Goal: Task Accomplishment & Management: Use online tool/utility

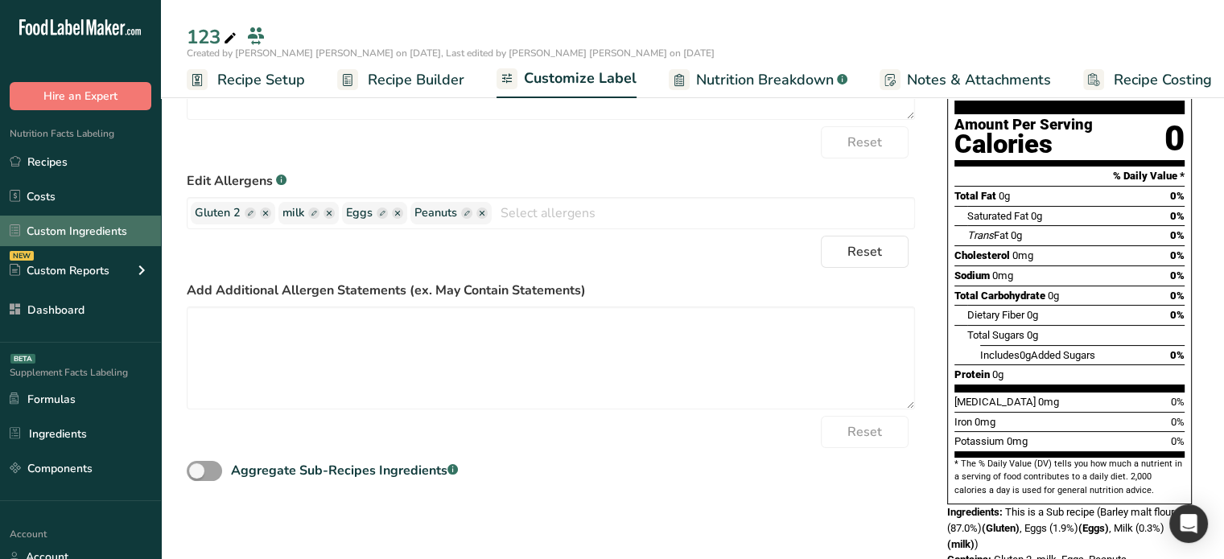
scroll to position [0, 158]
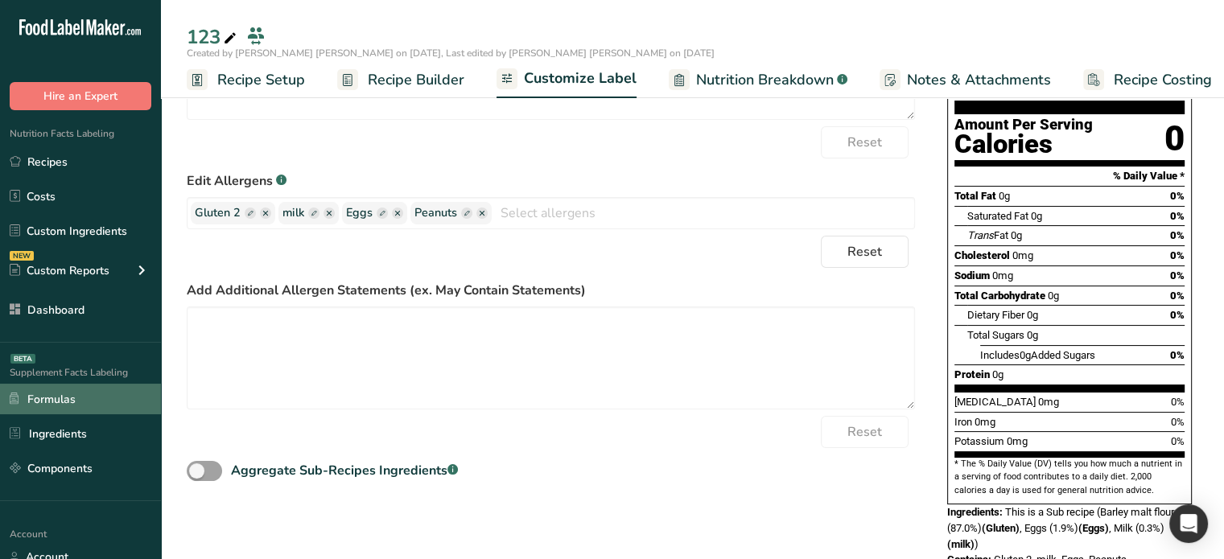
click at [67, 395] on link "Formulas" at bounding box center [80, 399] width 161 height 31
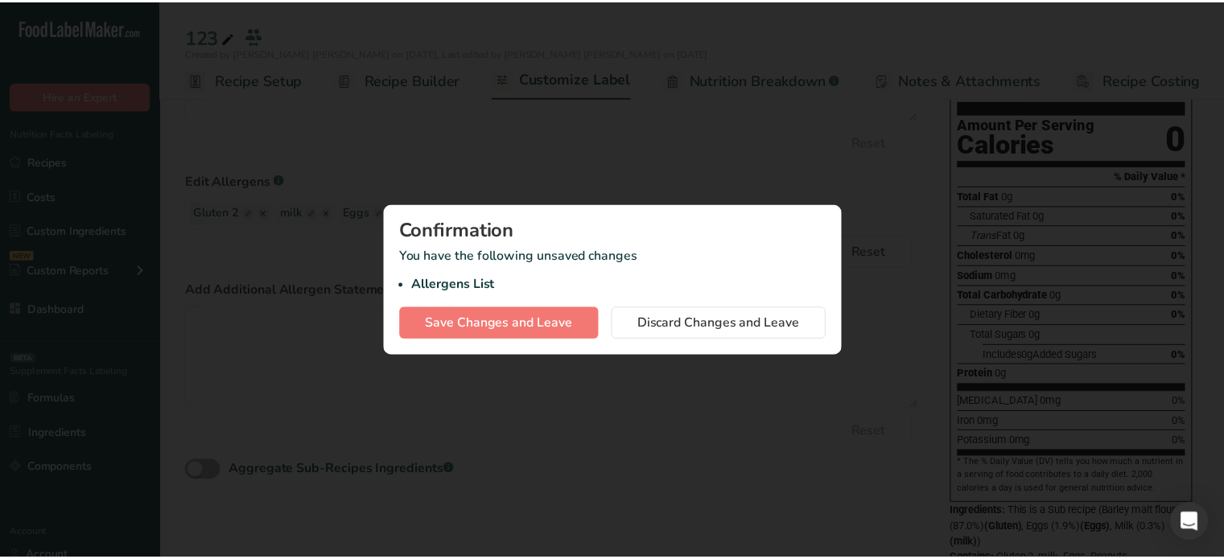
scroll to position [0, 145]
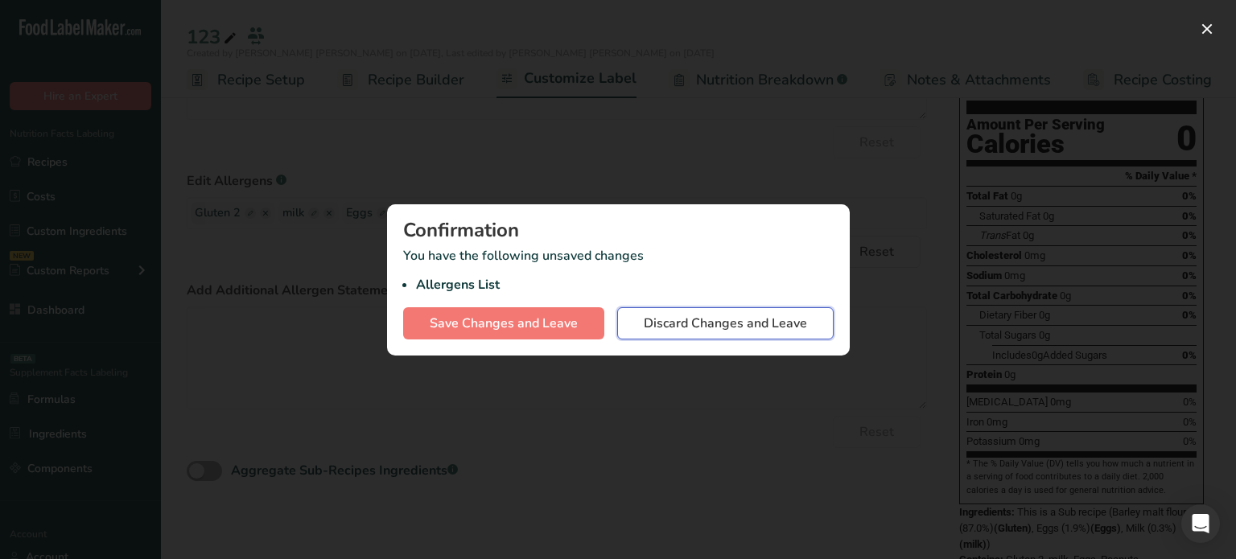
click at [765, 321] on span "Discard Changes and Leave" at bounding box center [725, 323] width 163 height 19
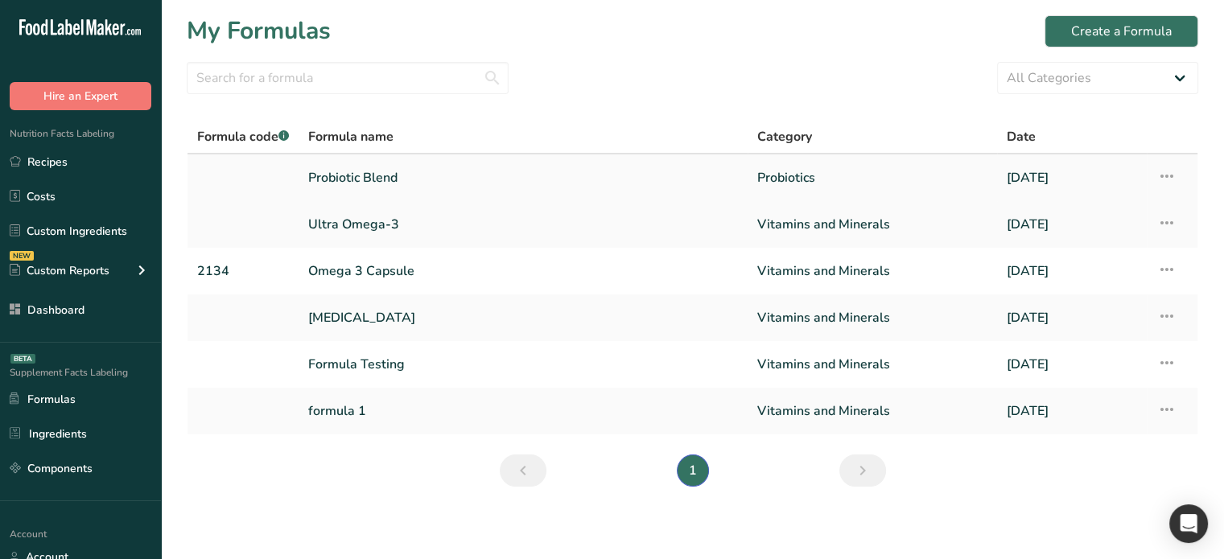
click at [386, 180] on link "Probiotic Blend" at bounding box center [523, 178] width 430 height 34
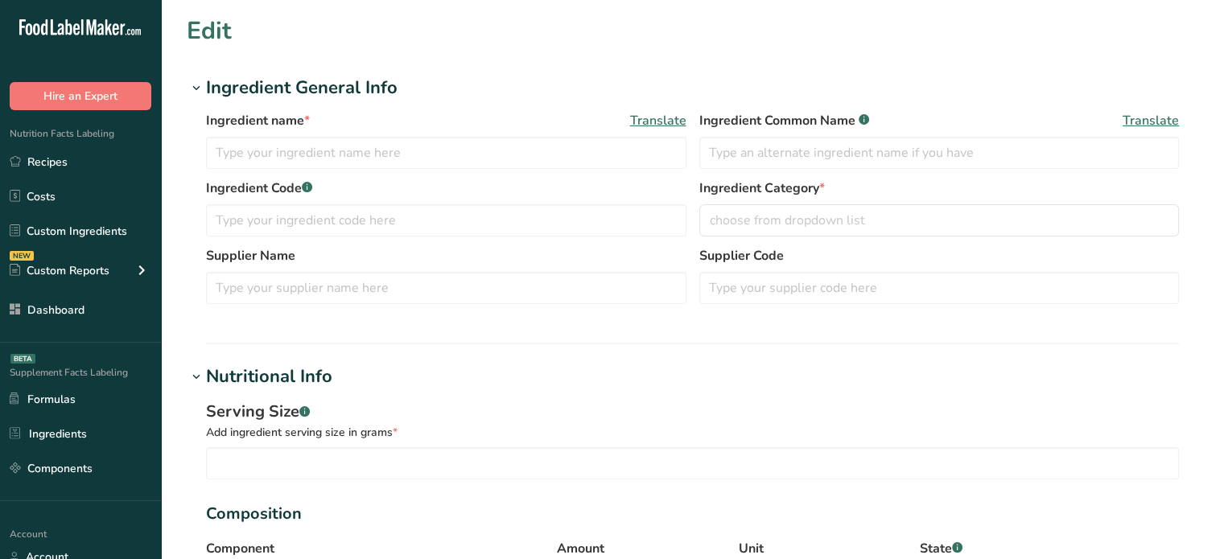
type input "Natural [MEDICAL_DATA] Concentrate"
type input "1"
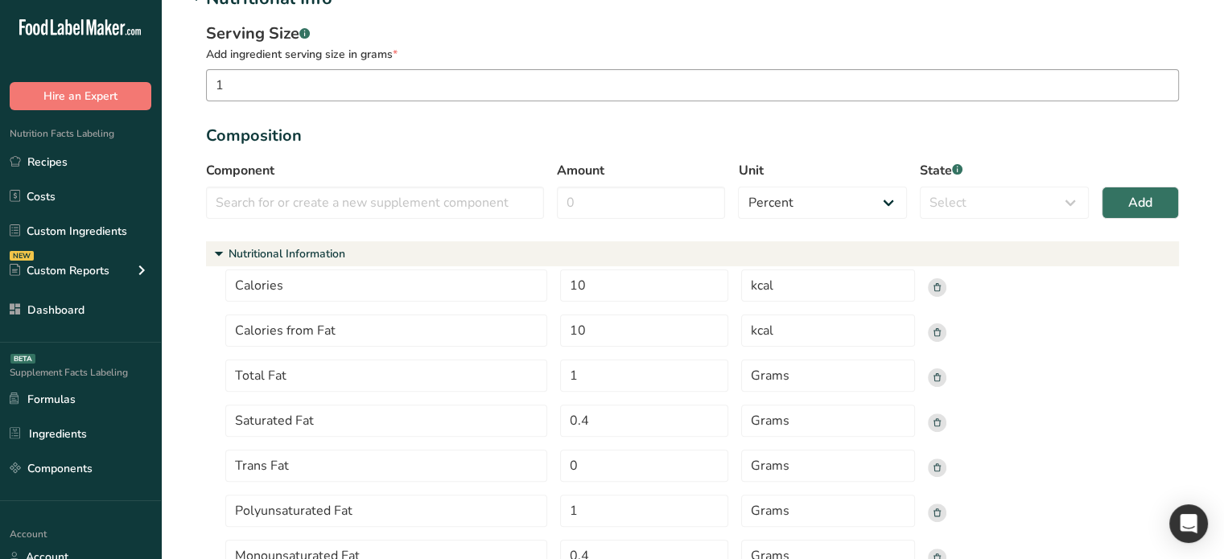
scroll to position [322, 0]
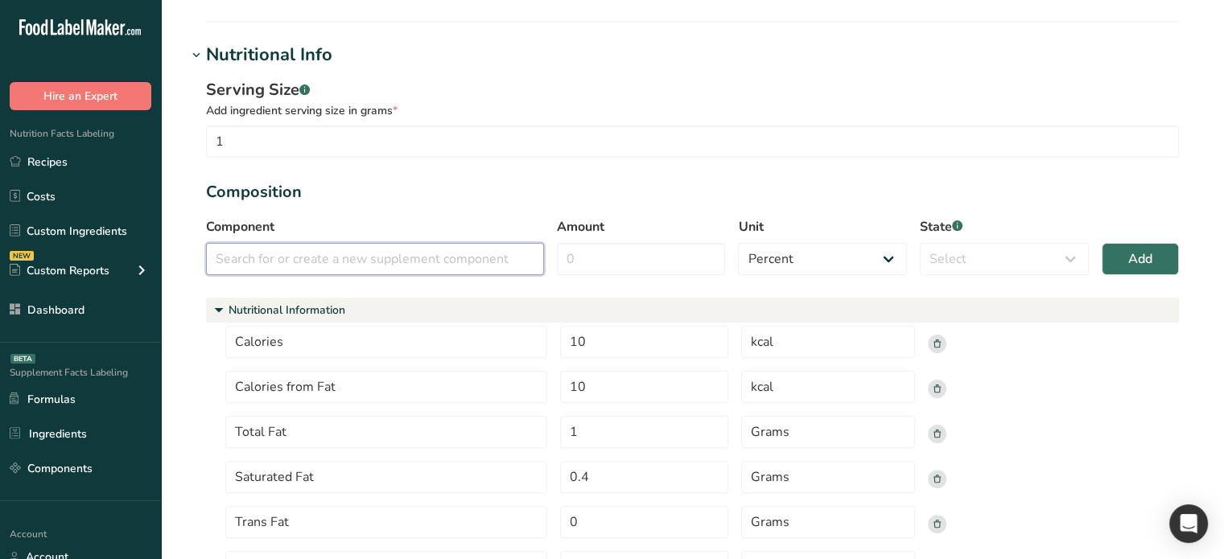
click at [338, 254] on input "text" at bounding box center [375, 259] width 338 height 32
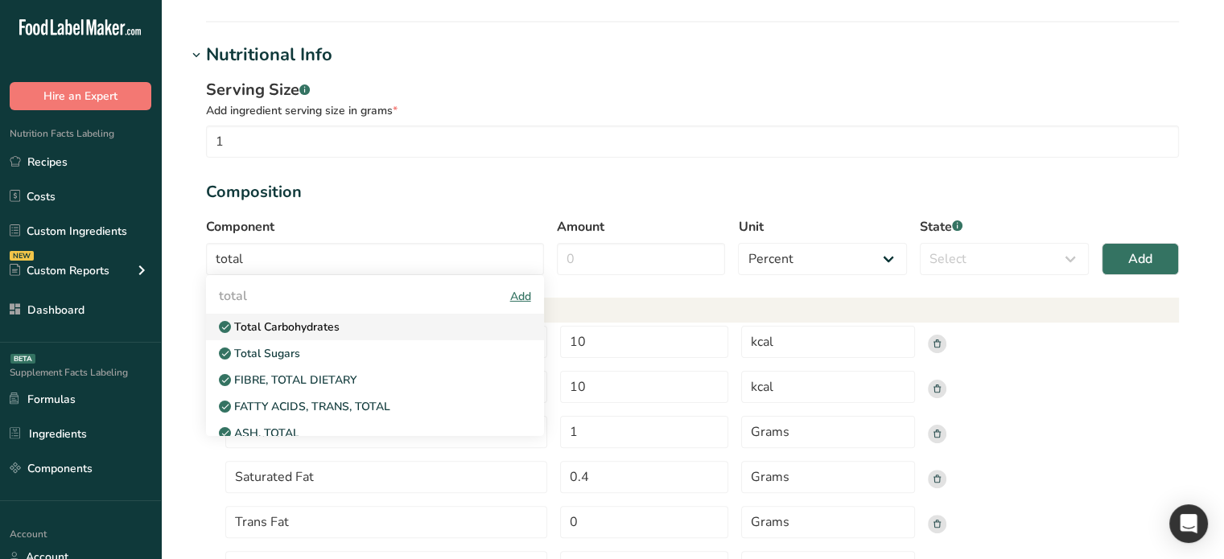
click at [314, 321] on p "Total Carbohydrates" at bounding box center [285, 327] width 109 height 17
type input "Total Carbohydrates"
select select "nutritional_information"
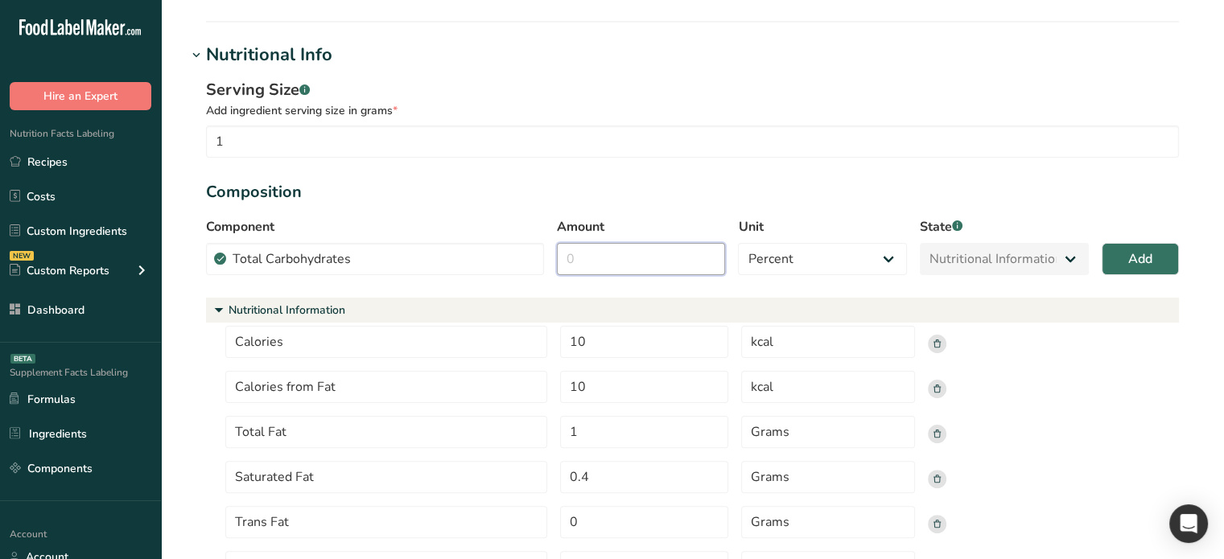
click at [648, 266] on input "Amount" at bounding box center [641, 259] width 169 height 32
type input "10"
click at [863, 257] on select "Percent Grams Kilograms mg Oz Pound PPM B CFU mcg µg kcal kJ" at bounding box center [822, 259] width 169 height 32
select select "grams"
click at [738, 243] on select "Percent Grams Kilograms mg Oz Pound PPM B CFU mcg µg kcal kJ" at bounding box center [822, 259] width 169 height 32
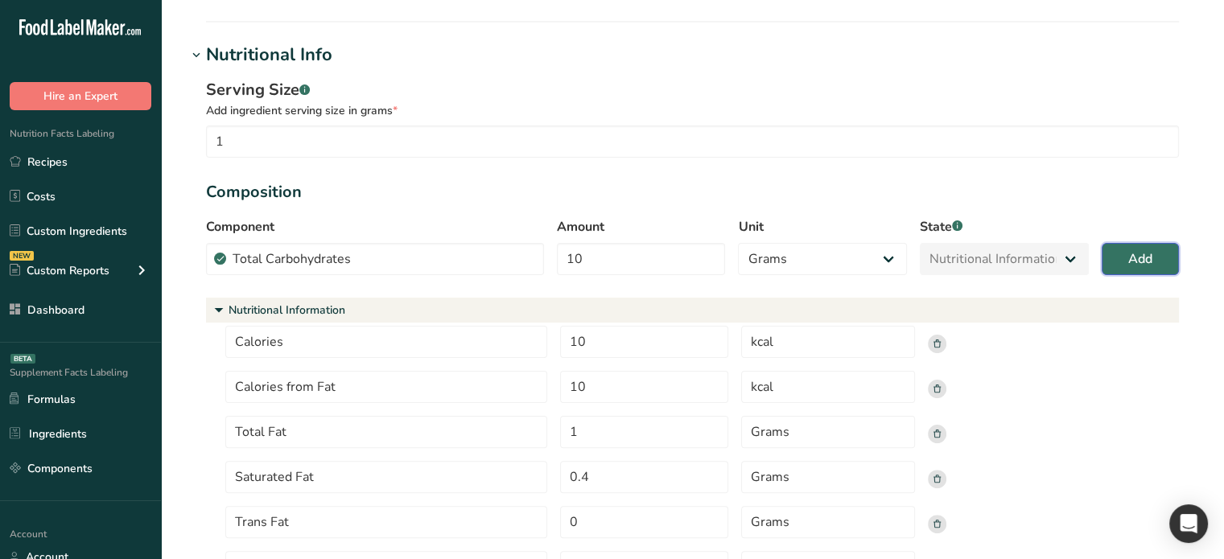
click at [1133, 264] on span "Add" at bounding box center [1140, 258] width 24 height 19
select select "percent"
select select
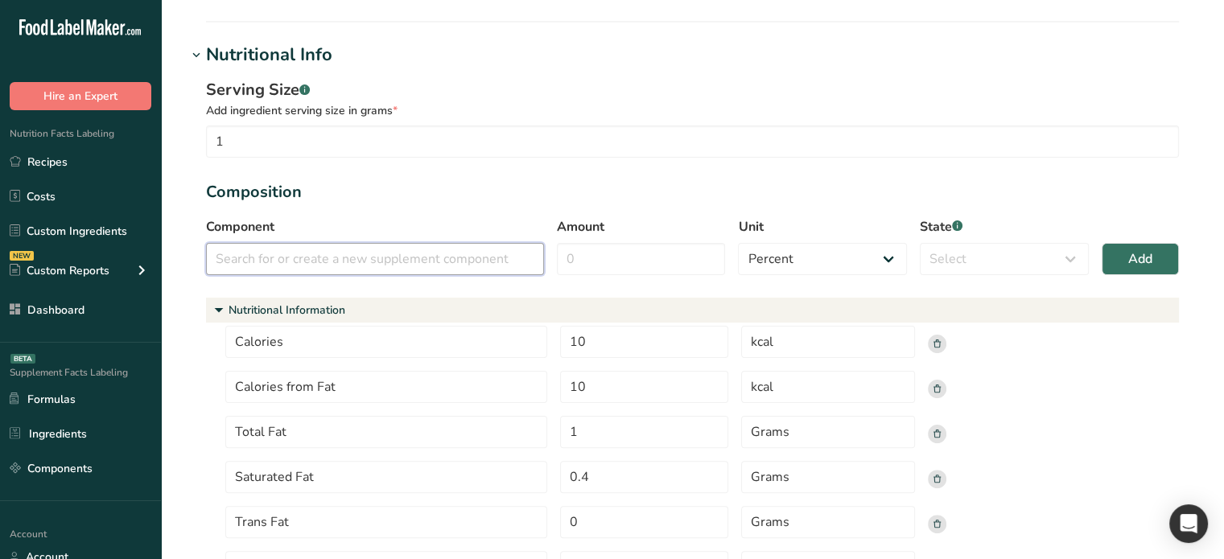
click at [373, 259] on input "text" at bounding box center [375, 259] width 338 height 32
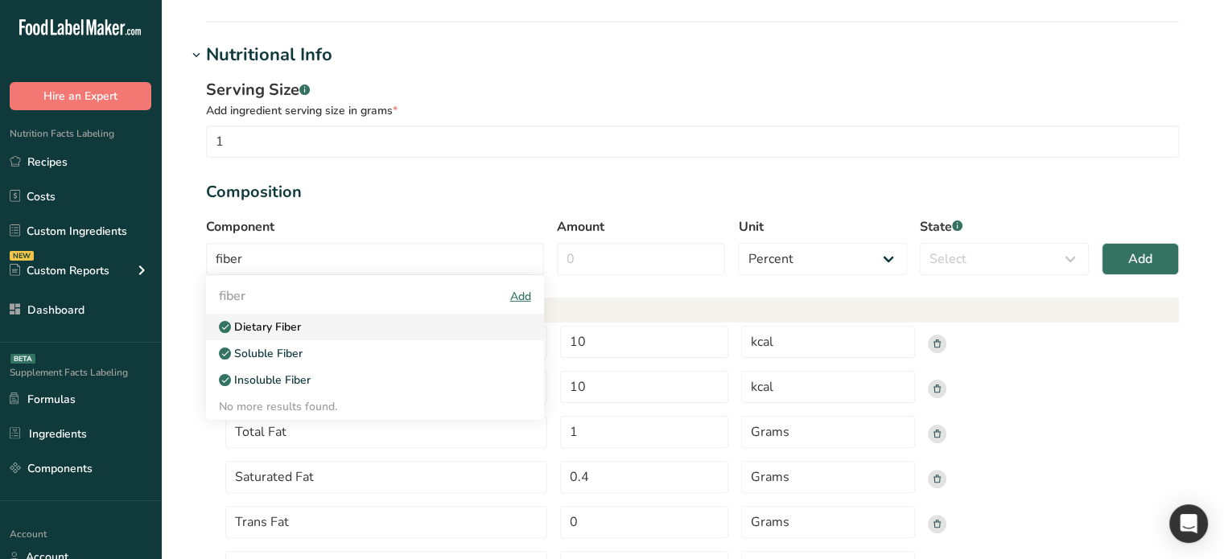
click at [288, 320] on p "Dietary Fiber" at bounding box center [266, 327] width 70 height 17
type input "Dietary Fiber"
select select "nutritional_information"
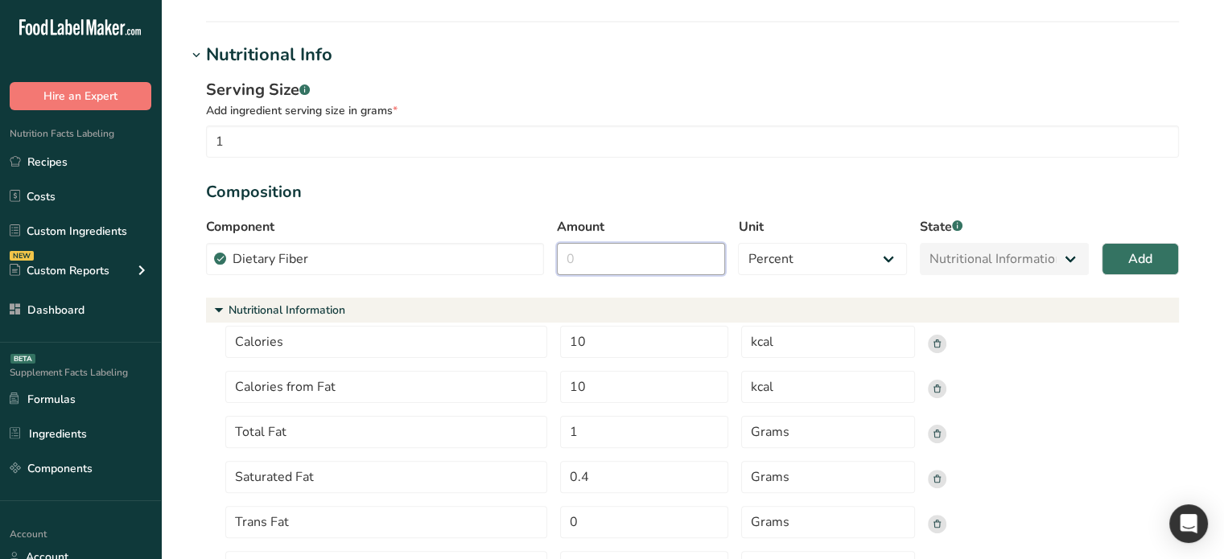
click at [591, 252] on input "Amount" at bounding box center [641, 259] width 169 height 32
type input "10"
click at [772, 253] on select "Percent Grams Kilograms mg Oz Pound PPM B CFU mcg µg kcal kJ" at bounding box center [822, 259] width 169 height 32
select select "grams"
click at [738, 243] on select "Percent Grams Kilograms mg Oz Pound PPM B CFU mcg µg kcal kJ" at bounding box center [822, 259] width 169 height 32
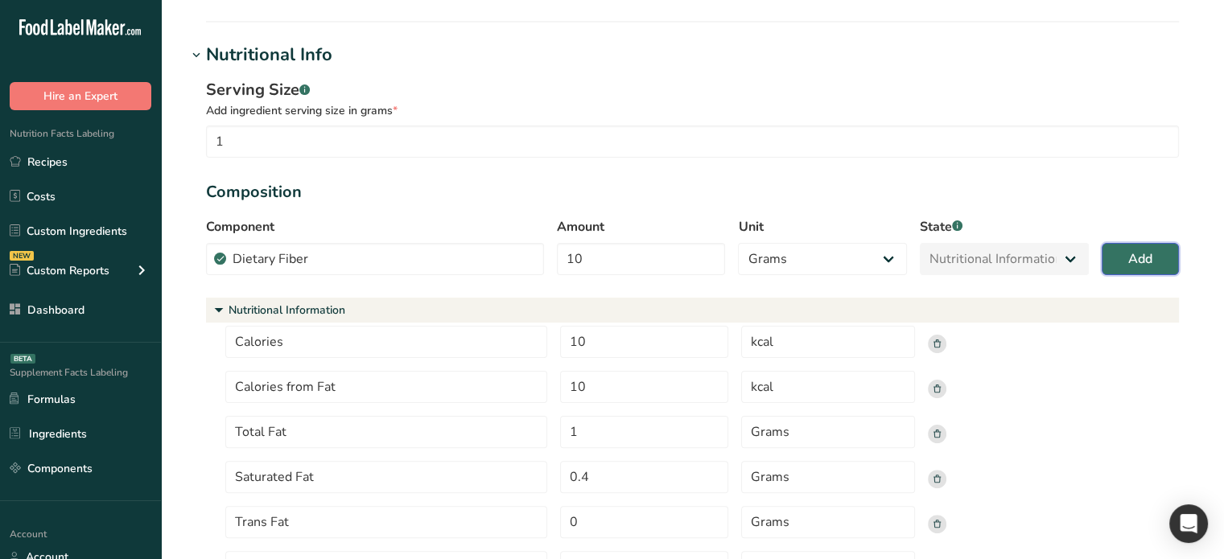
click at [1145, 262] on span "Add" at bounding box center [1140, 258] width 24 height 19
select select "percent"
select select
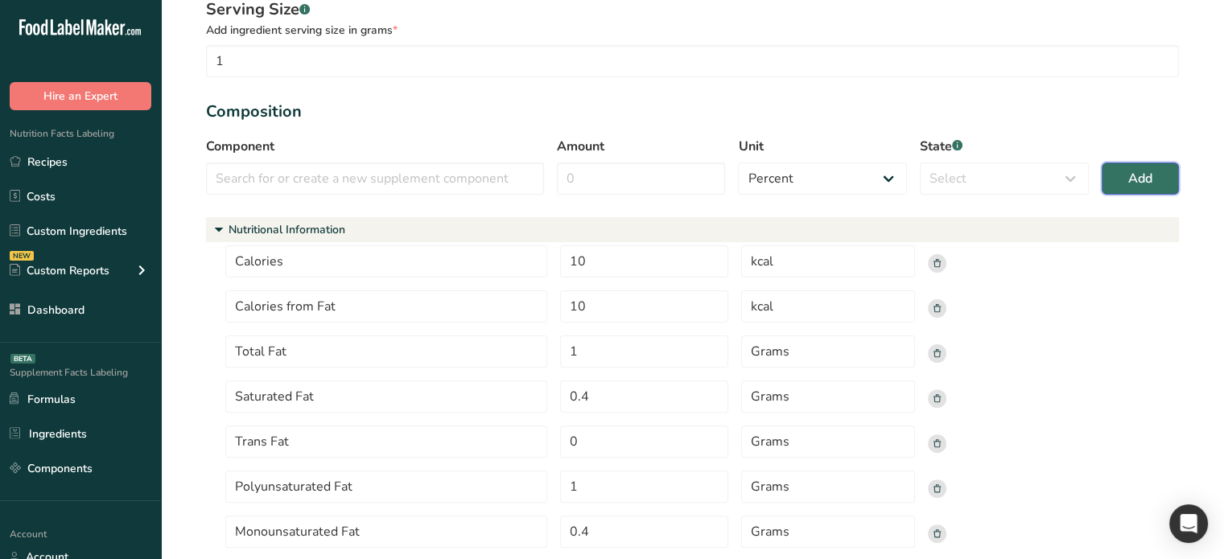
scroll to position [0, 0]
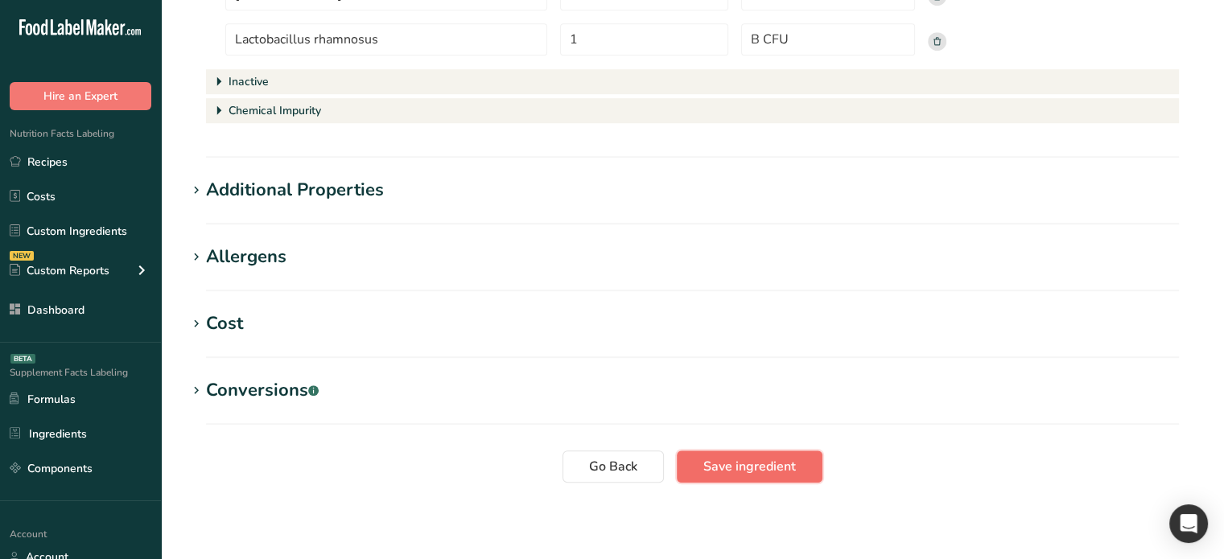
click at [738, 463] on span "Save ingredient" at bounding box center [749, 466] width 93 height 19
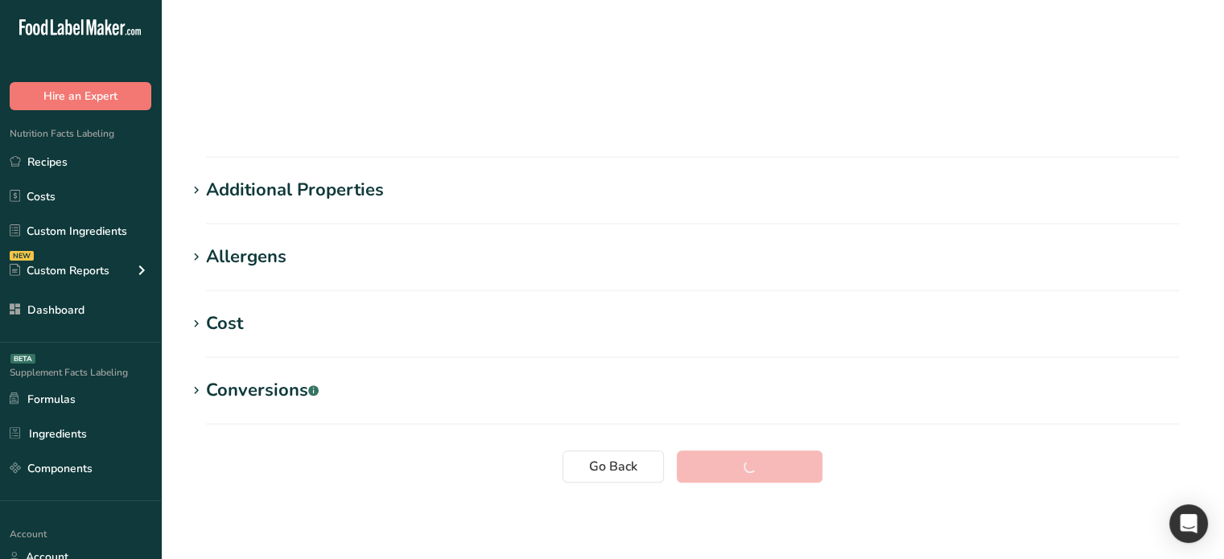
scroll to position [32, 0]
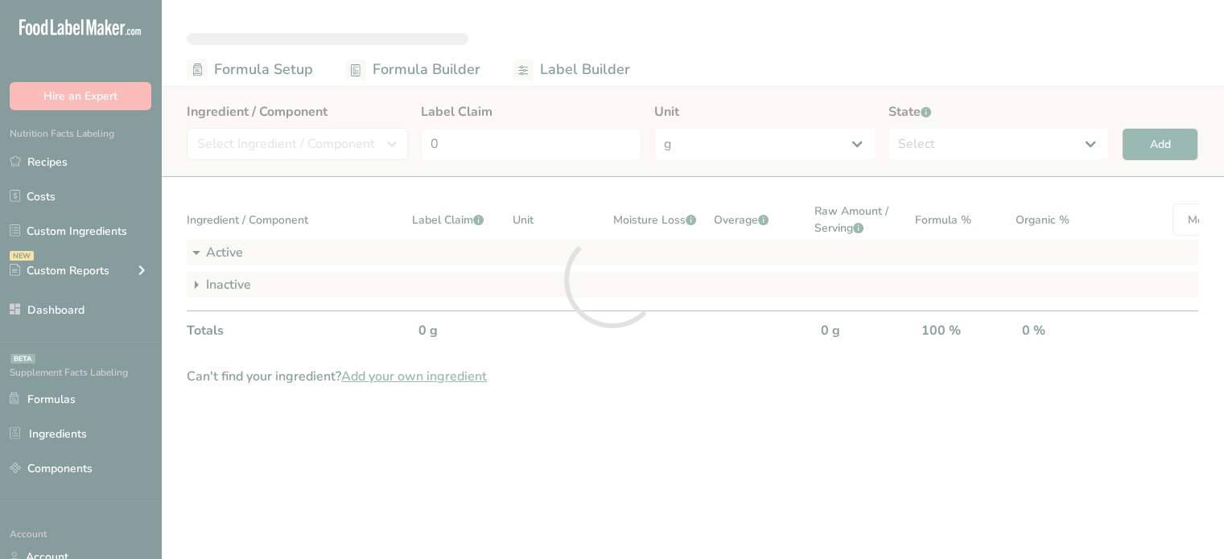
select select "6"
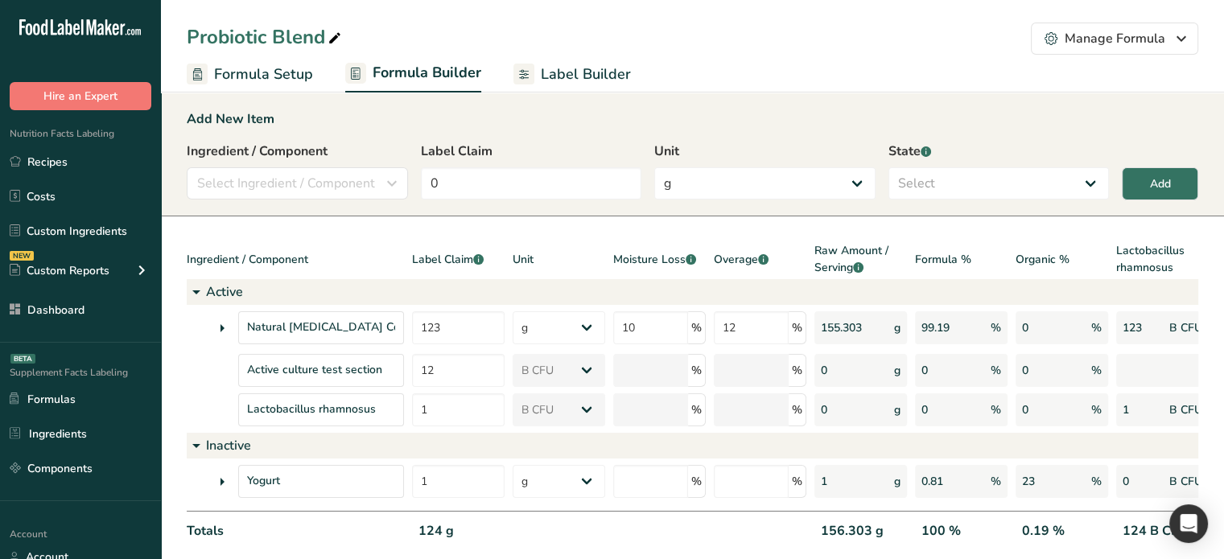
click at [574, 76] on span "Label Builder" at bounding box center [586, 75] width 90 height 22
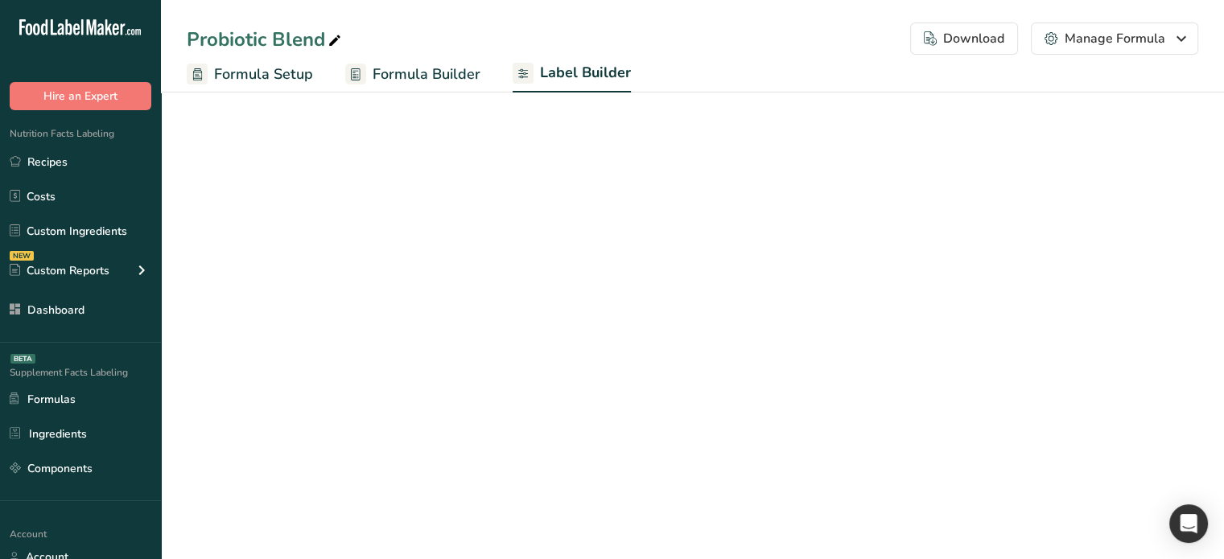
select select "Roboto"
select select "bold"
select select "center"
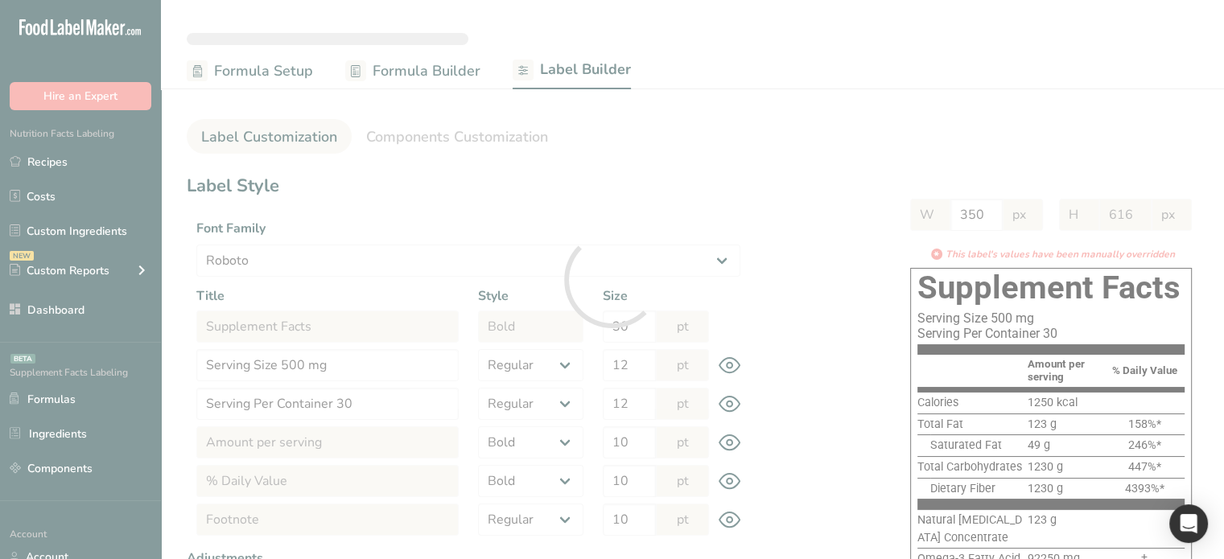
type input "Total Probiotic Cultures (123 Billion CFU)"
type input "547"
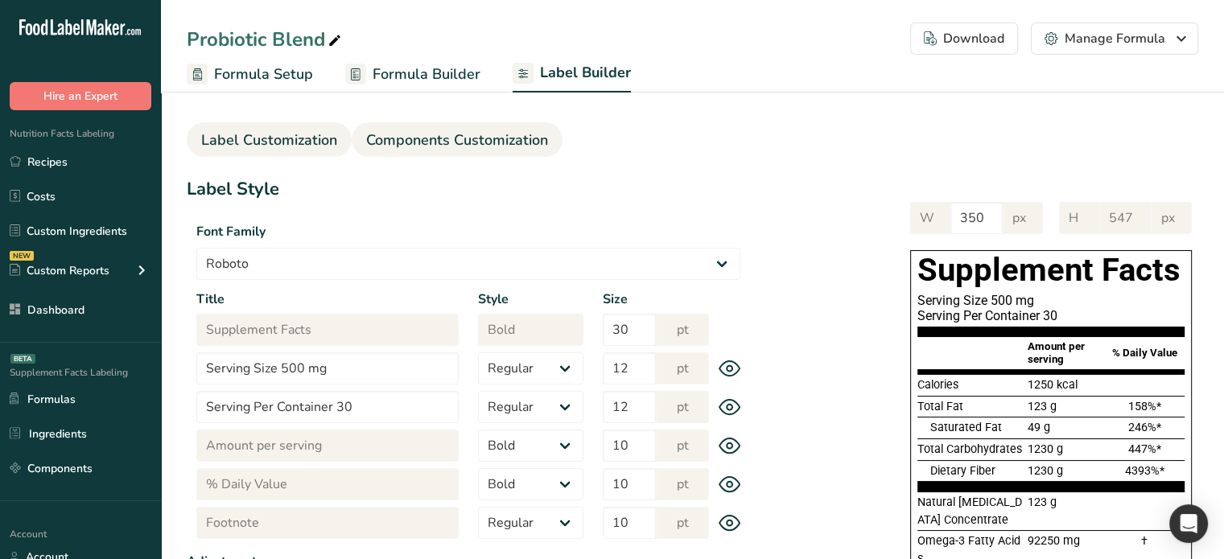
click at [487, 138] on span "Components Customization" at bounding box center [457, 141] width 182 height 22
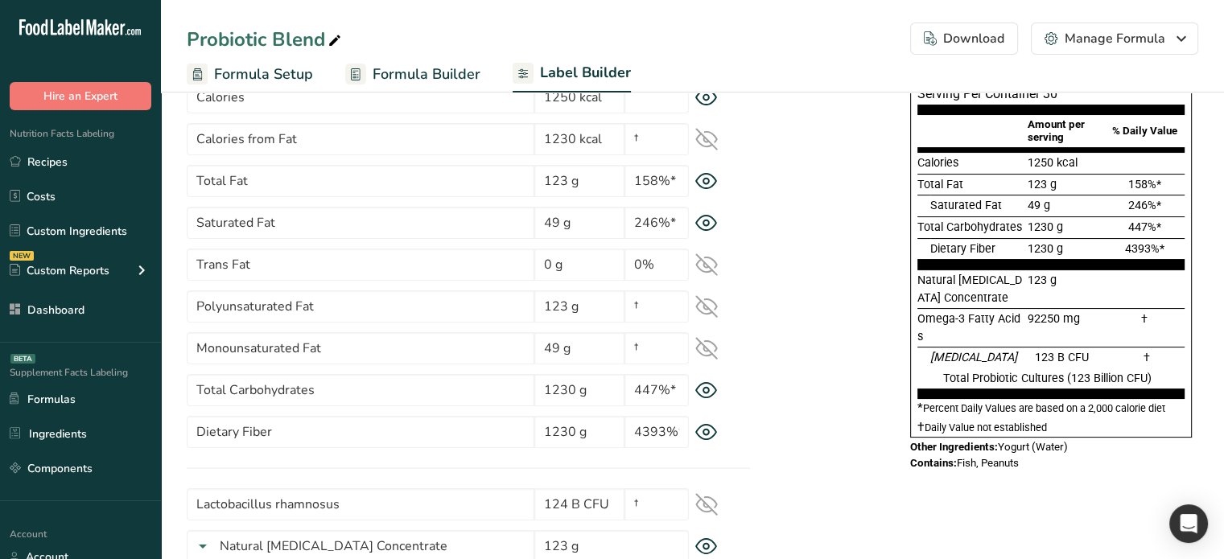
scroll to position [161, 0]
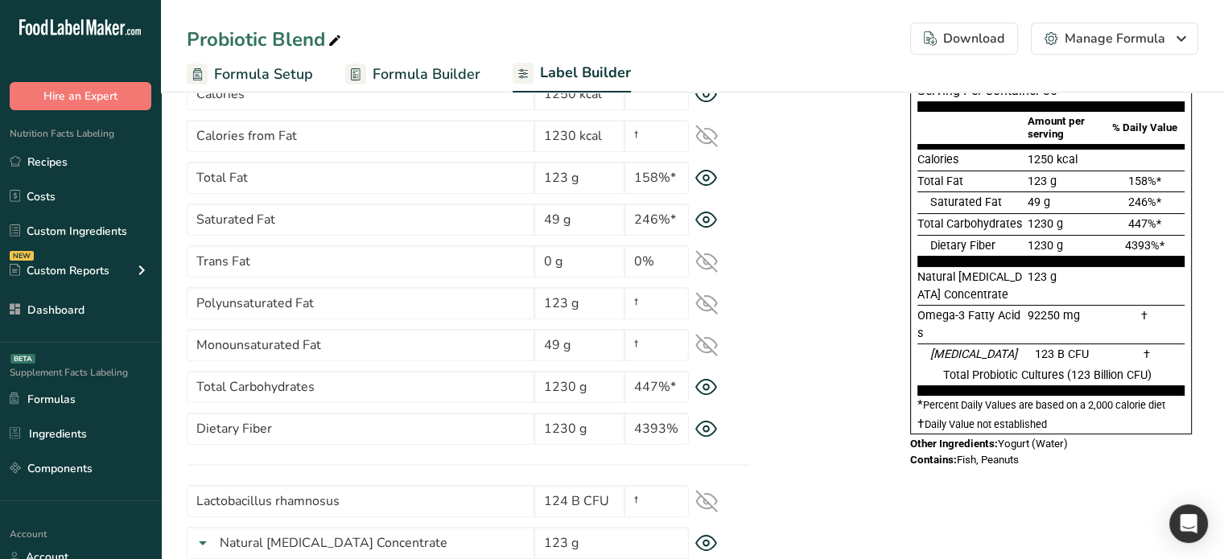
click at [706, 389] on icon at bounding box center [706, 388] width 6 height 6
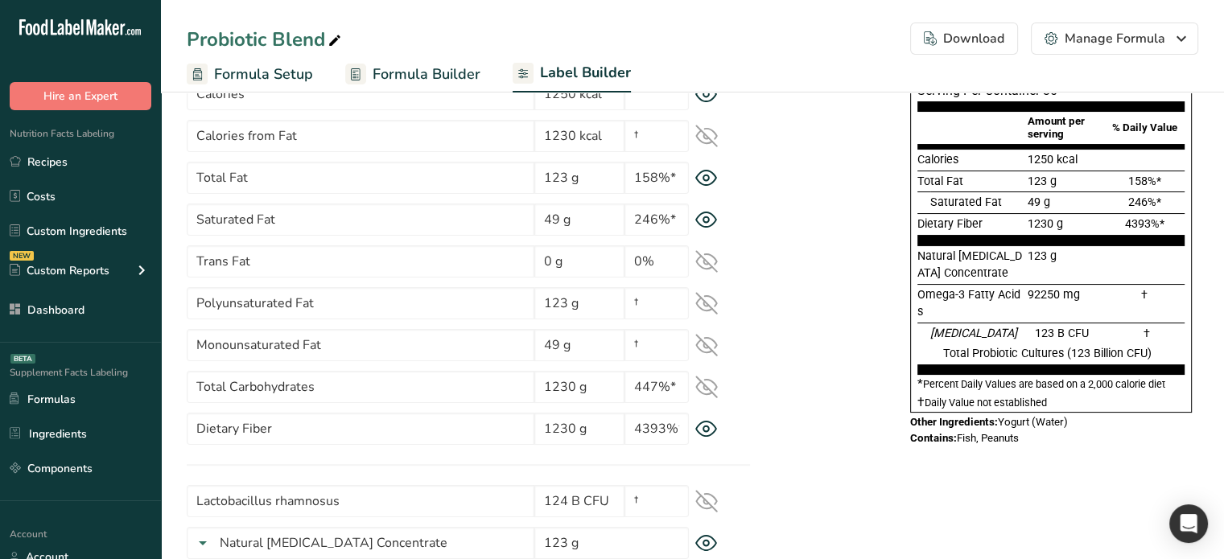
click at [710, 384] on icon at bounding box center [706, 387] width 23 height 23
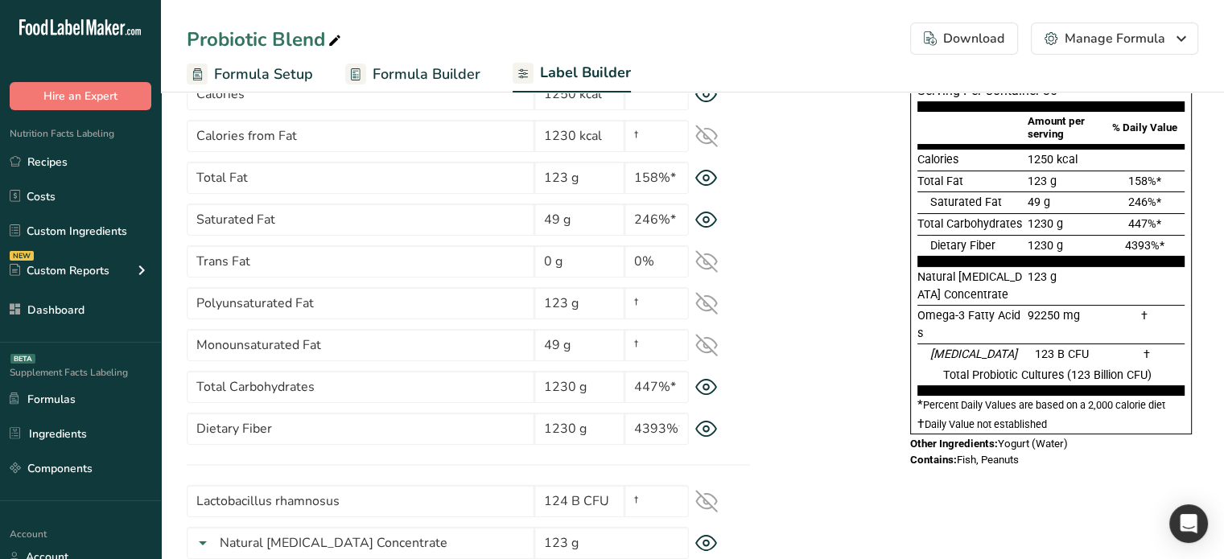
click at [706, 431] on icon at bounding box center [706, 429] width 6 height 6
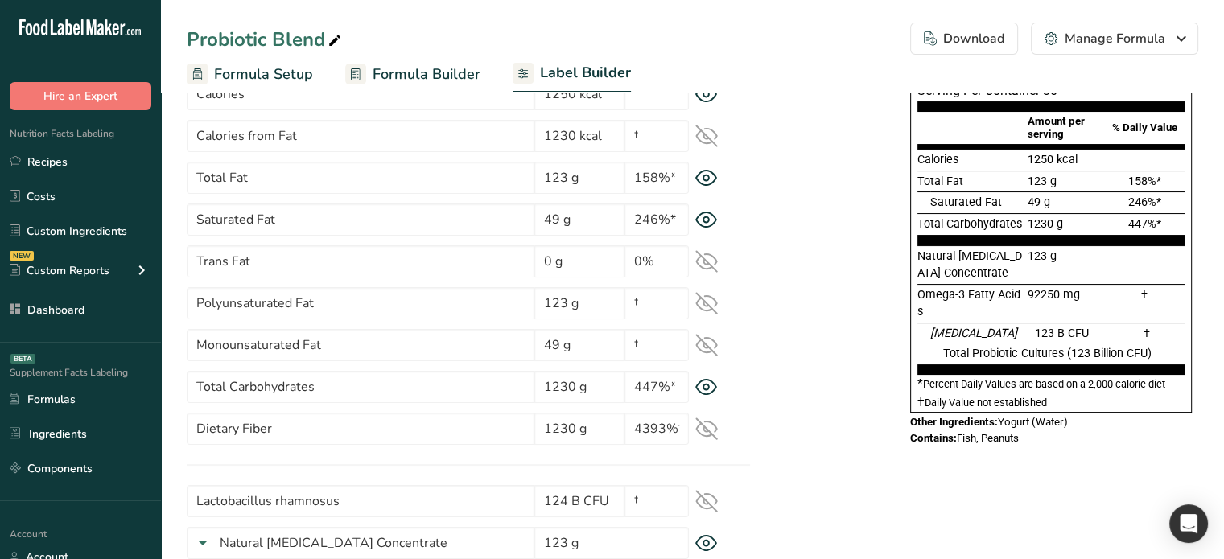
click at [706, 431] on icon at bounding box center [706, 429] width 21 height 15
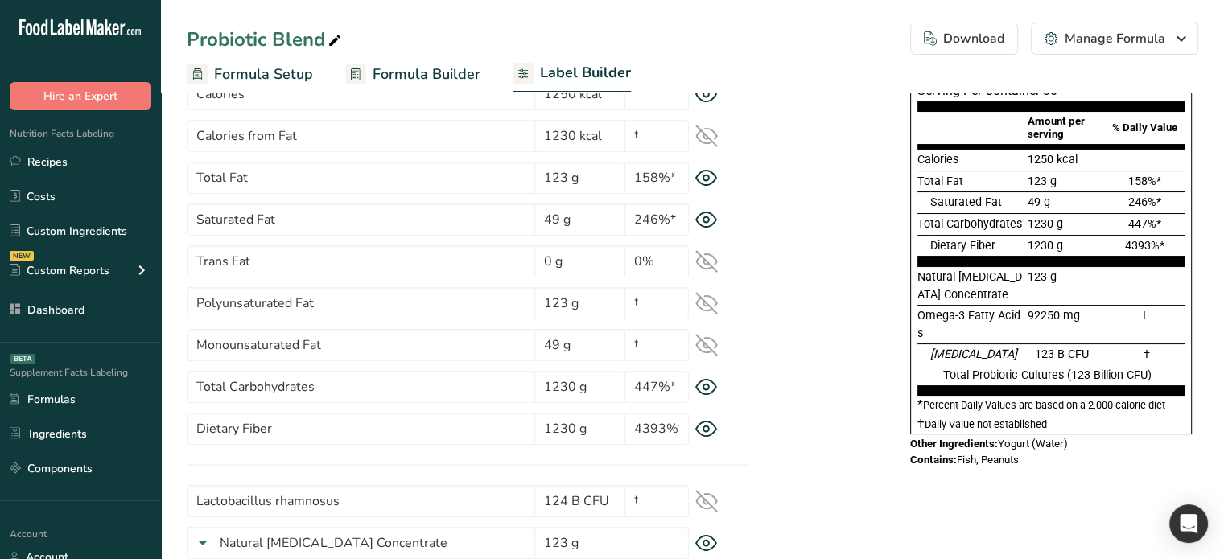
click at [702, 176] on icon at bounding box center [706, 178] width 23 height 17
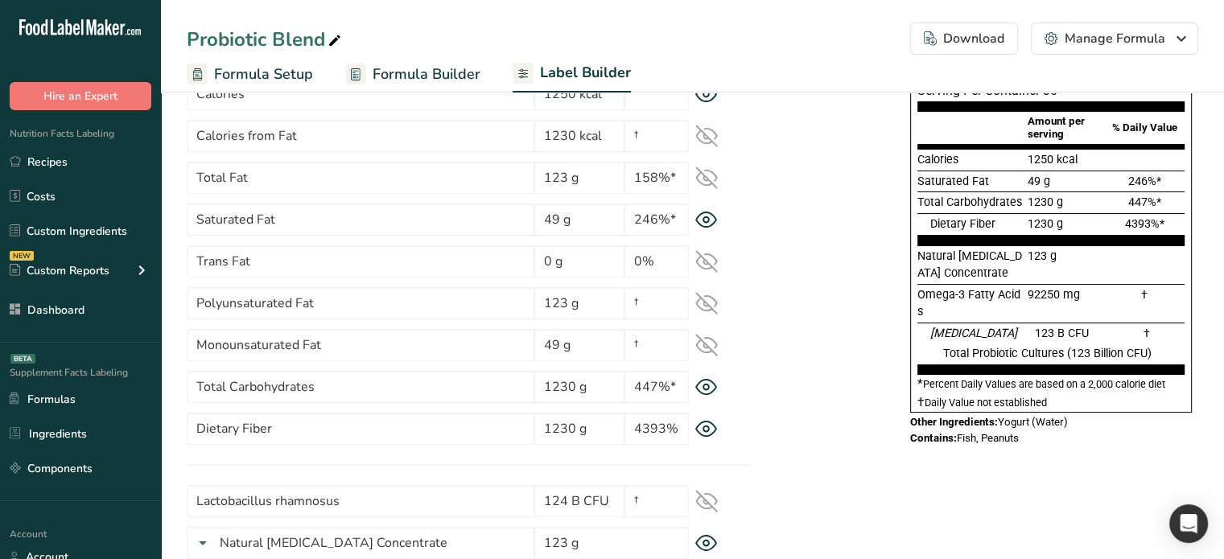
click at [702, 176] on icon at bounding box center [706, 178] width 23 height 23
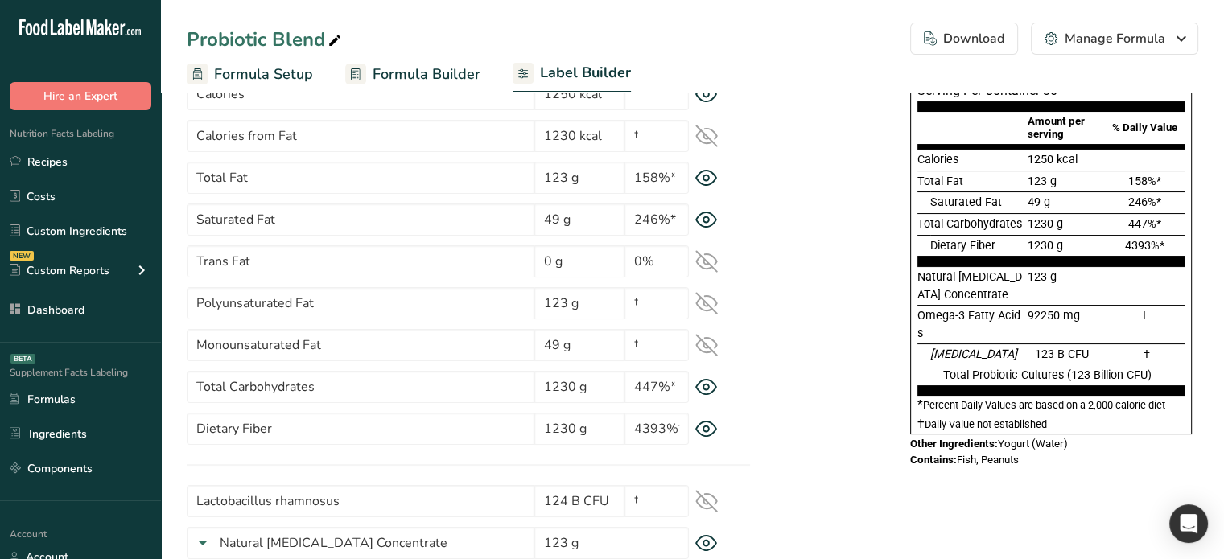
click at [291, 64] on span "Formula Setup" at bounding box center [263, 75] width 99 height 22
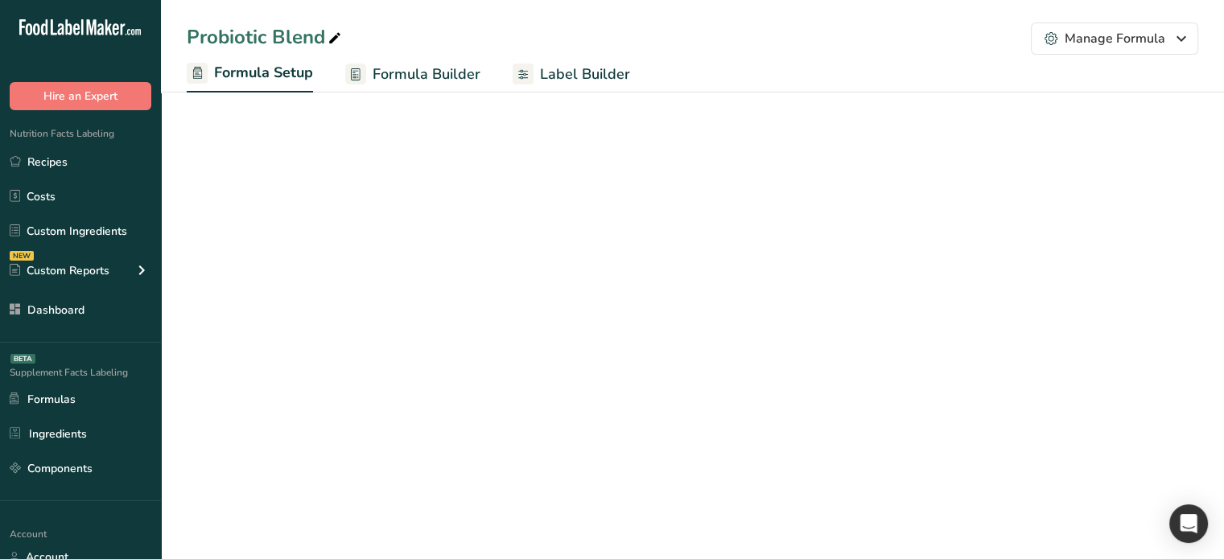
scroll to position [22, 0]
select select "2"
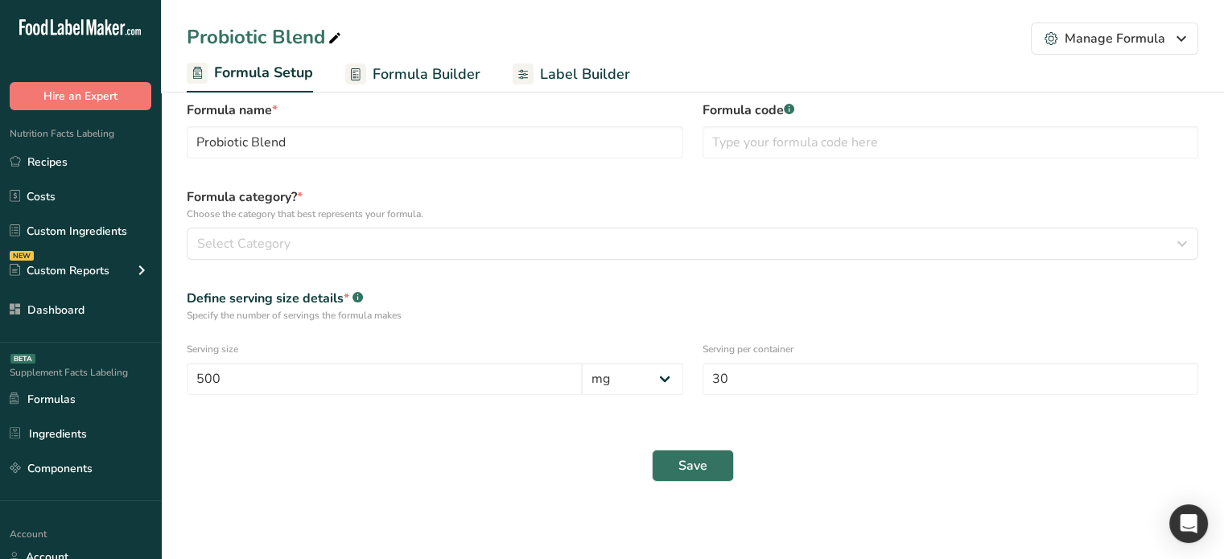
click at [393, 68] on span "Formula Builder" at bounding box center [427, 75] width 108 height 22
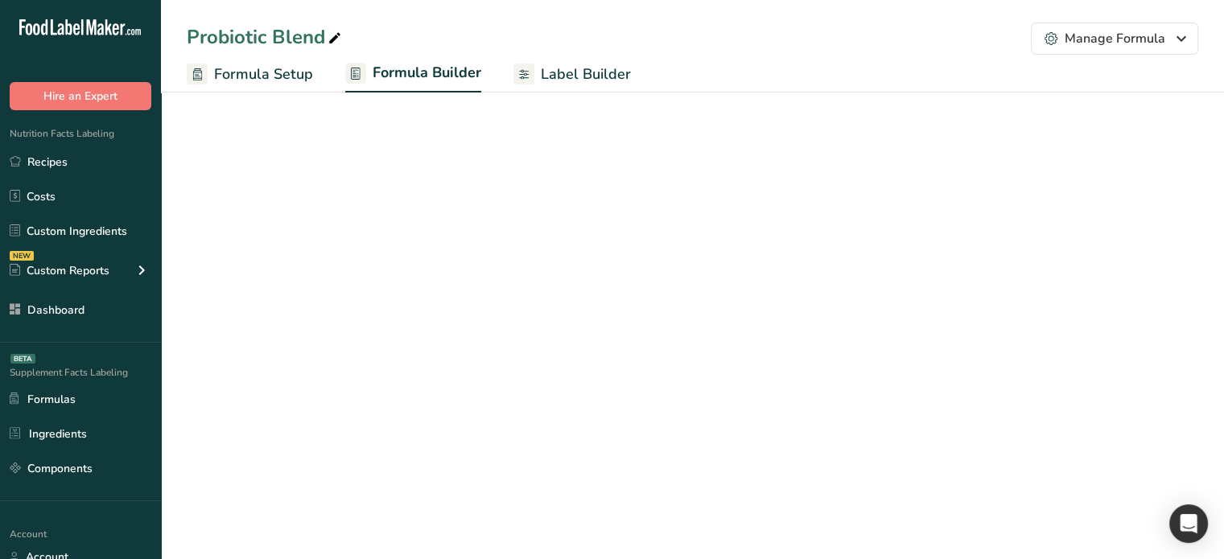
select select "6"
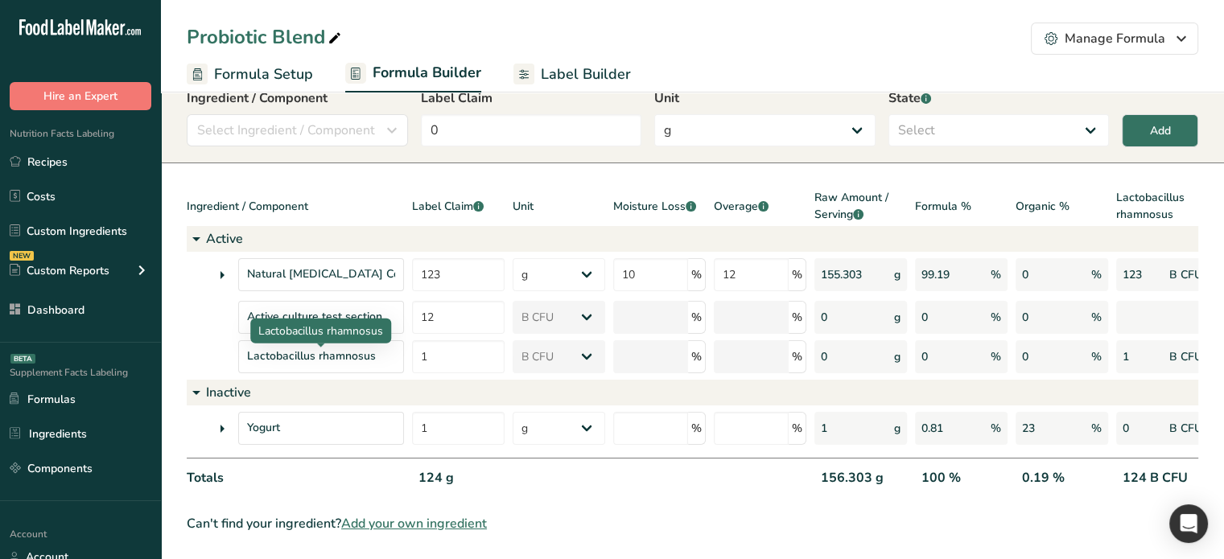
scroll to position [64, 0]
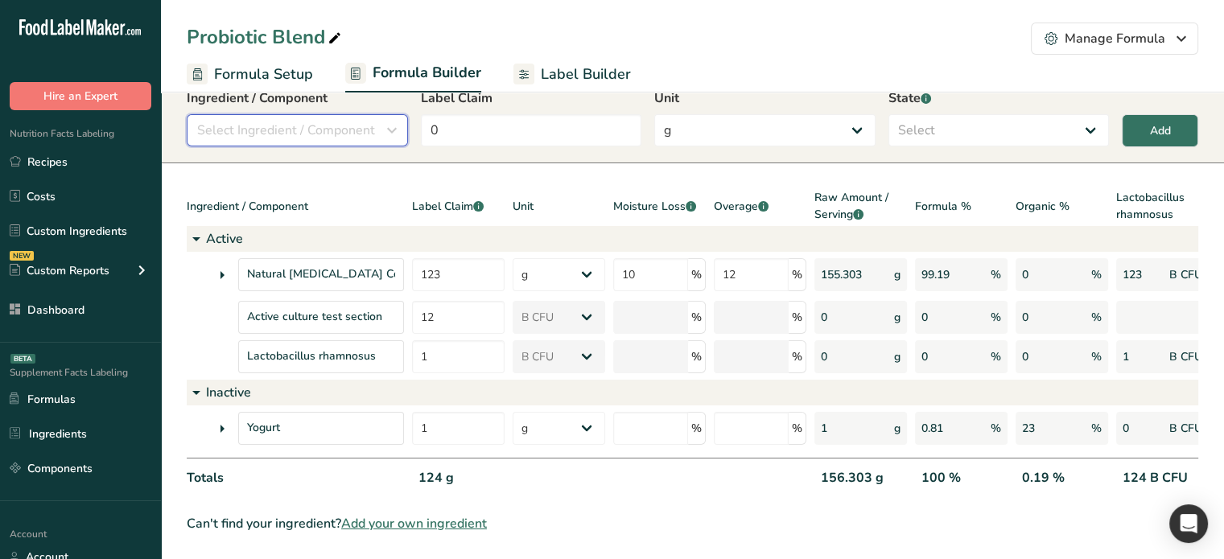
click at [299, 114] on button "Select Ingredient / Component" at bounding box center [297, 130] width 221 height 32
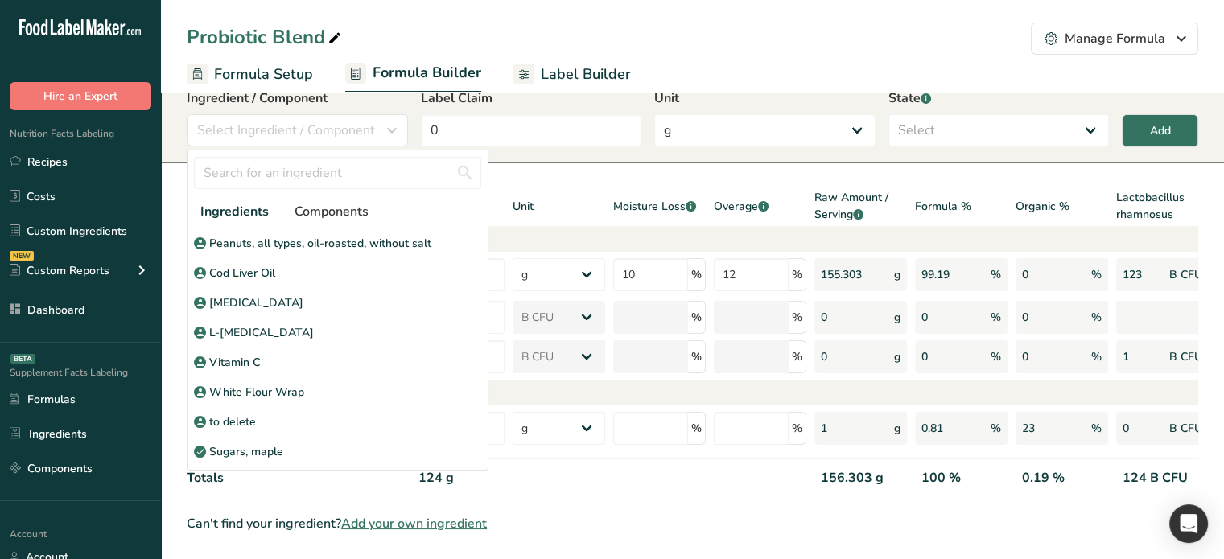
click at [331, 202] on span "Components" at bounding box center [331, 211] width 74 height 19
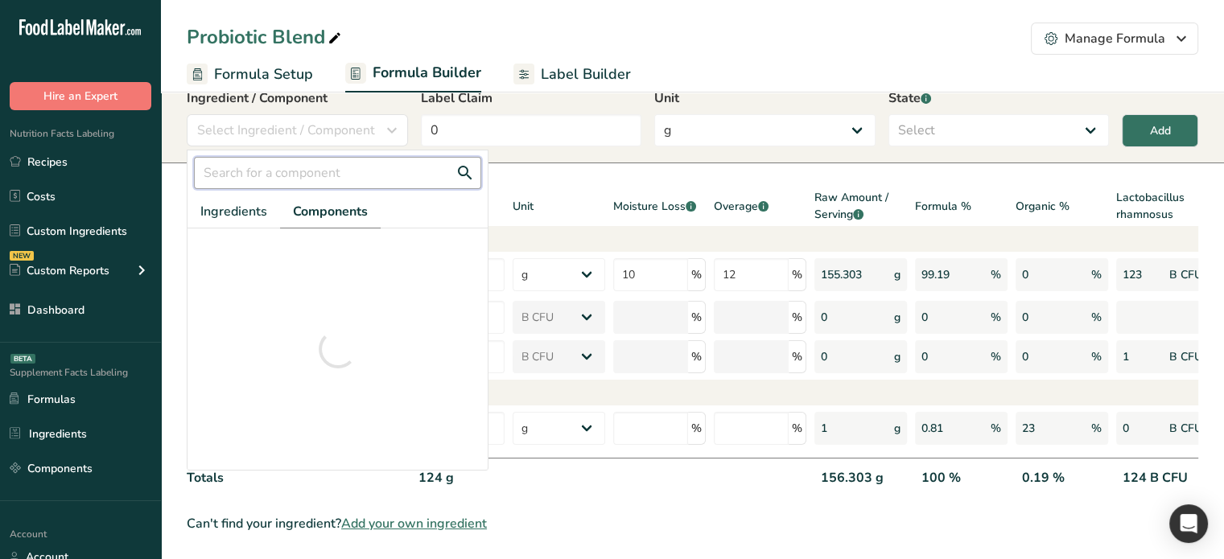
click at [312, 160] on input "text" at bounding box center [337, 173] width 287 height 32
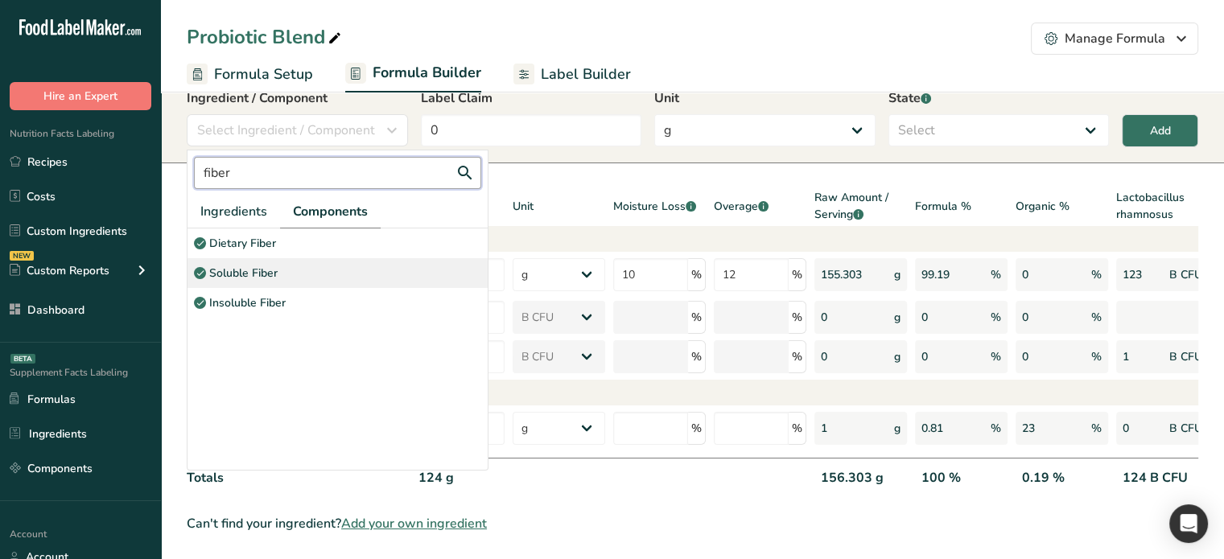
type input "fiber"
click at [279, 259] on div "Soluble Fiber" at bounding box center [337, 273] width 300 height 30
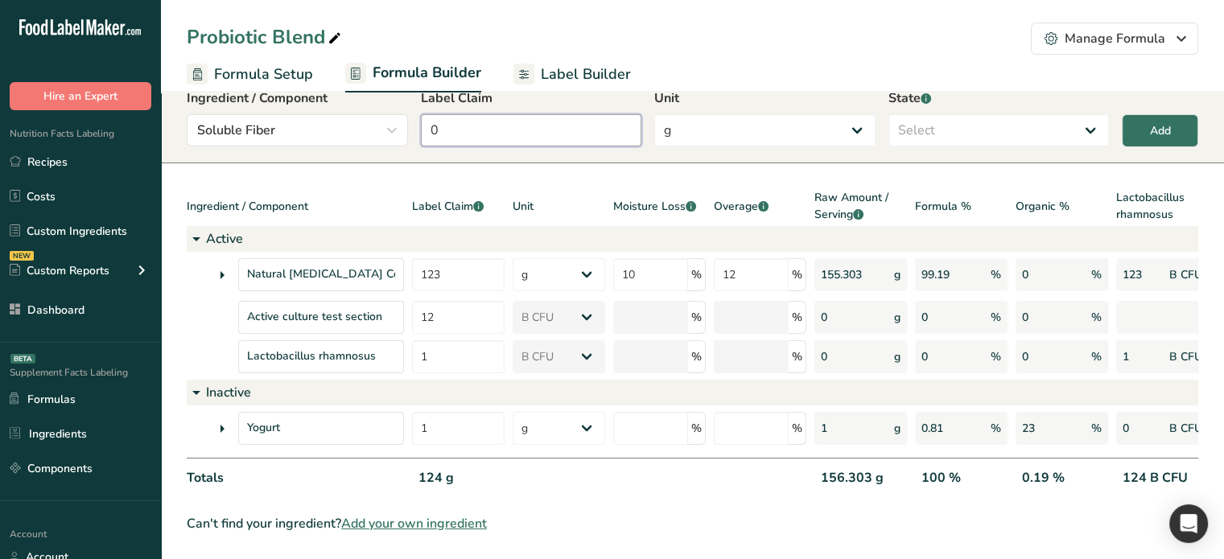
click at [523, 114] on input "0" at bounding box center [531, 130] width 221 height 32
type input "10"
drag, startPoint x: 1040, startPoint y: 112, endPoint x: 1037, endPoint y: 125, distance: 13.1
click at [1040, 114] on select "Select Active Inactive" at bounding box center [998, 130] width 221 height 32
select select "active"
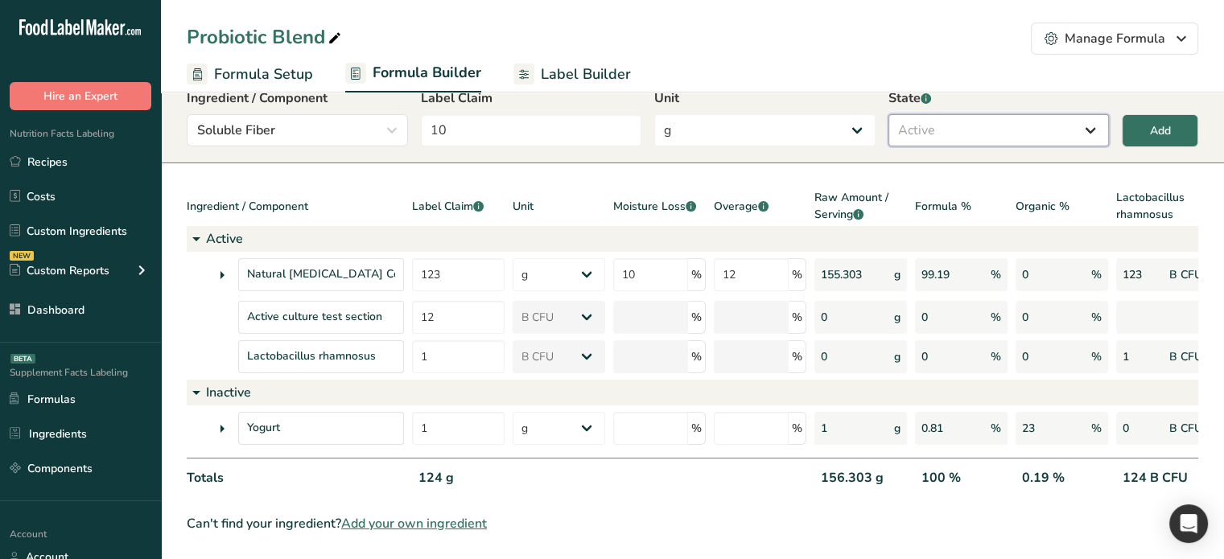
click at [888, 114] on select "Select Active Inactive" at bounding box center [998, 130] width 221 height 32
click at [1160, 122] on div "Add" at bounding box center [1160, 130] width 21 height 17
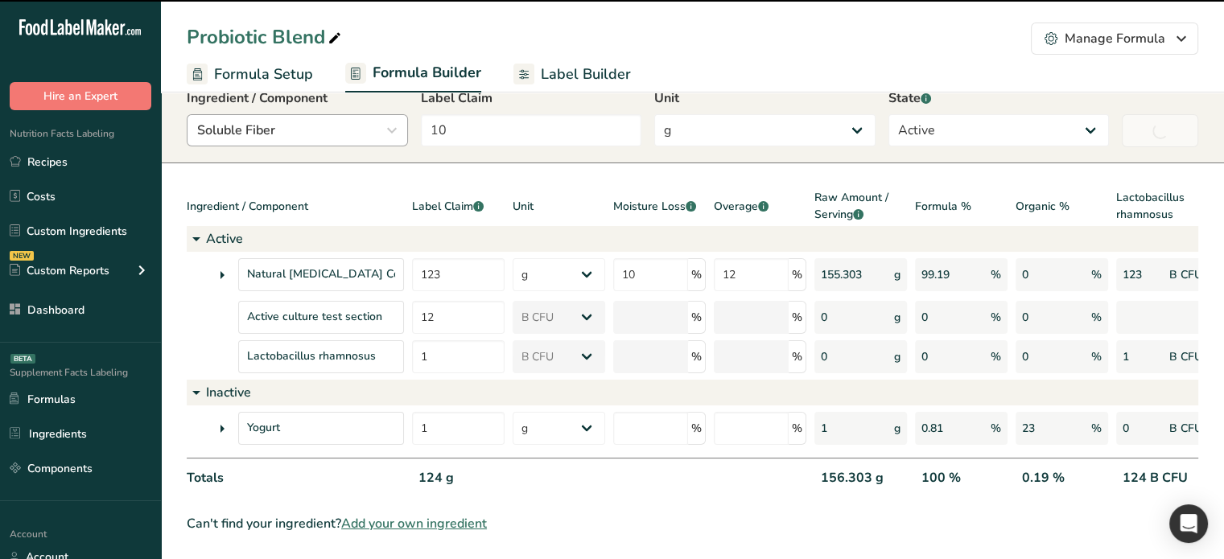
type input "0"
select select
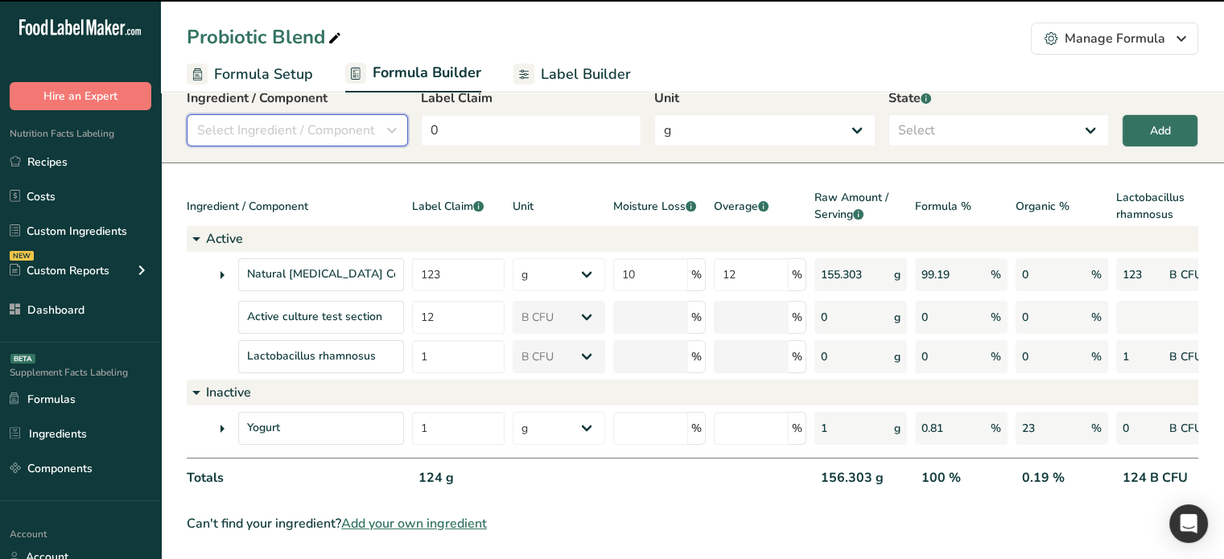
click at [323, 121] on span "Select Ingredient / Component" at bounding box center [286, 130] width 178 height 19
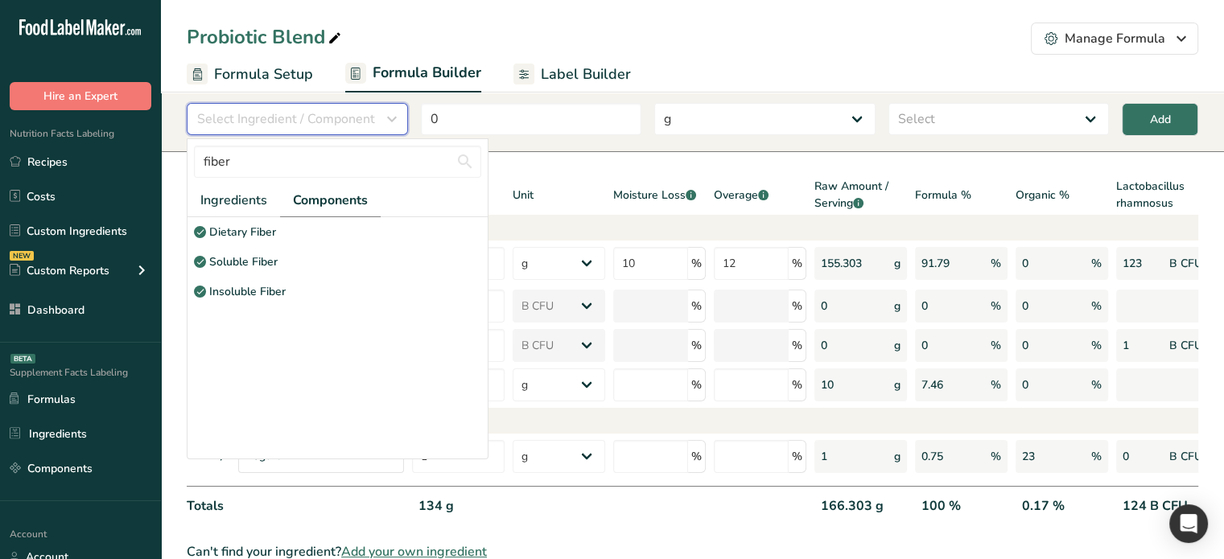
click at [322, 126] on span "Select Ingredient / Component" at bounding box center [286, 118] width 178 height 19
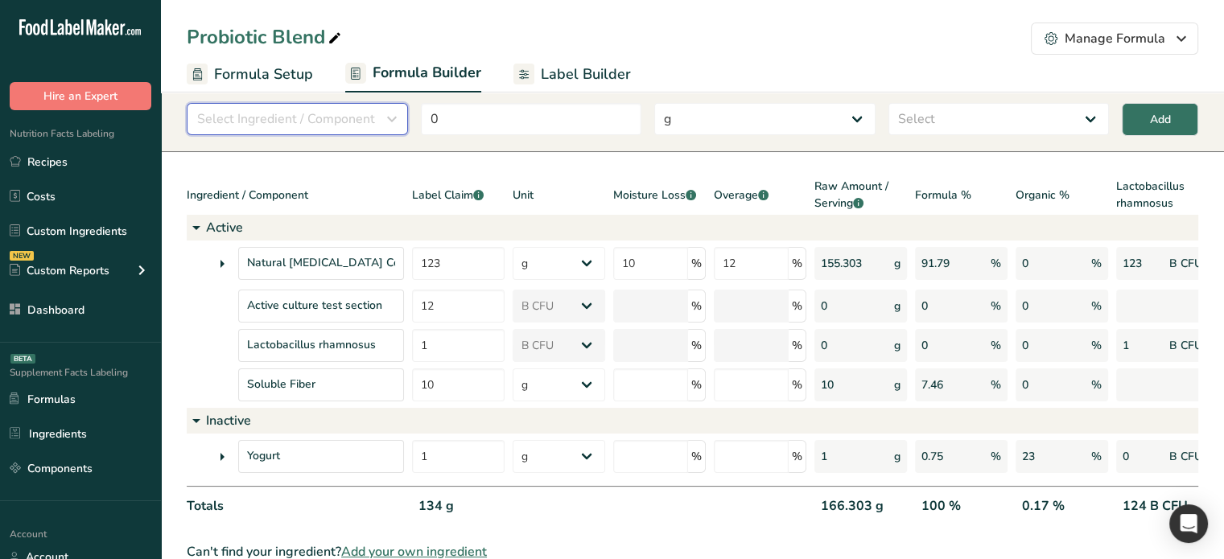
click at [267, 103] on button "Select Ingredient / Component" at bounding box center [297, 119] width 221 height 32
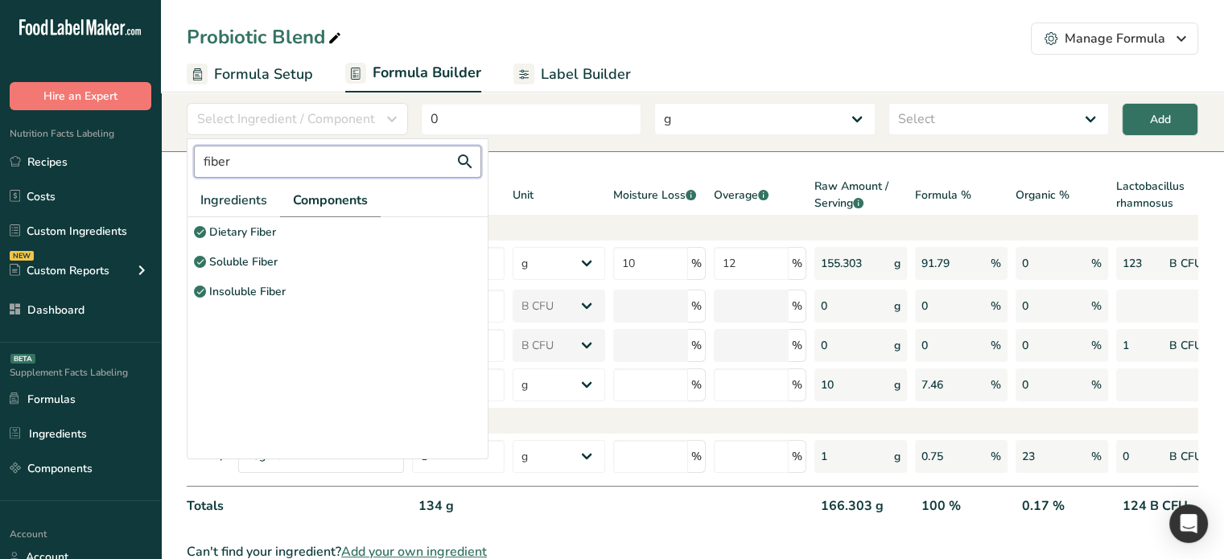
click at [266, 155] on input "fiber" at bounding box center [337, 162] width 287 height 32
click at [267, 298] on p "Insoluble Fiber" at bounding box center [247, 291] width 76 height 17
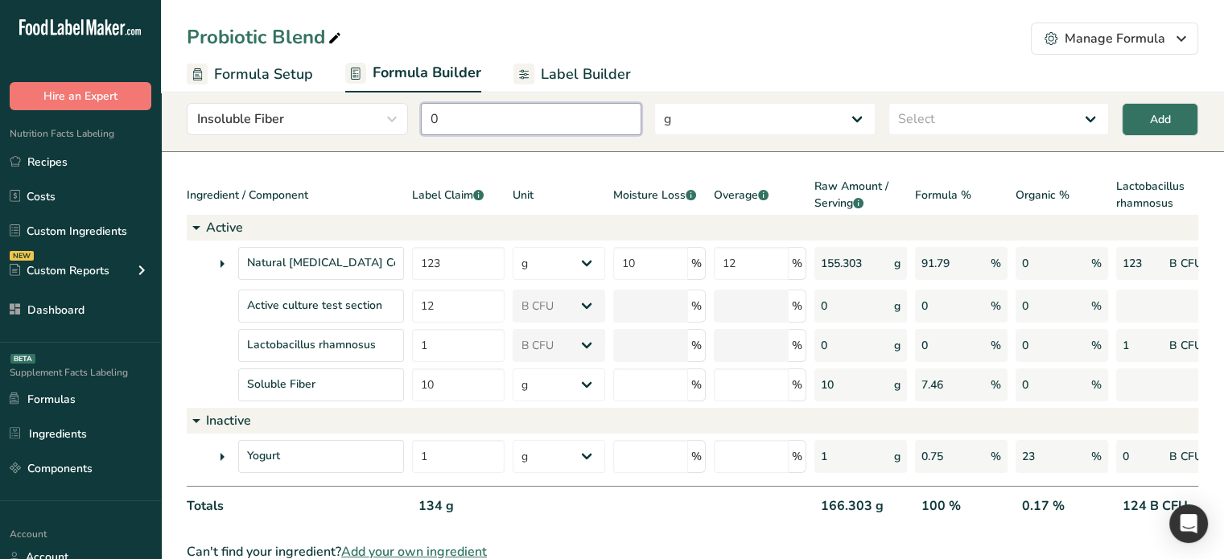
click at [504, 111] on input "0" at bounding box center [531, 119] width 221 height 32
type input "10"
click at [1051, 116] on select "Select Active Inactive" at bounding box center [998, 119] width 221 height 32
select select "active"
click at [888, 103] on select "Select Active Inactive" at bounding box center [998, 119] width 221 height 32
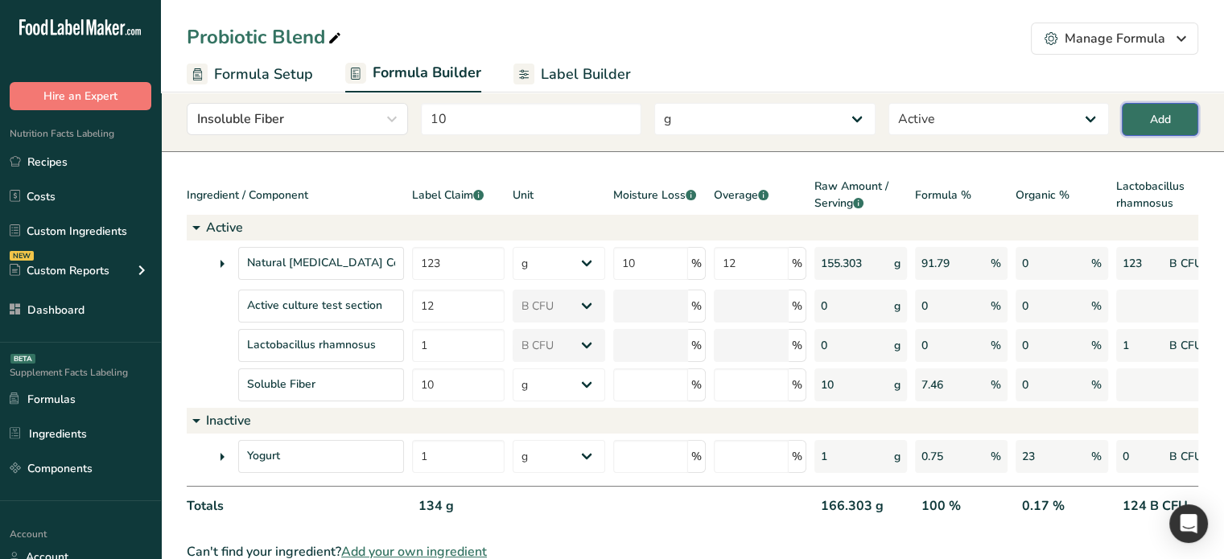
click at [1171, 117] on button "Add" at bounding box center [1160, 119] width 76 height 33
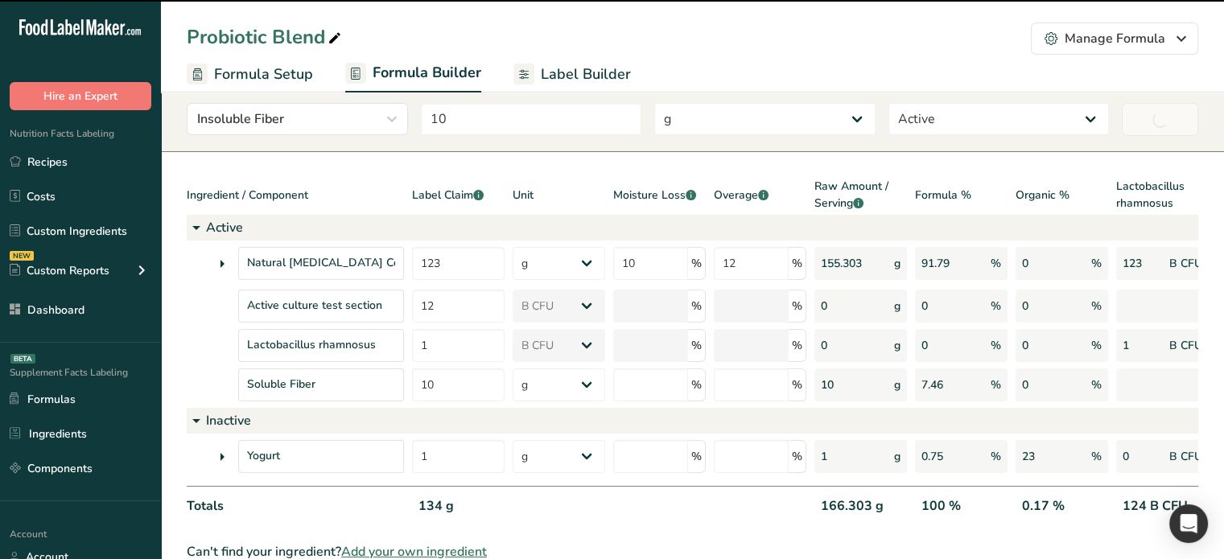
type input "0"
select select
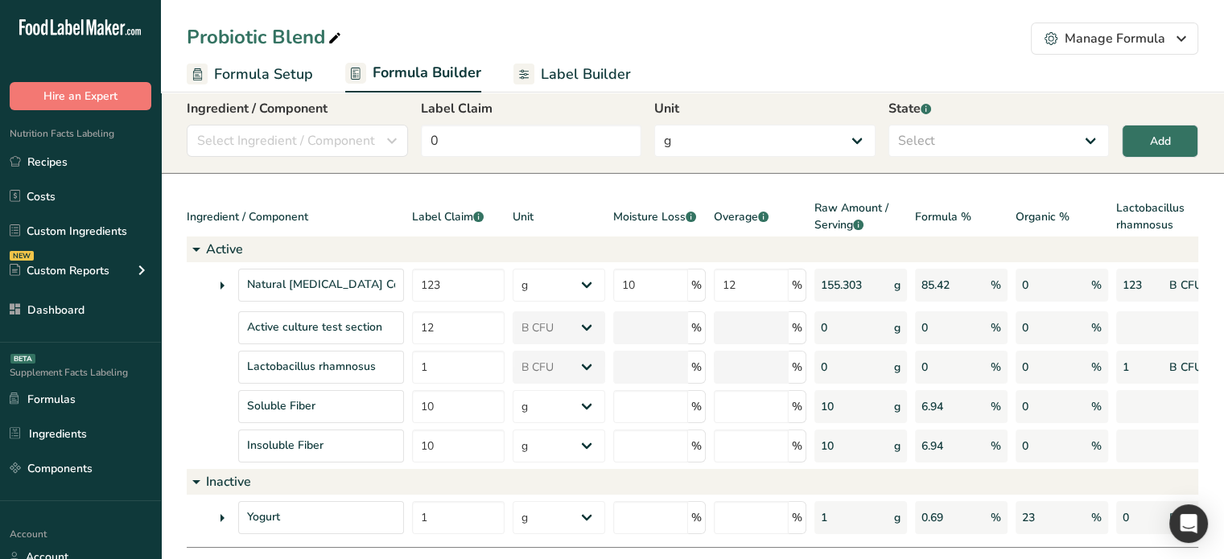
scroll to position [0, 0]
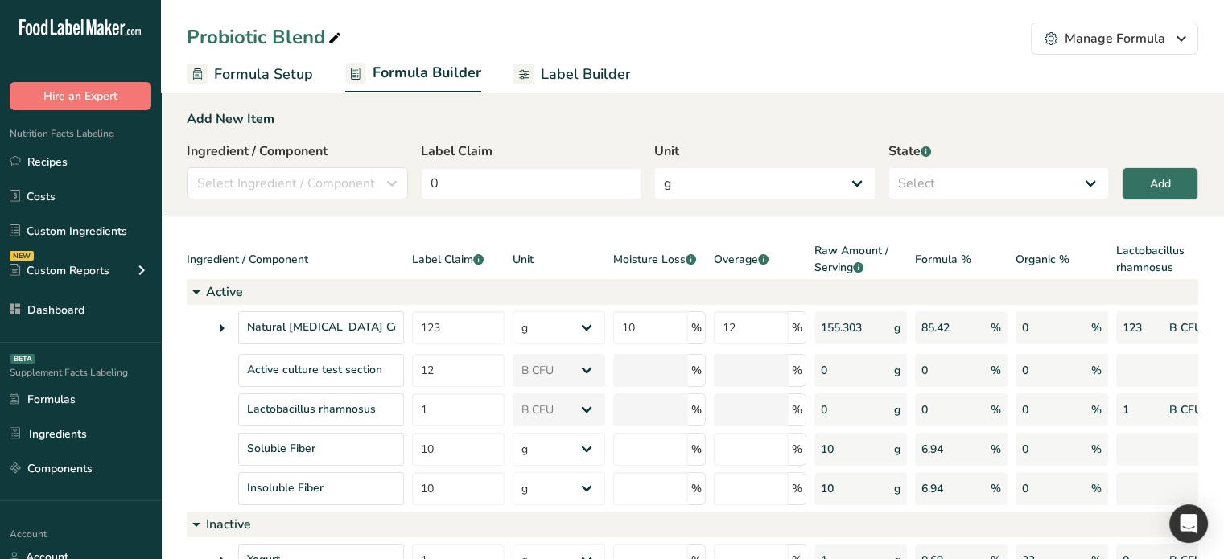
click at [578, 80] on span "Label Builder" at bounding box center [586, 75] width 90 height 22
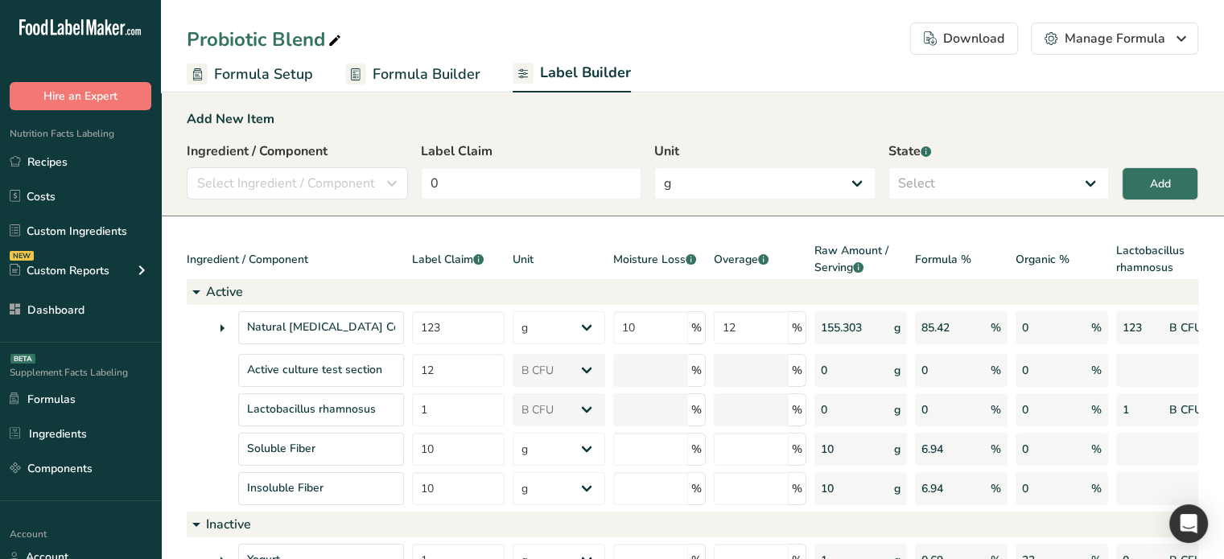
select select "Roboto"
select select "bold"
select select "center"
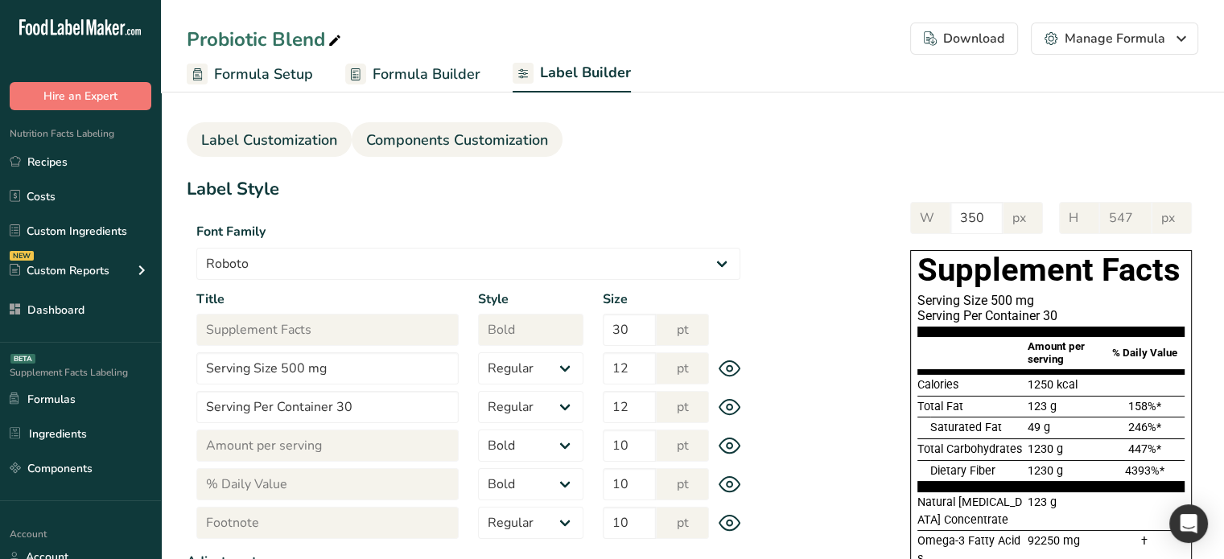
click at [477, 132] on span "Components Customization" at bounding box center [457, 141] width 182 height 22
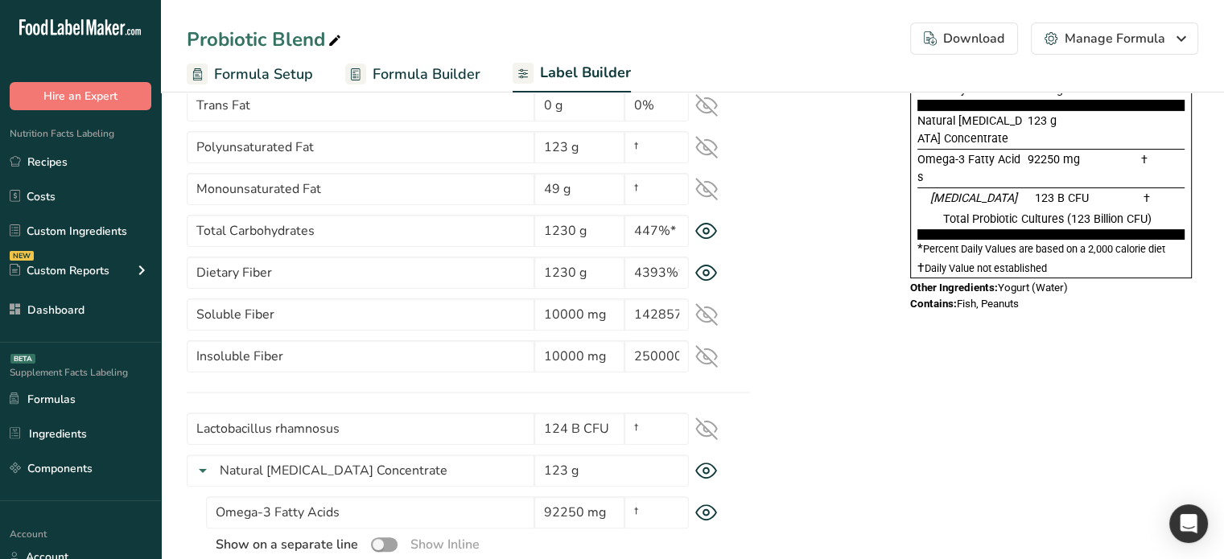
scroll to position [322, 0]
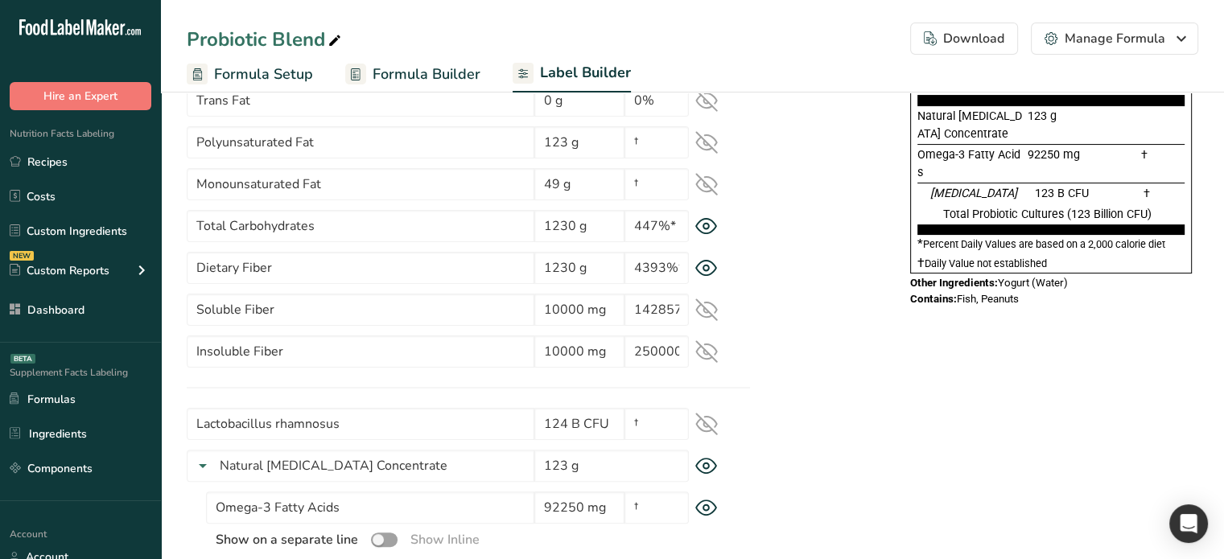
click at [708, 316] on icon at bounding box center [706, 310] width 21 height 15
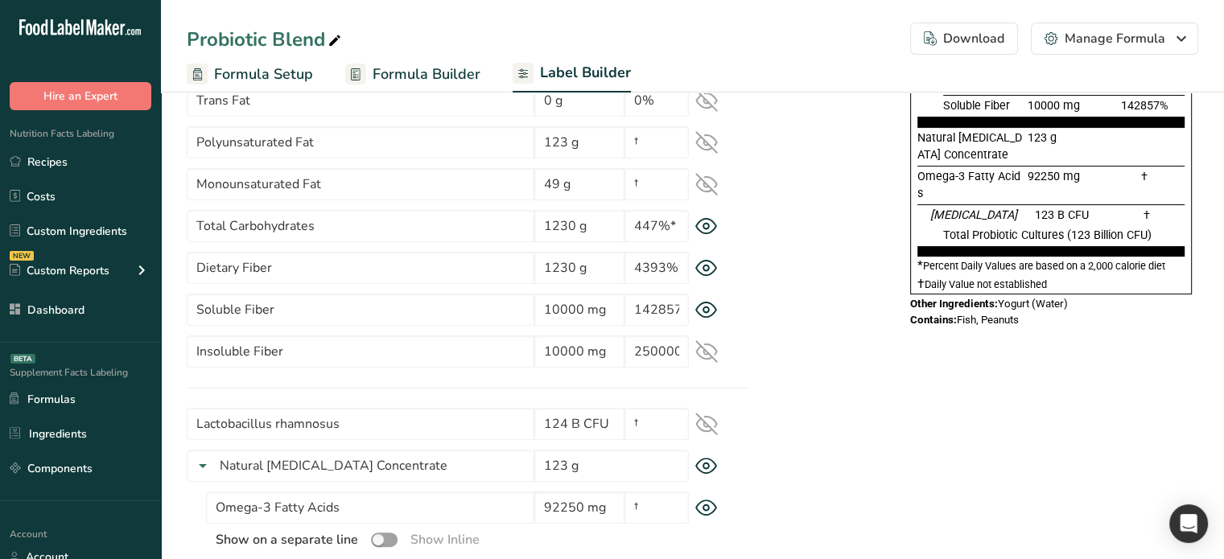
click at [710, 352] on icon at bounding box center [706, 351] width 23 height 23
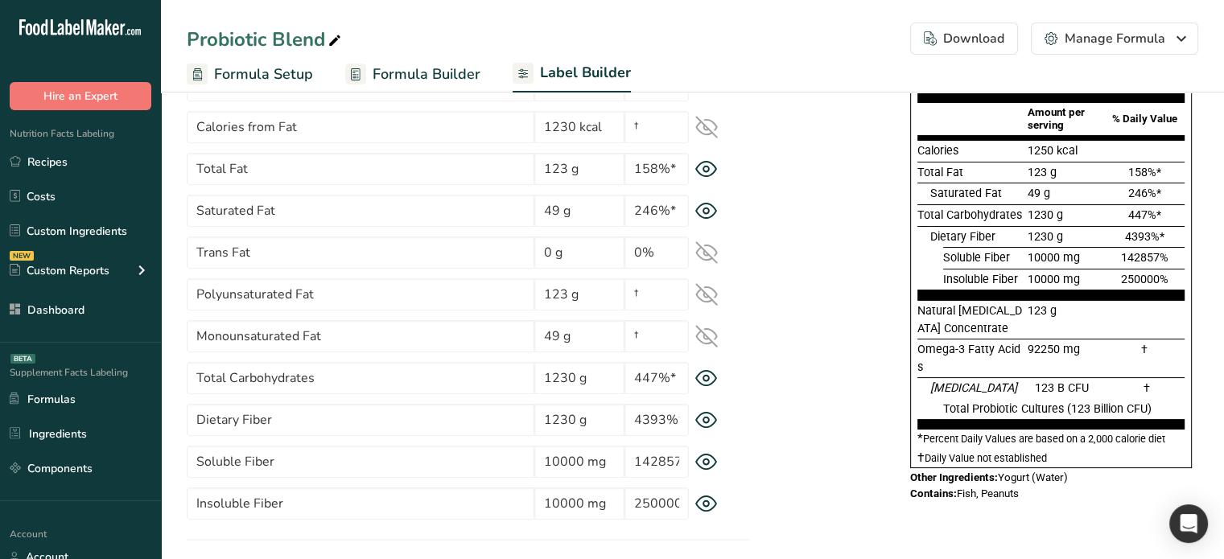
scroll to position [161, 0]
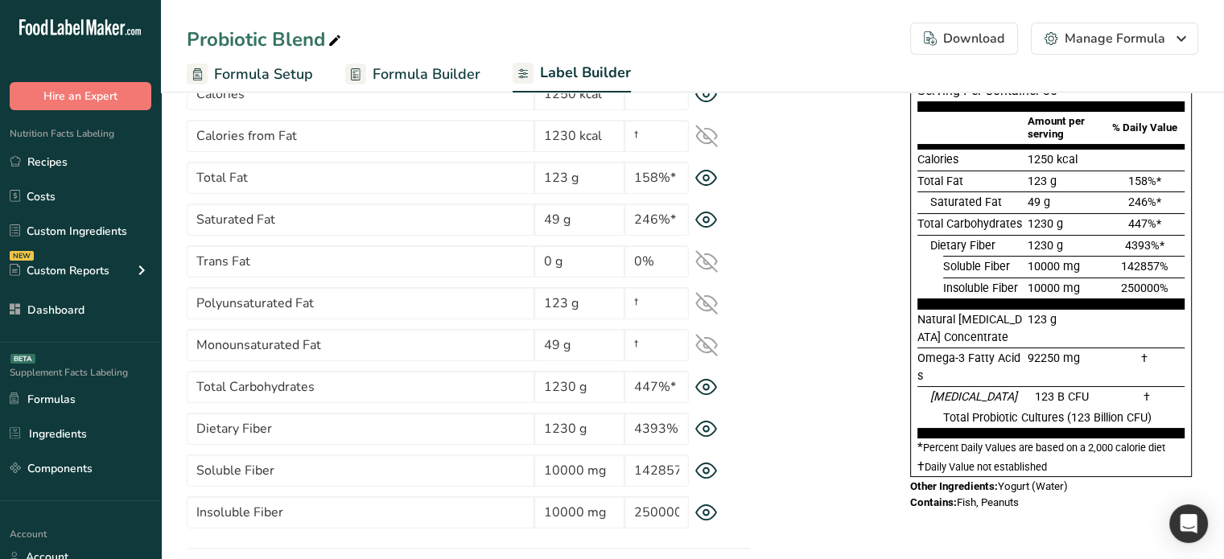
click at [703, 391] on icon at bounding box center [706, 387] width 23 height 17
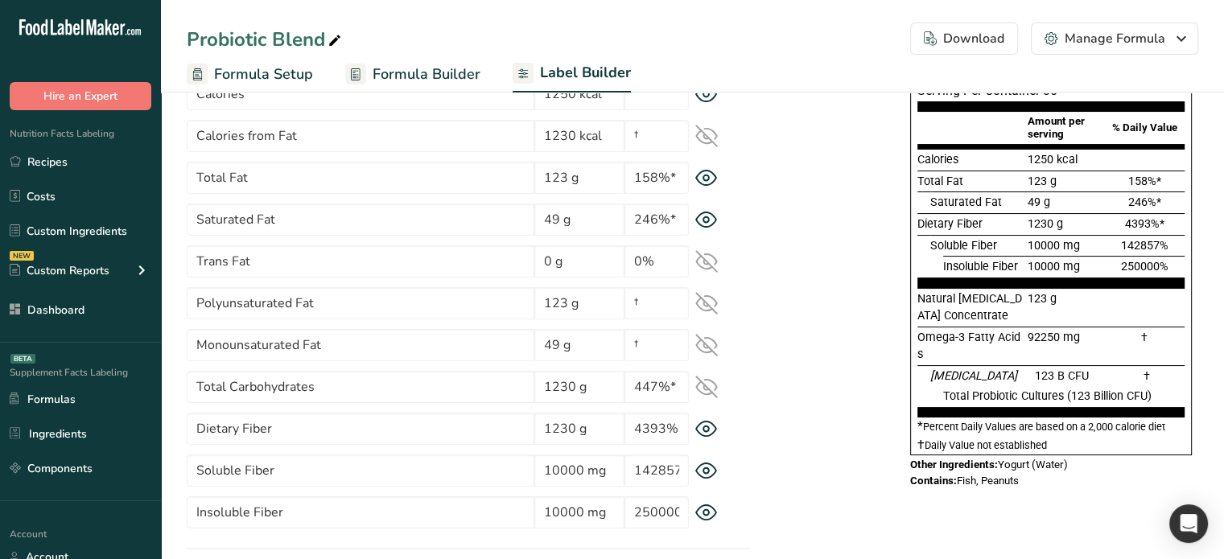
click at [703, 391] on icon at bounding box center [706, 387] width 23 height 23
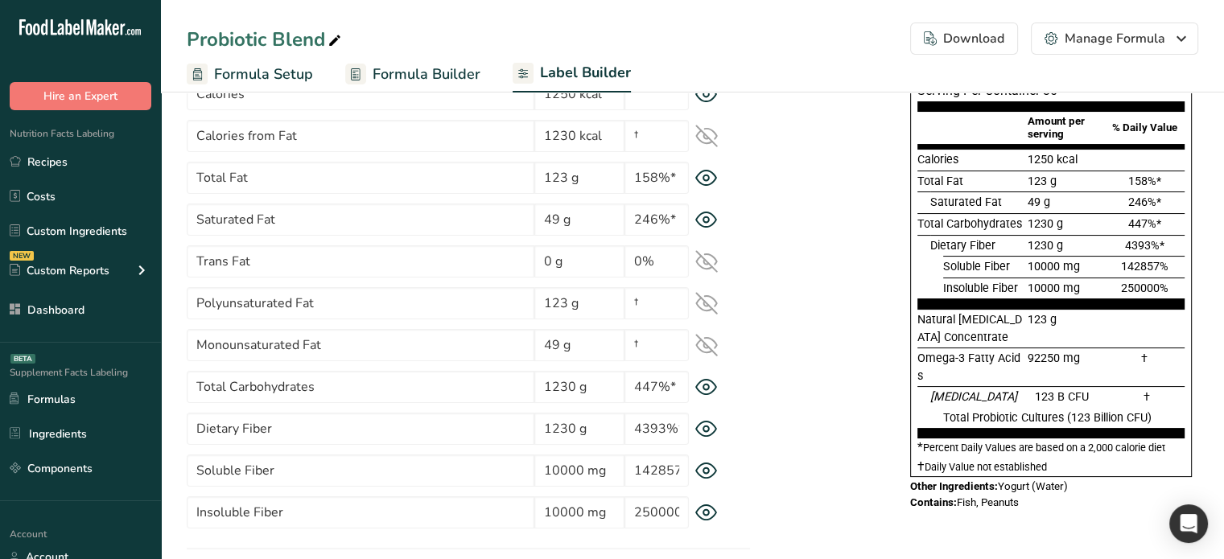
click at [703, 391] on icon at bounding box center [706, 387] width 23 height 17
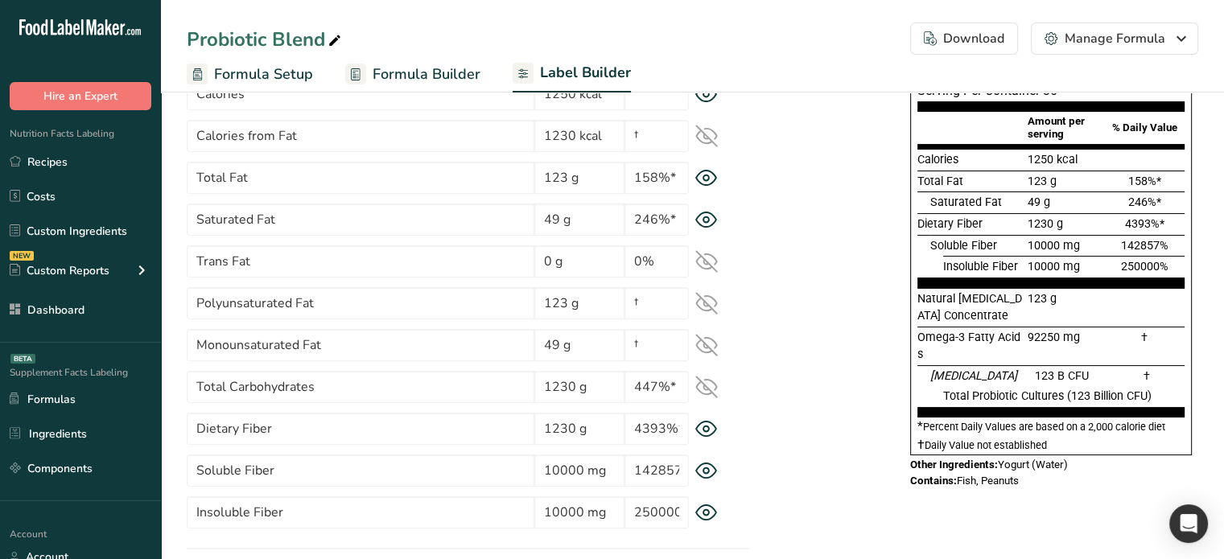
click at [703, 391] on icon at bounding box center [706, 387] width 23 height 23
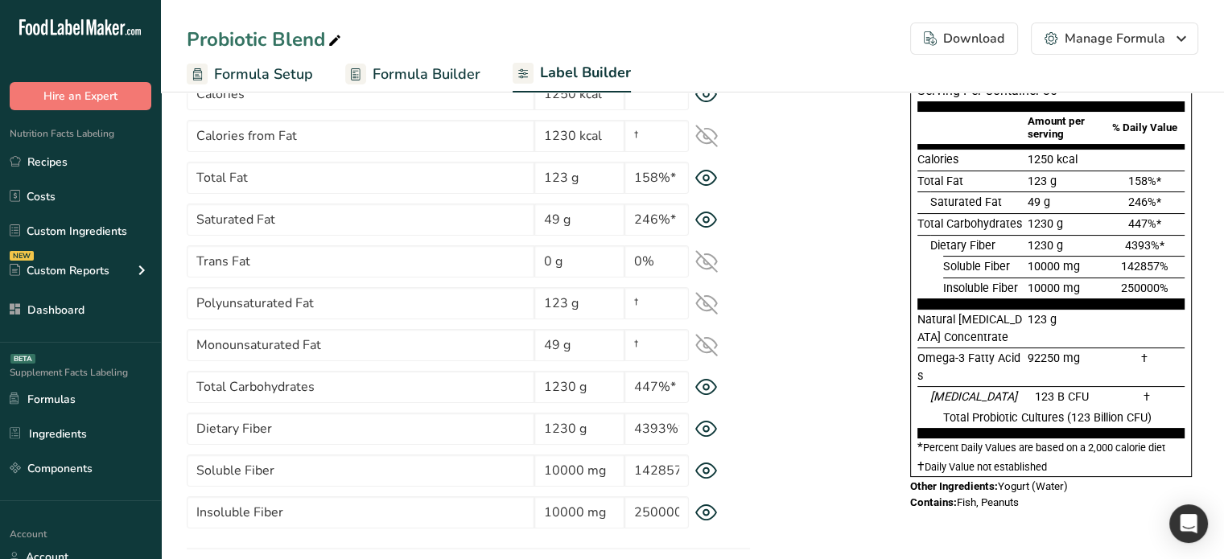
click at [704, 427] on icon at bounding box center [706, 429] width 6 height 6
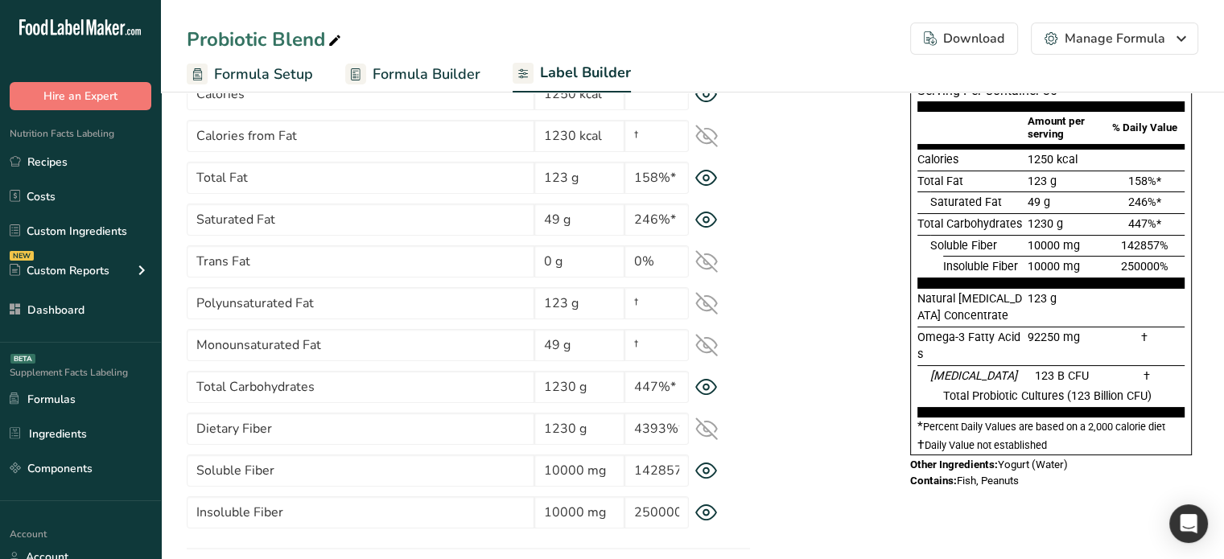
click at [704, 427] on icon at bounding box center [706, 429] width 21 height 15
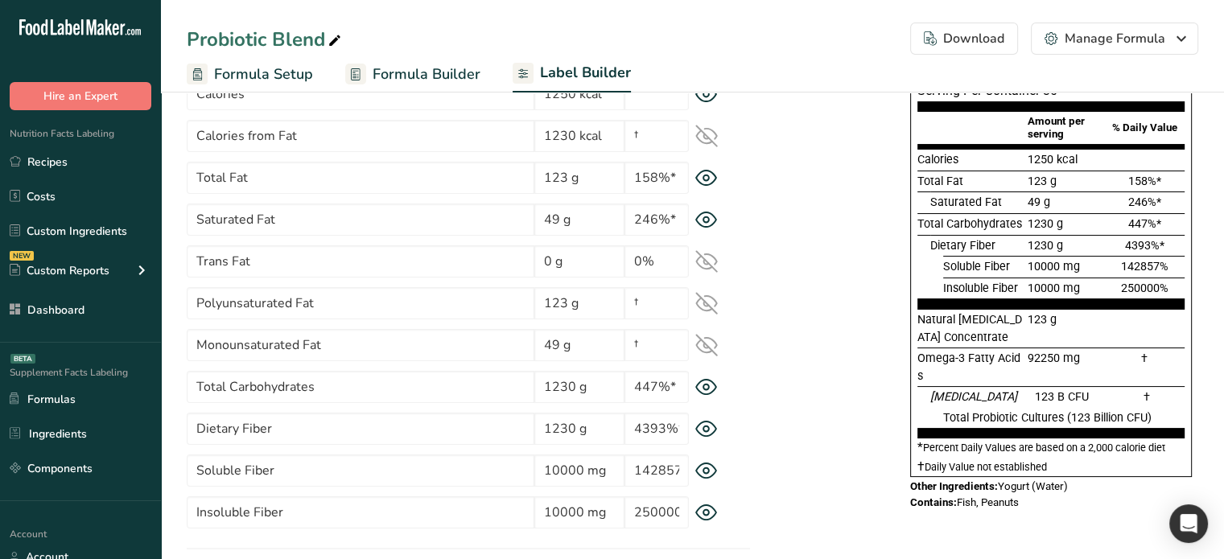
click at [710, 458] on div "Soluble Fiber 10000 mg 142857%" at bounding box center [468, 471] width 563 height 32
click at [706, 470] on icon at bounding box center [706, 471] width 23 height 17
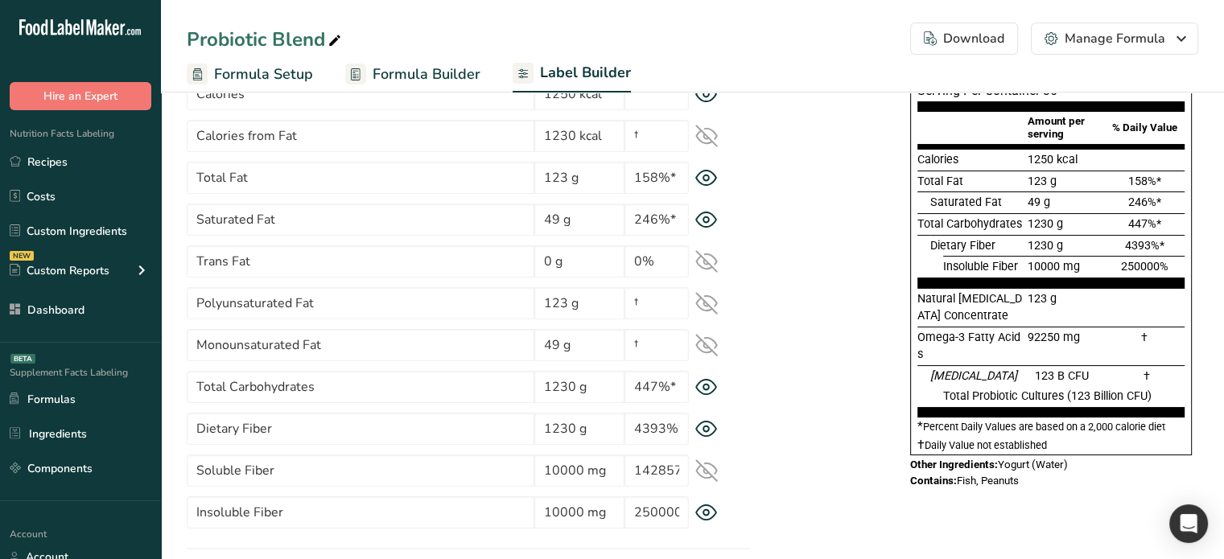
click at [706, 476] on icon at bounding box center [706, 470] width 23 height 23
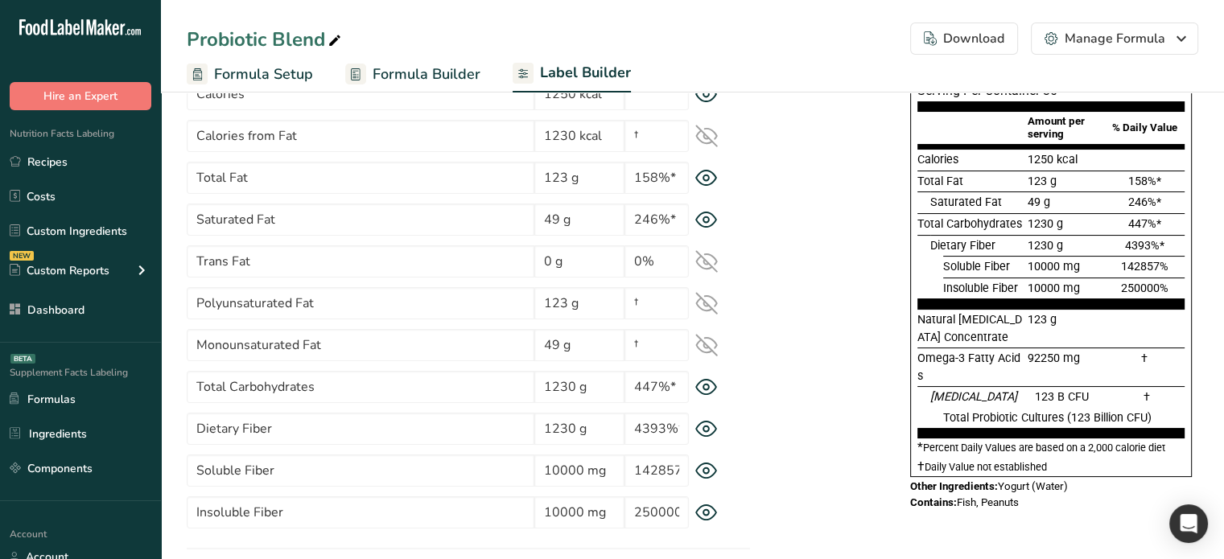
click at [708, 521] on div "Insoluble Fiber 10000 mg 250000%" at bounding box center [468, 512] width 563 height 32
click at [707, 512] on icon at bounding box center [706, 512] width 23 height 17
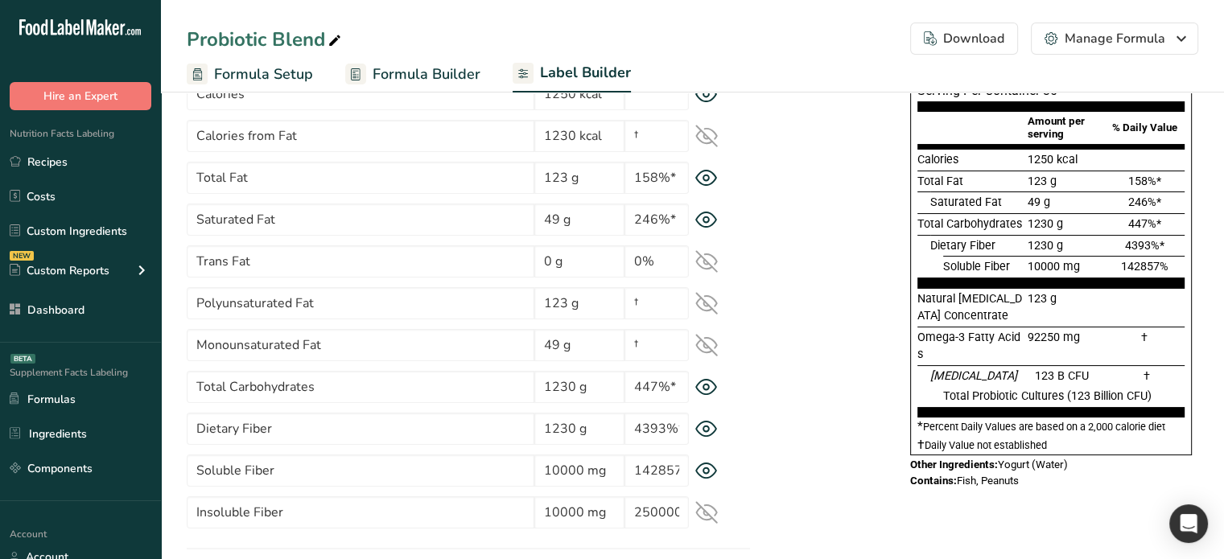
click at [707, 512] on icon at bounding box center [706, 512] width 21 height 21
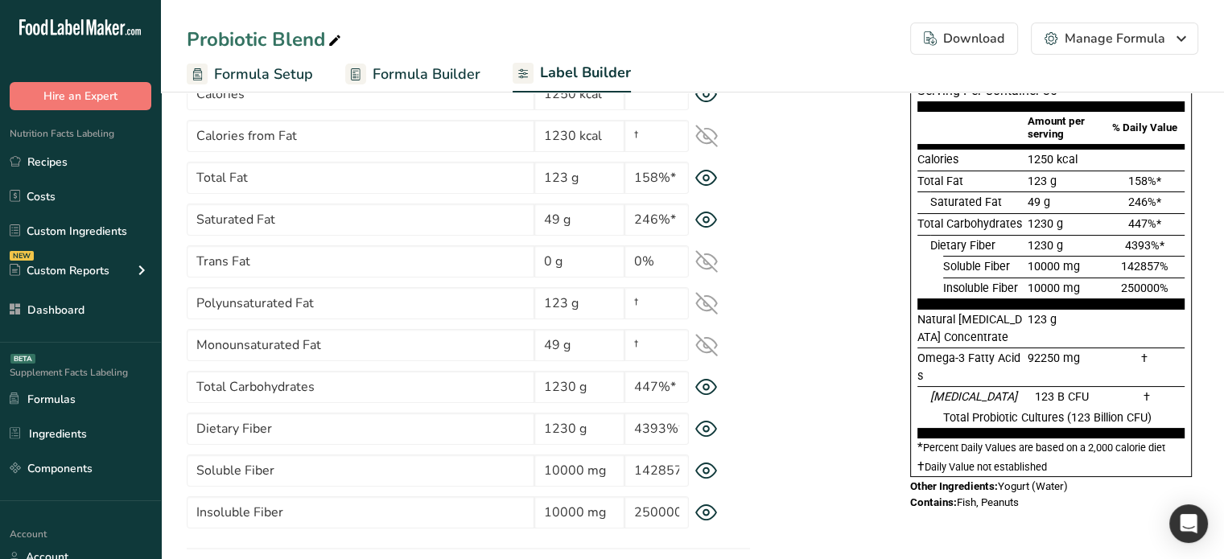
click at [707, 512] on icon at bounding box center [706, 512] width 23 height 17
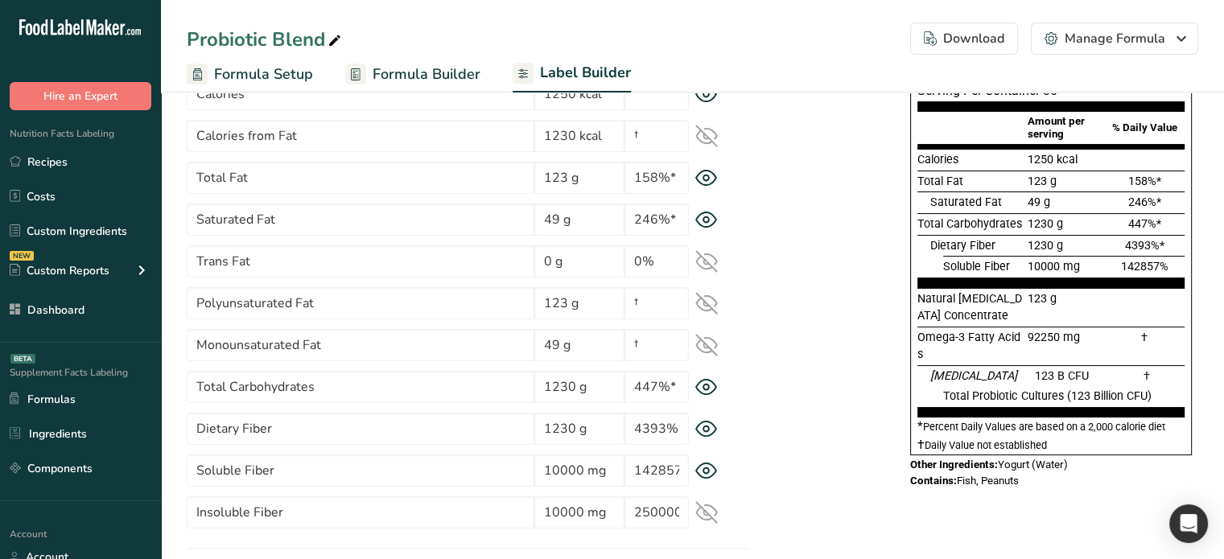
click at [707, 512] on icon at bounding box center [706, 512] width 21 height 21
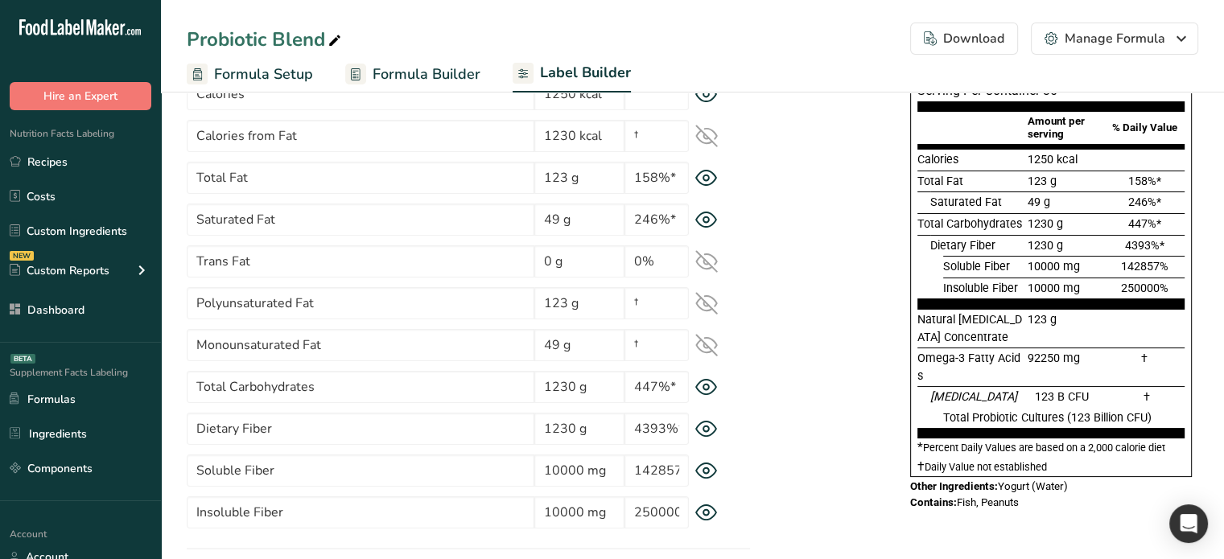
click at [708, 430] on icon at bounding box center [706, 429] width 6 height 6
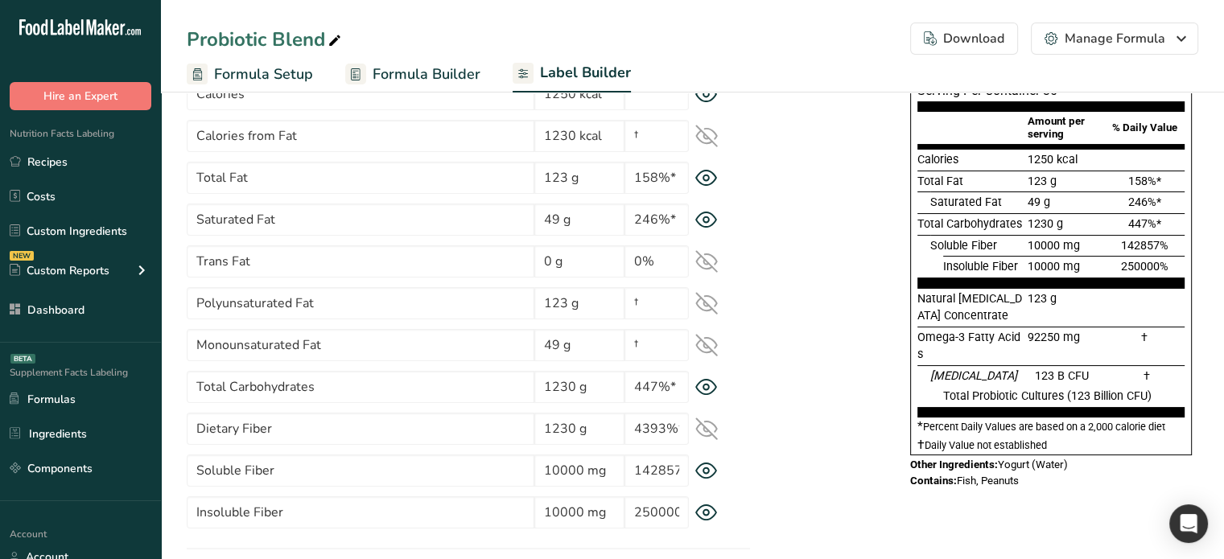
click at [708, 430] on icon at bounding box center [706, 428] width 21 height 21
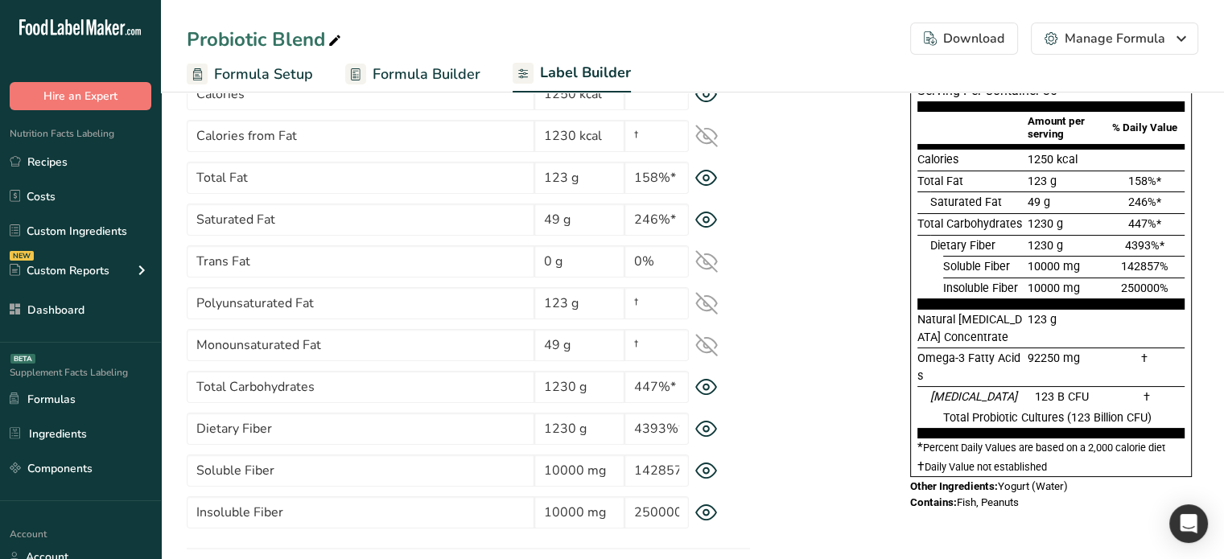
click at [707, 395] on div "Total Carbohydrates 1230 g 447%*" at bounding box center [468, 387] width 563 height 32
click at [707, 385] on icon at bounding box center [706, 388] width 6 height 6
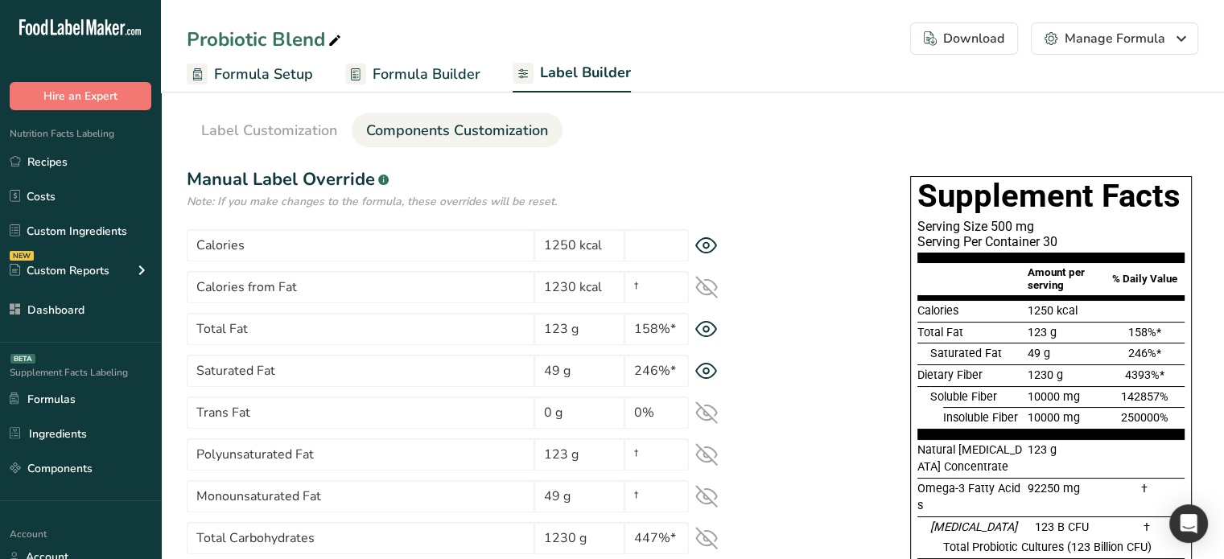
scroll to position [0, 0]
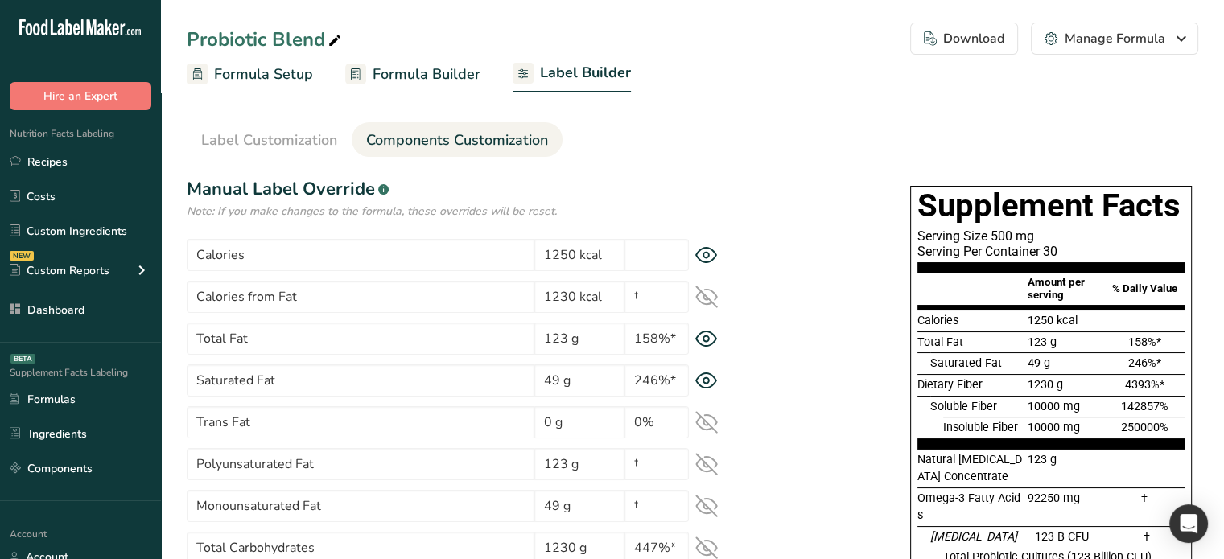
click at [415, 73] on span "Formula Builder" at bounding box center [427, 75] width 108 height 22
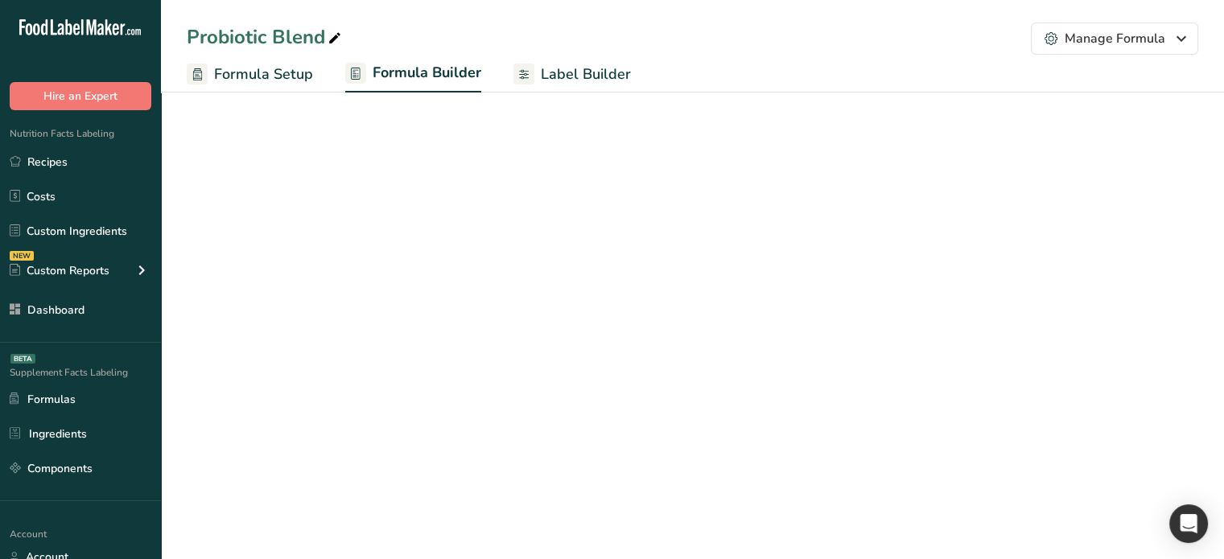
select select "6"
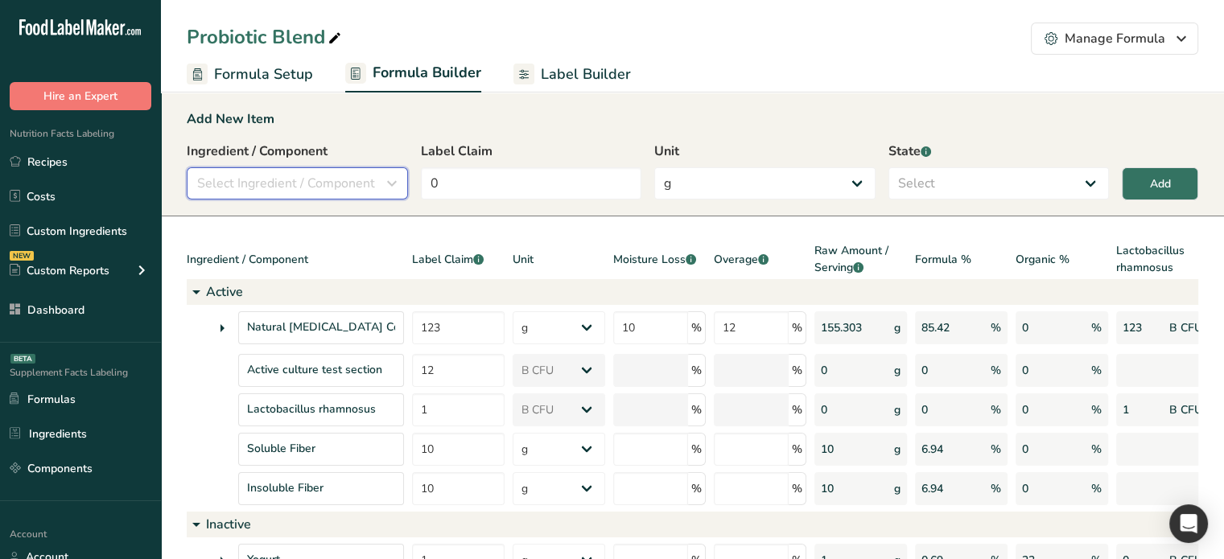
click at [261, 183] on span "Select Ingredient / Component" at bounding box center [286, 183] width 178 height 19
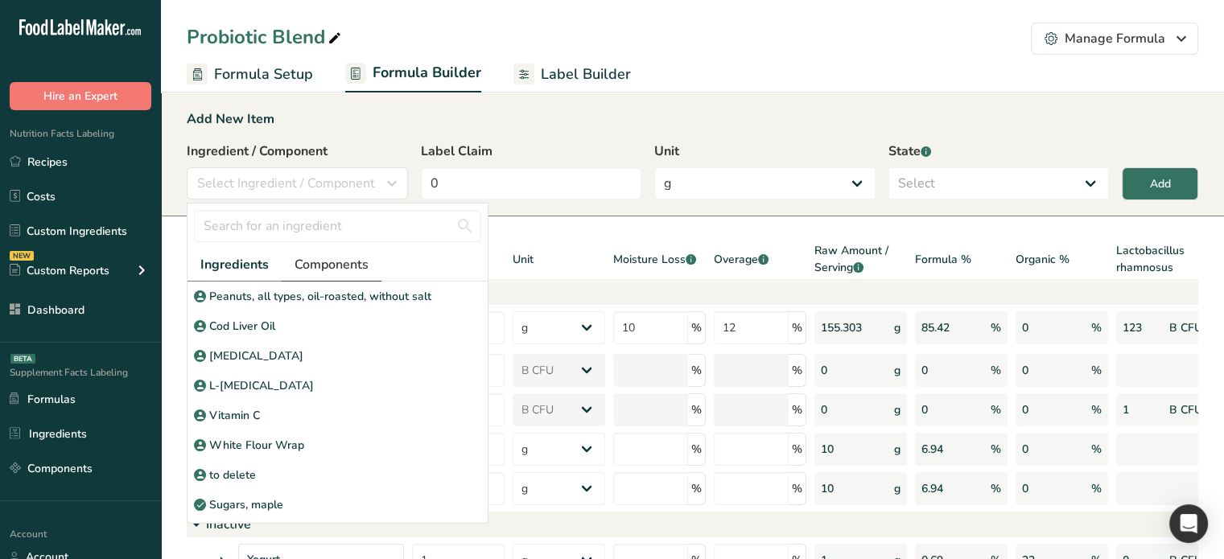
click at [325, 255] on span "Components" at bounding box center [331, 264] width 74 height 19
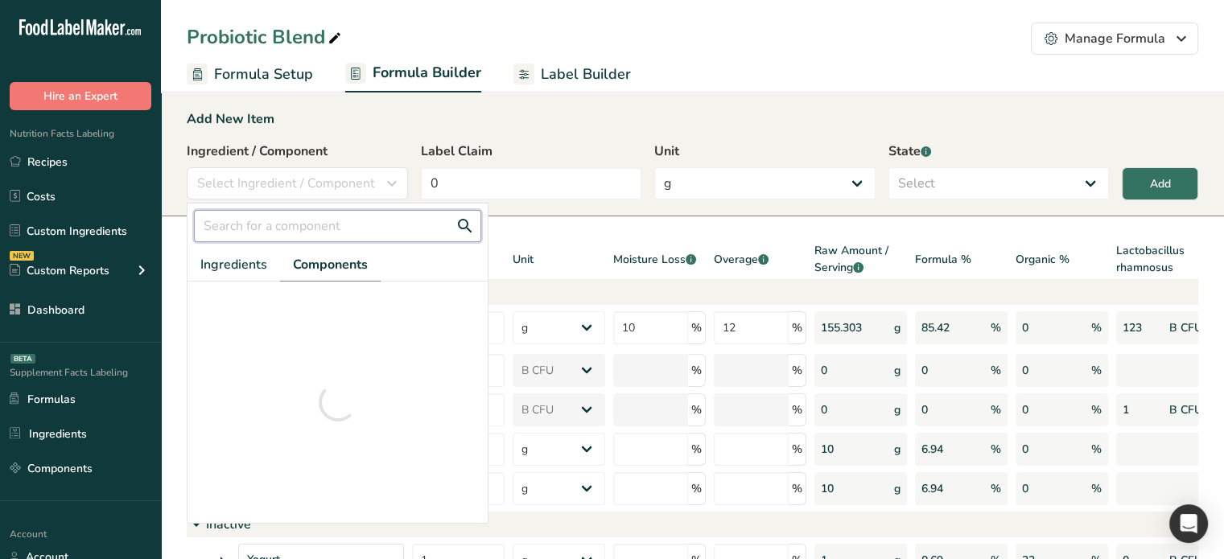
click at [319, 229] on input "text" at bounding box center [337, 226] width 287 height 32
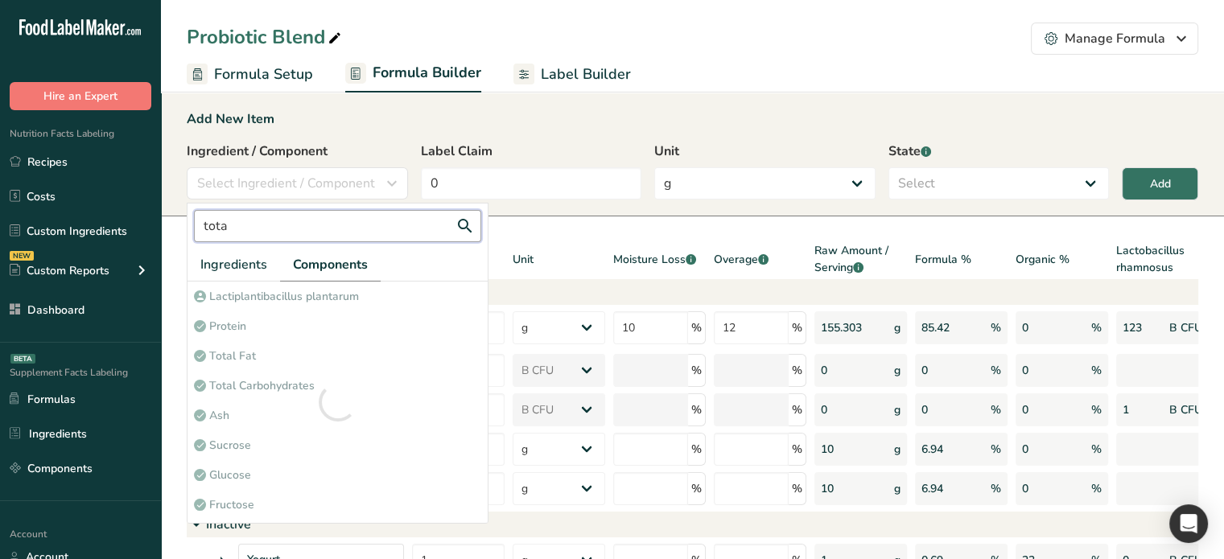
type input "total"
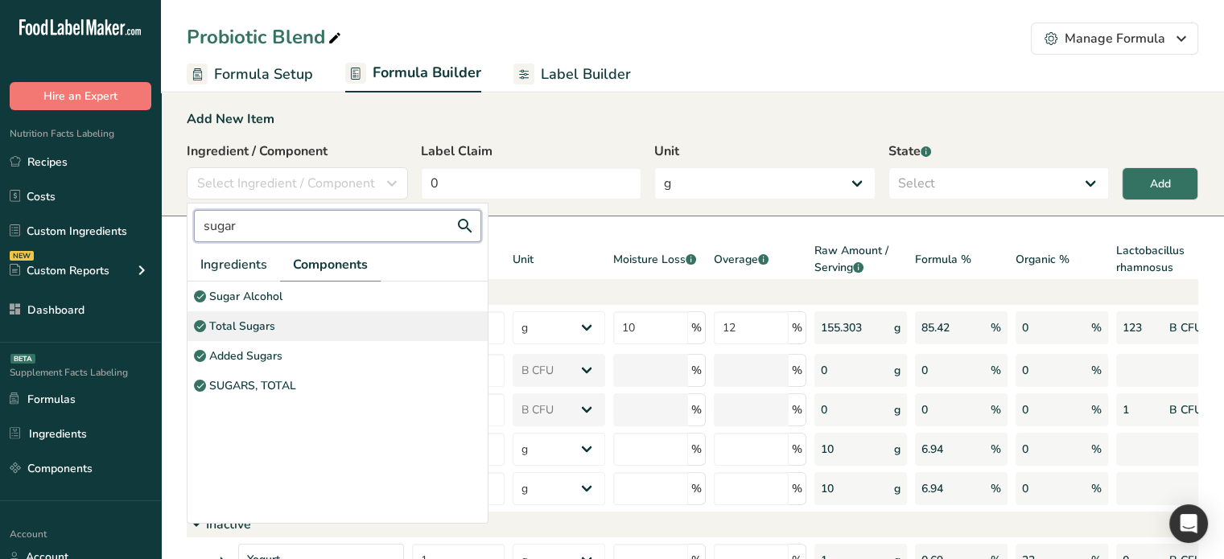
type input "sugar"
click at [273, 318] on p "Total Sugars" at bounding box center [242, 326] width 66 height 17
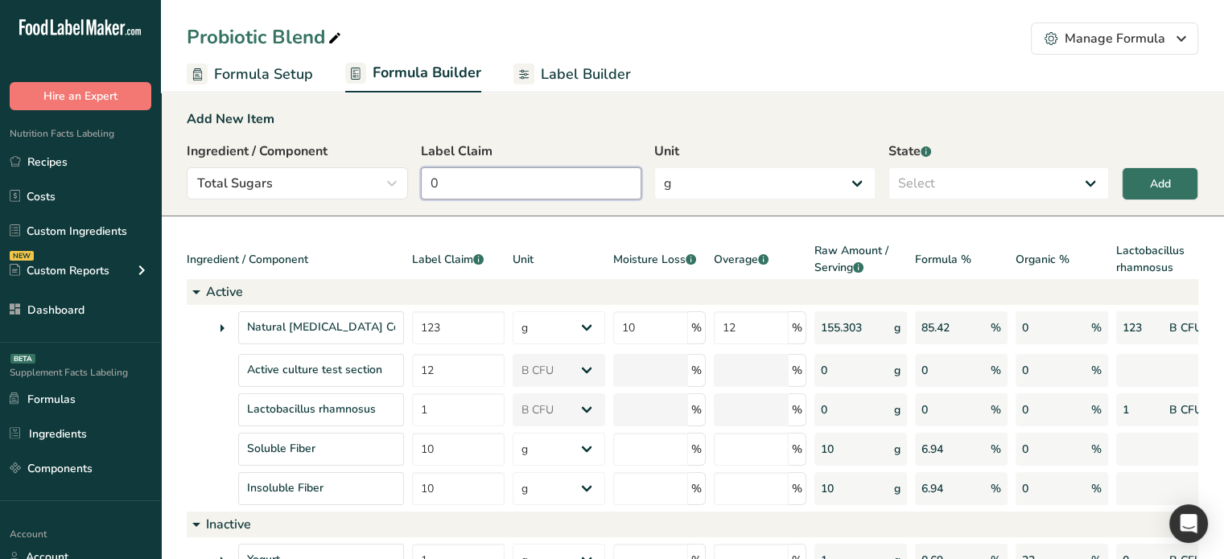
click at [466, 192] on input "0" at bounding box center [531, 183] width 221 height 32
type input "10"
click at [1011, 184] on select "Select Active Inactive" at bounding box center [998, 183] width 221 height 32
select select "active"
click at [888, 167] on select "Select Active Inactive" at bounding box center [998, 183] width 221 height 32
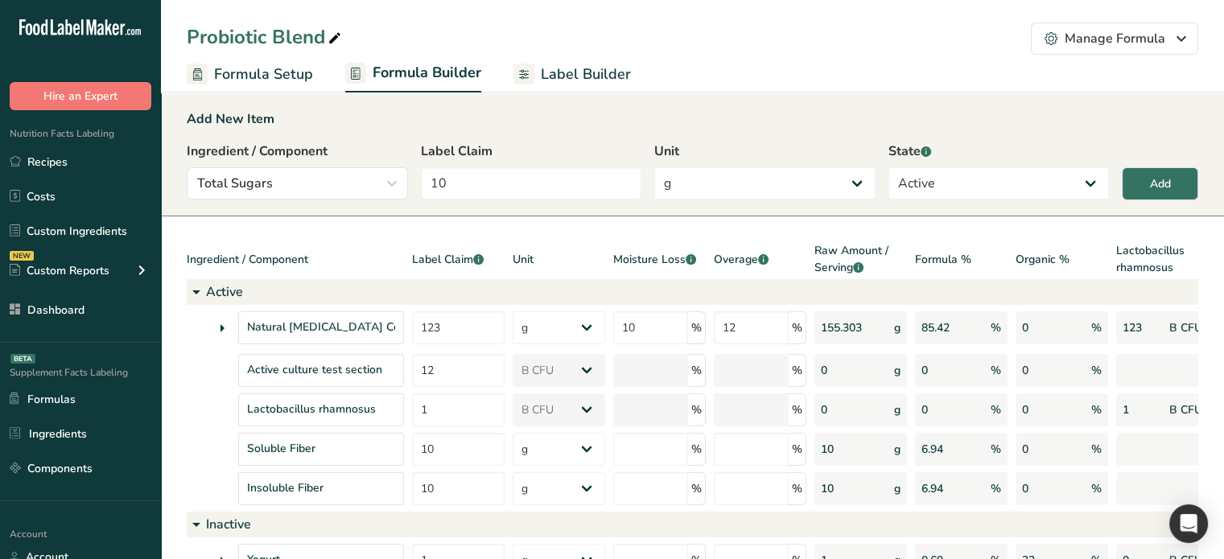
click at [1204, 170] on div "Add New Item Ingredient / Component Total Sugars sugar Ingredients Components S…" at bounding box center [692, 153] width 1063 height 126
click at [1155, 180] on div "Add" at bounding box center [1160, 183] width 21 height 17
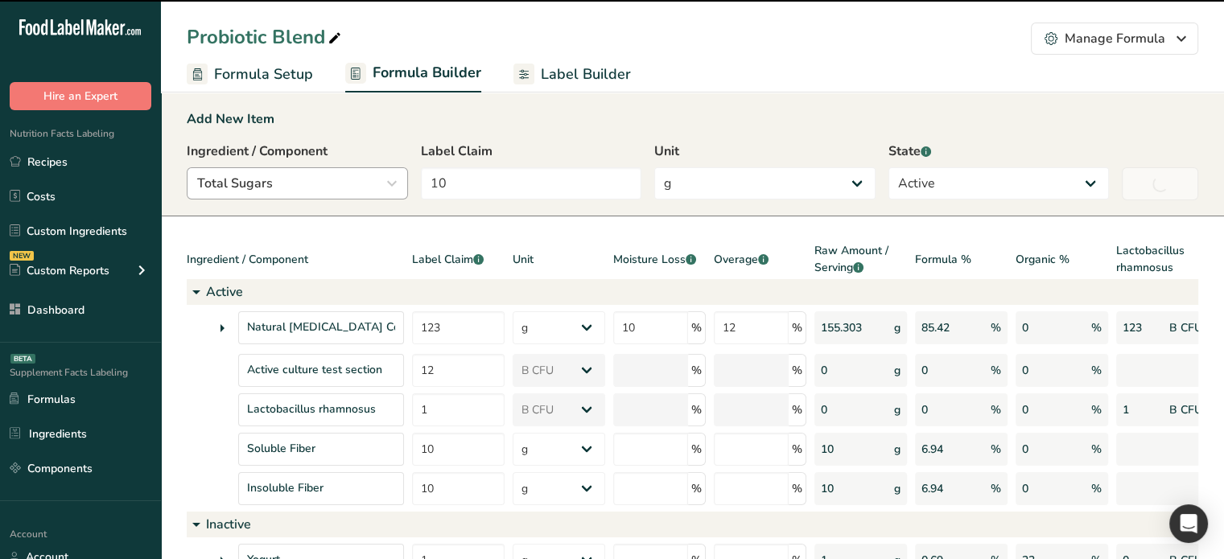
type input "0"
select select
click at [253, 191] on span "Select Ingredient / Component" at bounding box center [286, 183] width 178 height 19
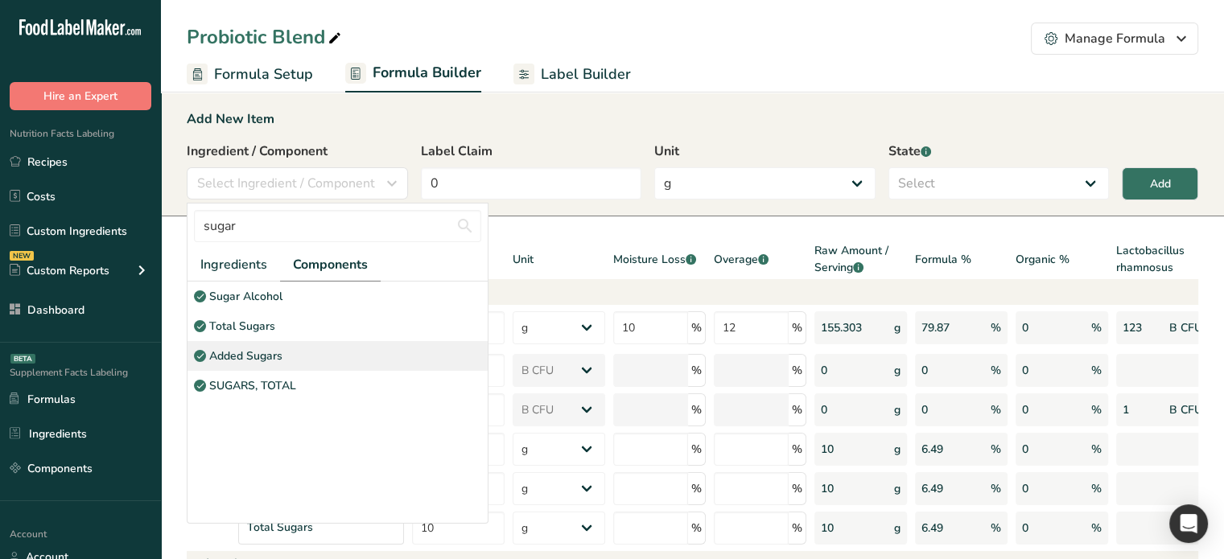
click at [250, 354] on p "Added Sugars" at bounding box center [245, 356] width 73 height 17
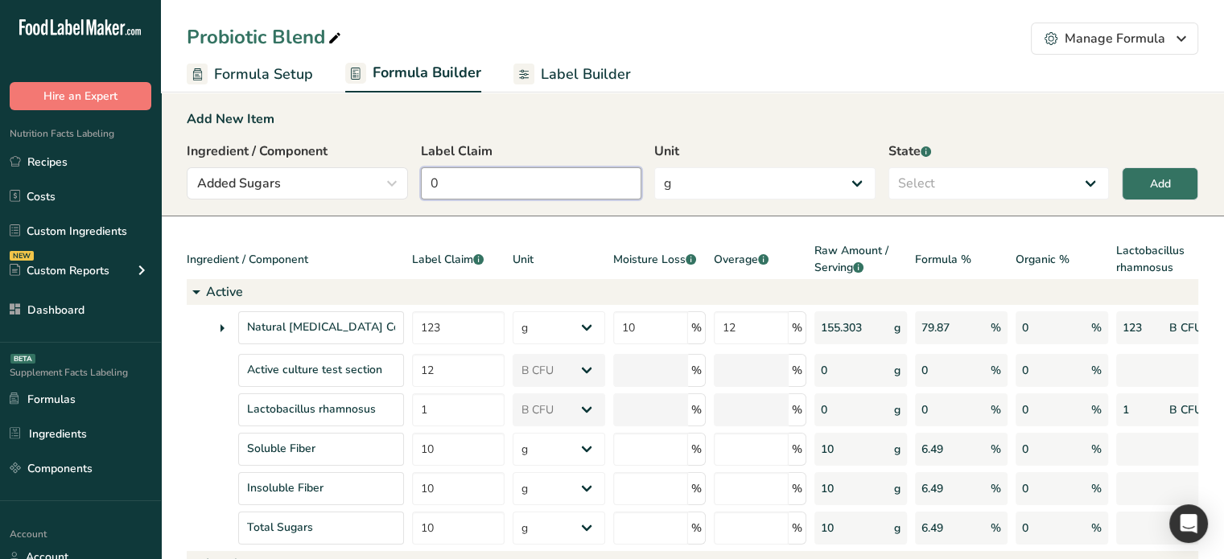
click at [475, 186] on input "0" at bounding box center [531, 183] width 221 height 32
type input "10"
click at [767, 179] on select "g Kilograms mg Oz Pound PPM B CFU mcg µg kcal kJ" at bounding box center [764, 183] width 221 height 32
click at [982, 187] on select "Select Active Inactive" at bounding box center [998, 183] width 221 height 32
select select "active"
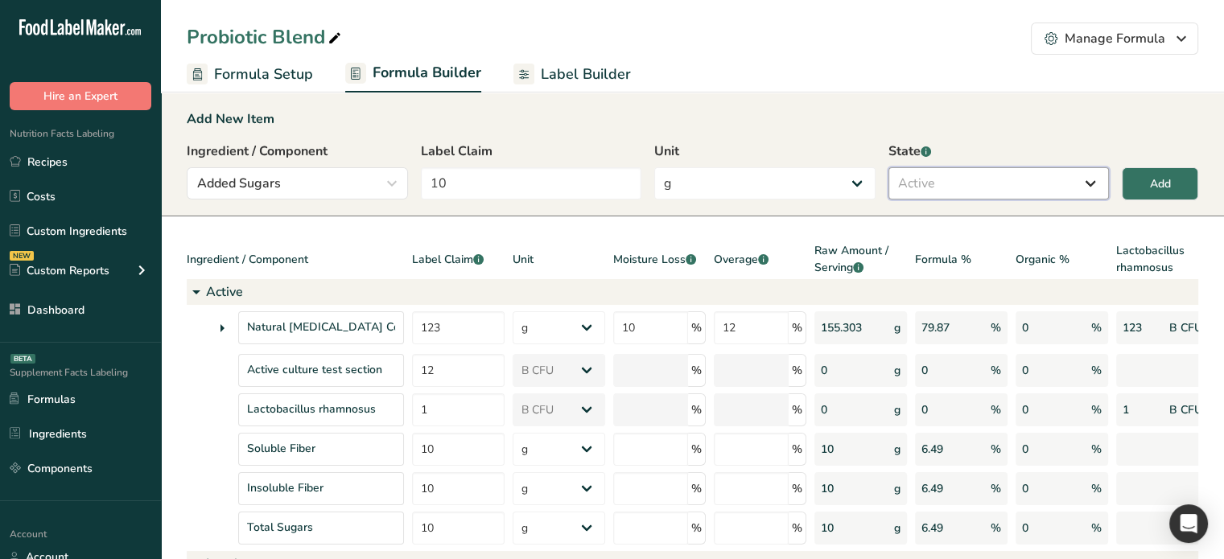
click at [888, 167] on select "Select Active Inactive" at bounding box center [998, 183] width 221 height 32
click at [1152, 191] on div "Add" at bounding box center [1160, 183] width 21 height 17
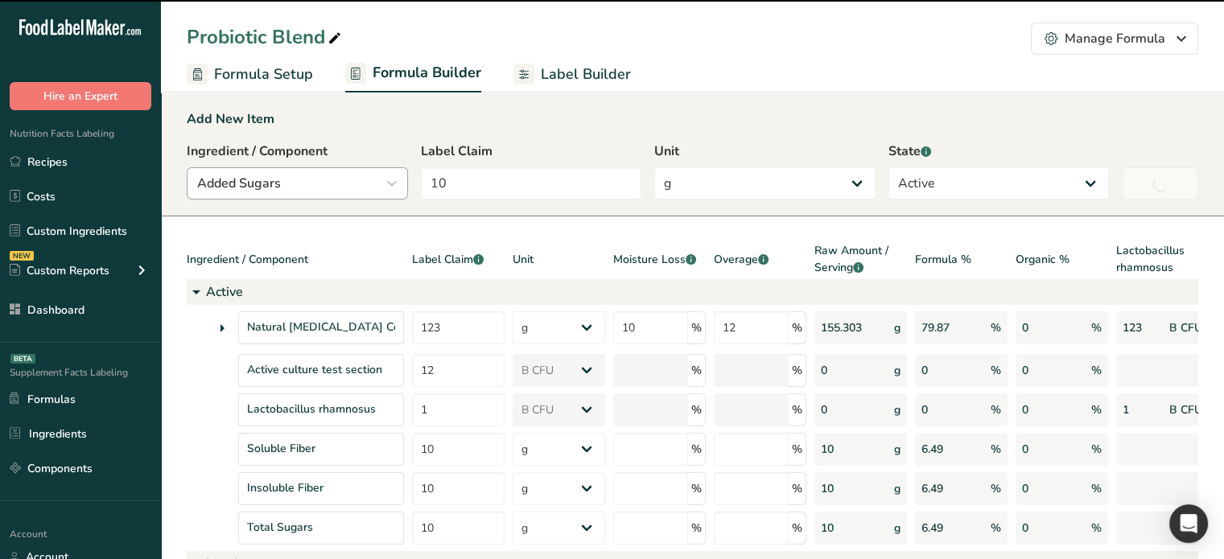
type input "0"
select select
click at [357, 184] on span "Select Ingredient / Component" at bounding box center [286, 183] width 178 height 19
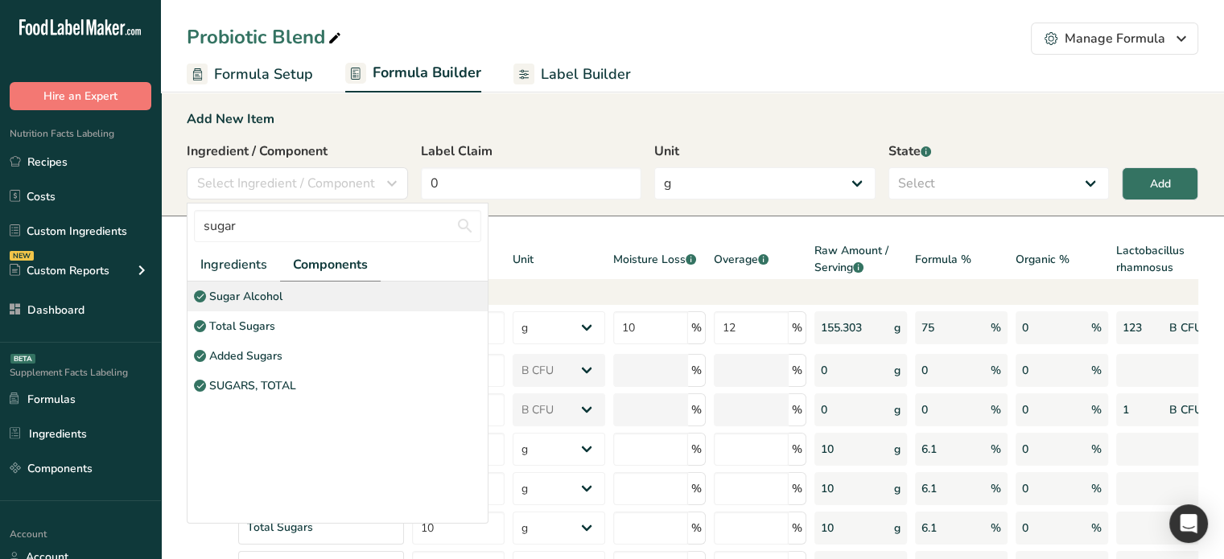
click at [276, 297] on p "Sugar Alcohol" at bounding box center [245, 296] width 73 height 17
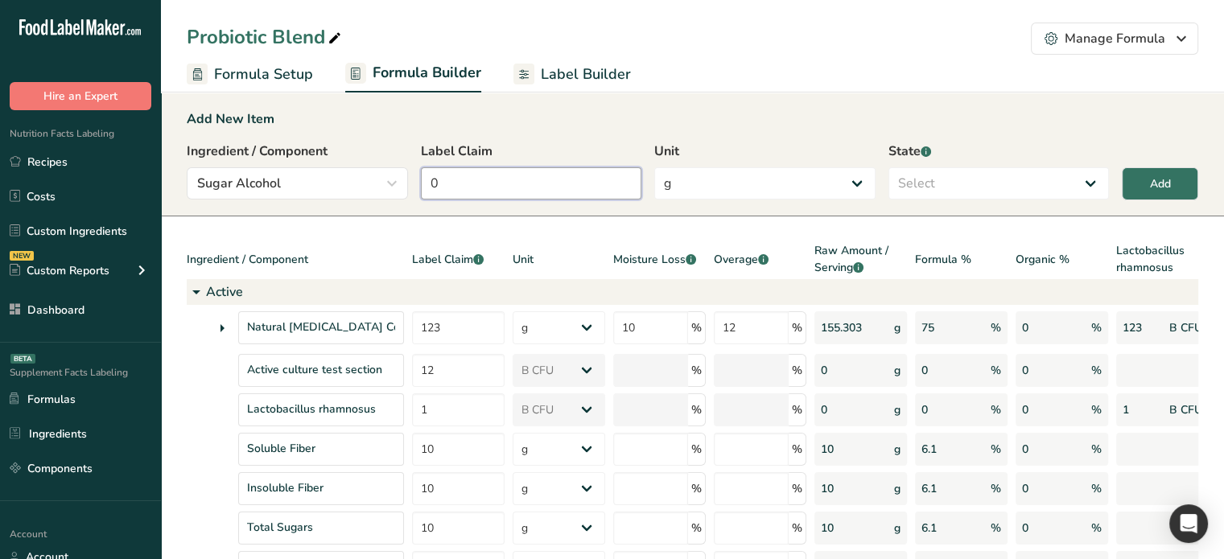
type input "1"
click at [474, 191] on input "1" at bounding box center [531, 183] width 221 height 32
type input "5"
click at [944, 182] on select "Select Active Inactive" at bounding box center [998, 183] width 221 height 32
select select "active"
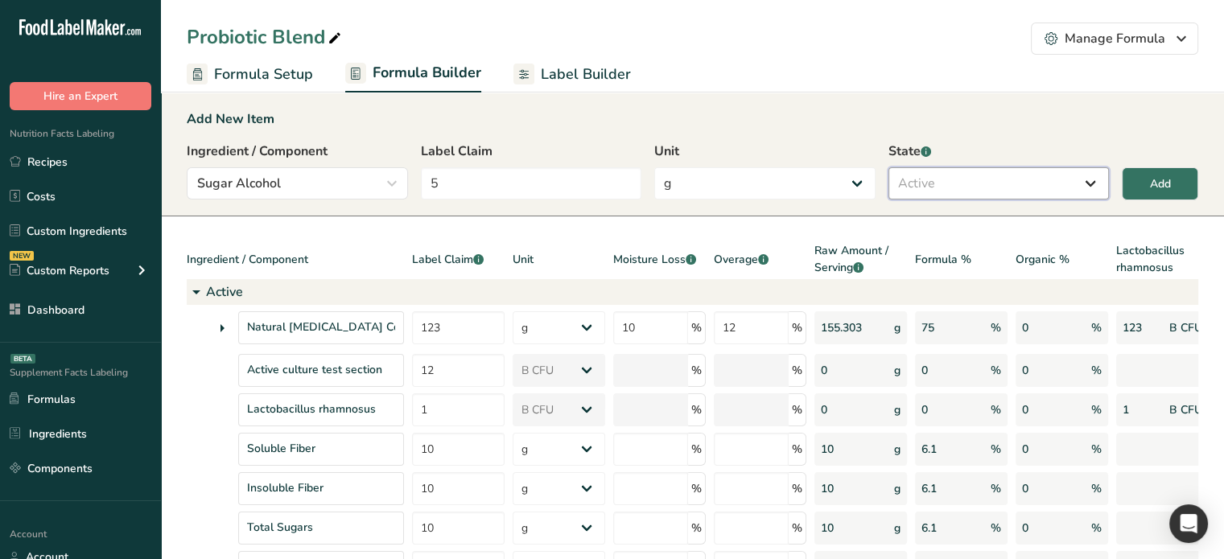
click at [888, 167] on select "Select Active Inactive" at bounding box center [998, 183] width 221 height 32
click at [1173, 187] on button "Add" at bounding box center [1160, 183] width 76 height 33
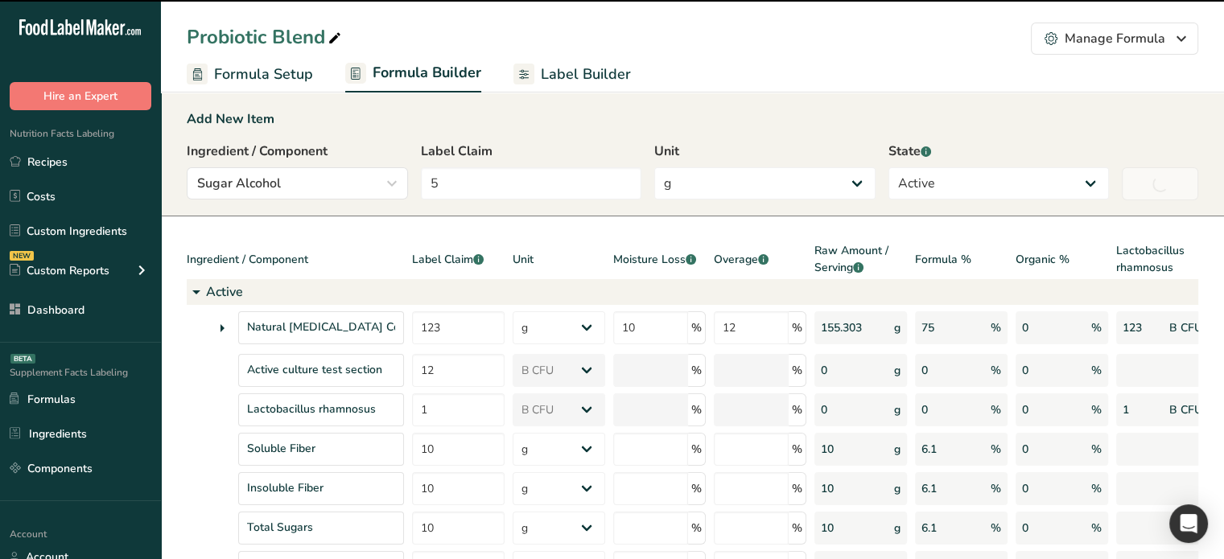
type input "0"
select select
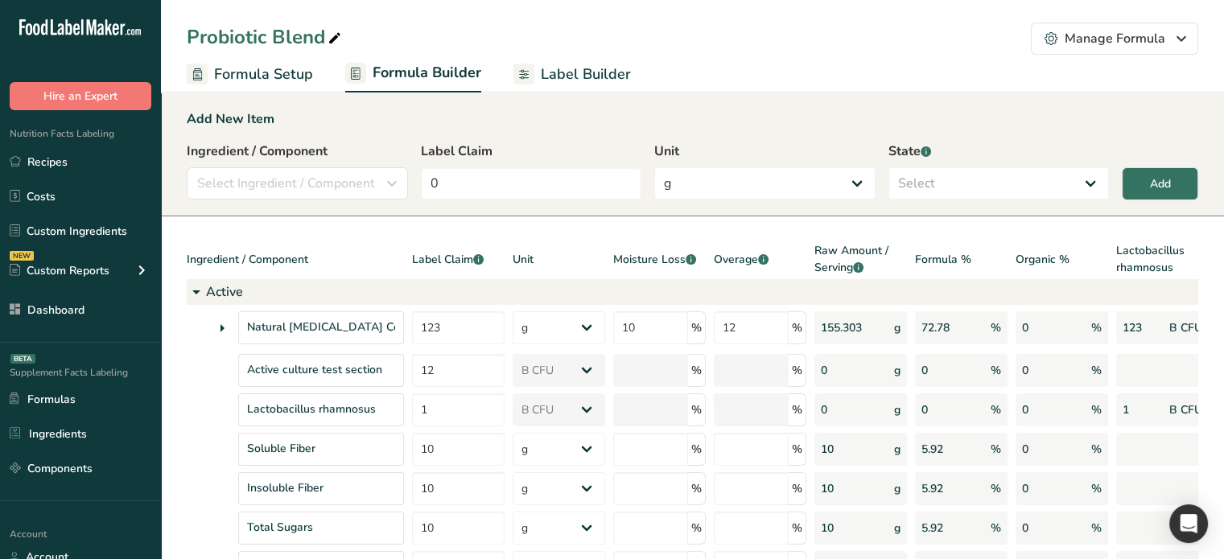
click at [576, 73] on span "Label Builder" at bounding box center [586, 75] width 90 height 22
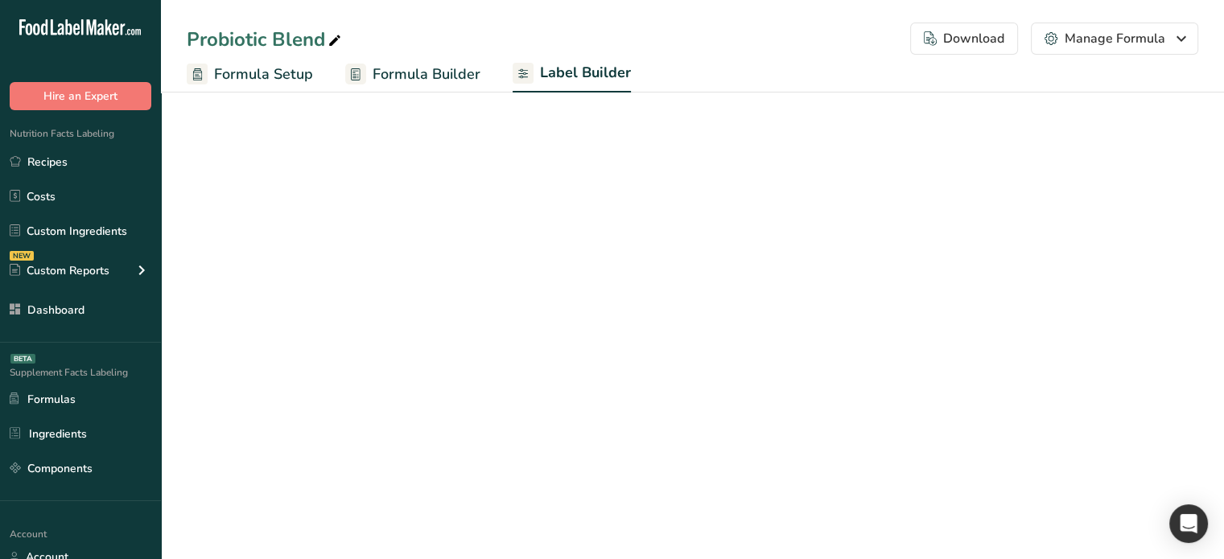
select select "Roboto"
select select "bold"
select select "center"
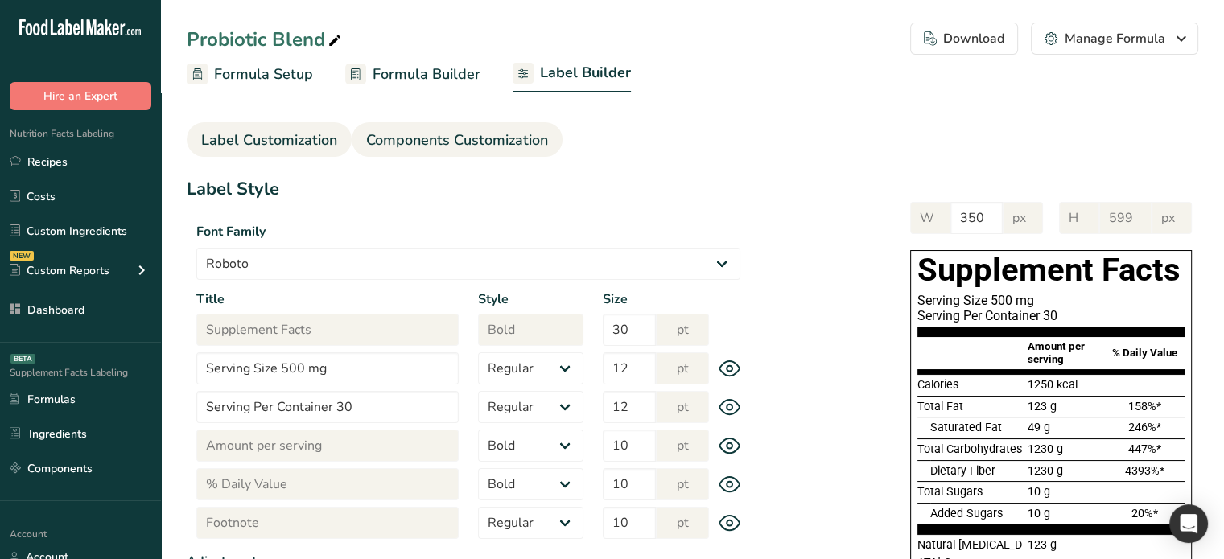
click at [469, 138] on span "Components Customization" at bounding box center [457, 141] width 182 height 22
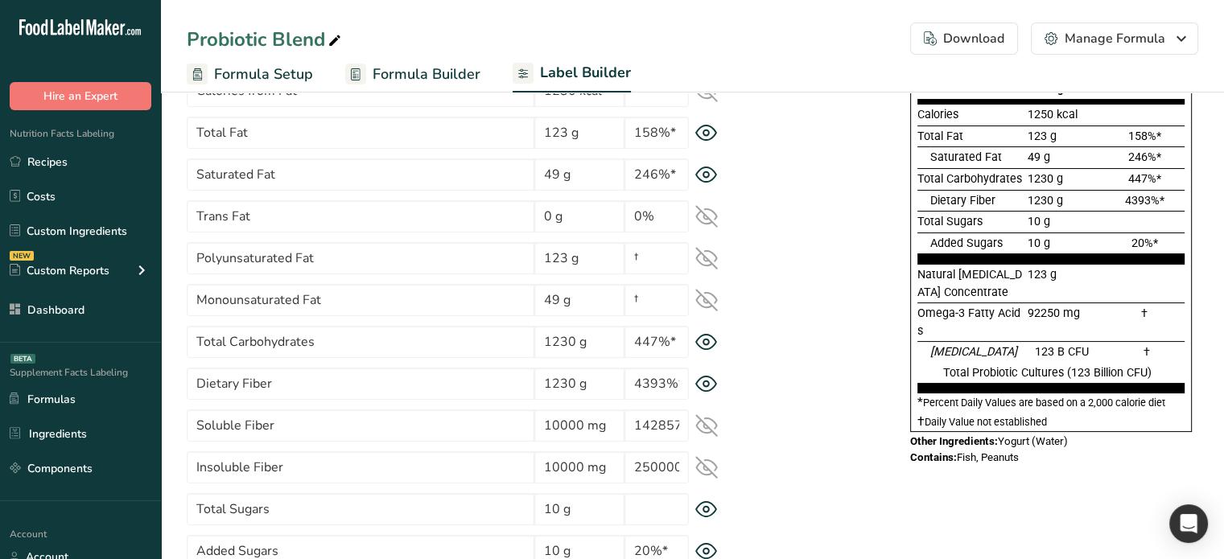
scroll to position [241, 0]
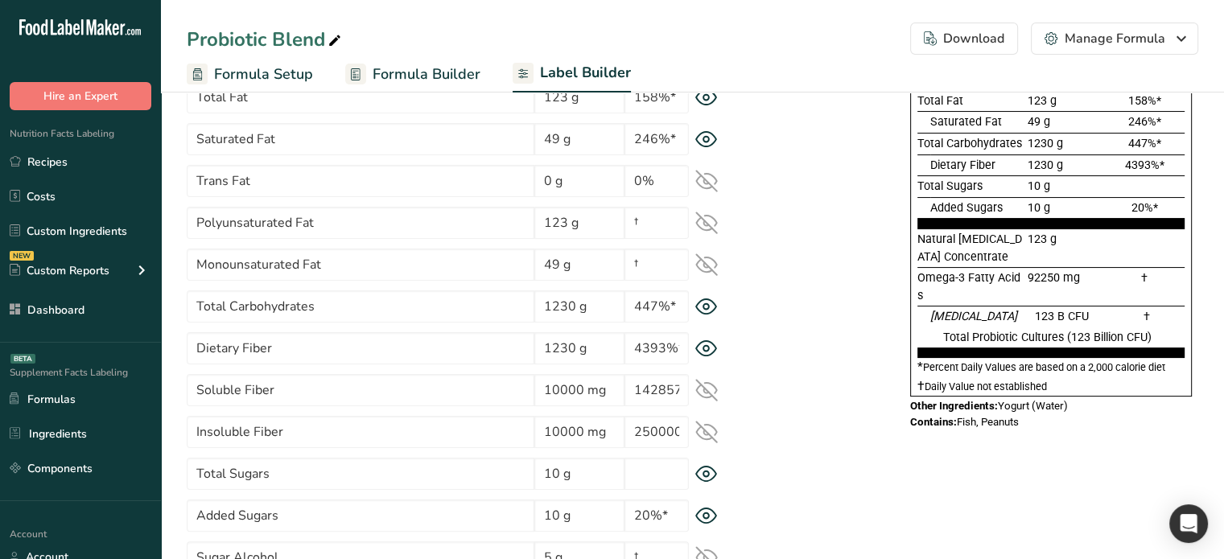
click at [708, 183] on icon at bounding box center [706, 181] width 21 height 21
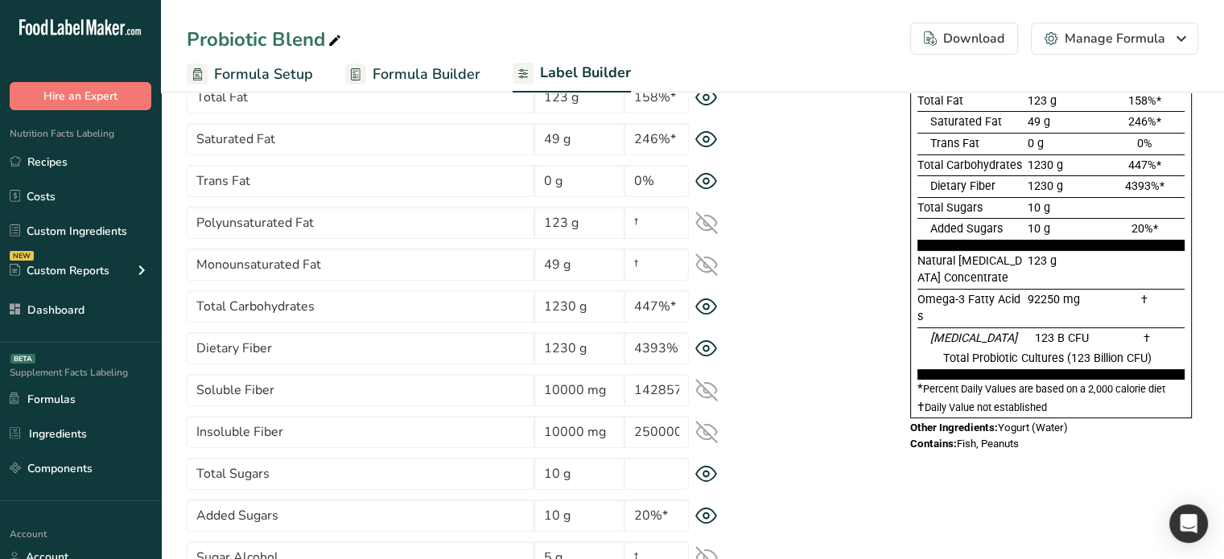
click at [712, 222] on icon at bounding box center [706, 223] width 23 height 23
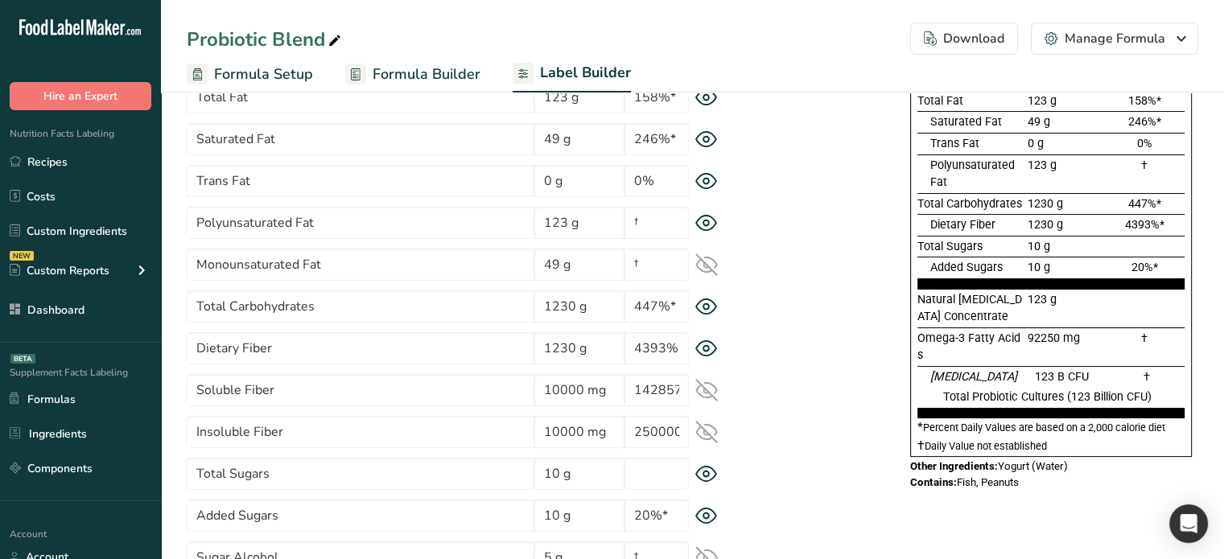
click at [703, 269] on icon at bounding box center [706, 264] width 23 height 23
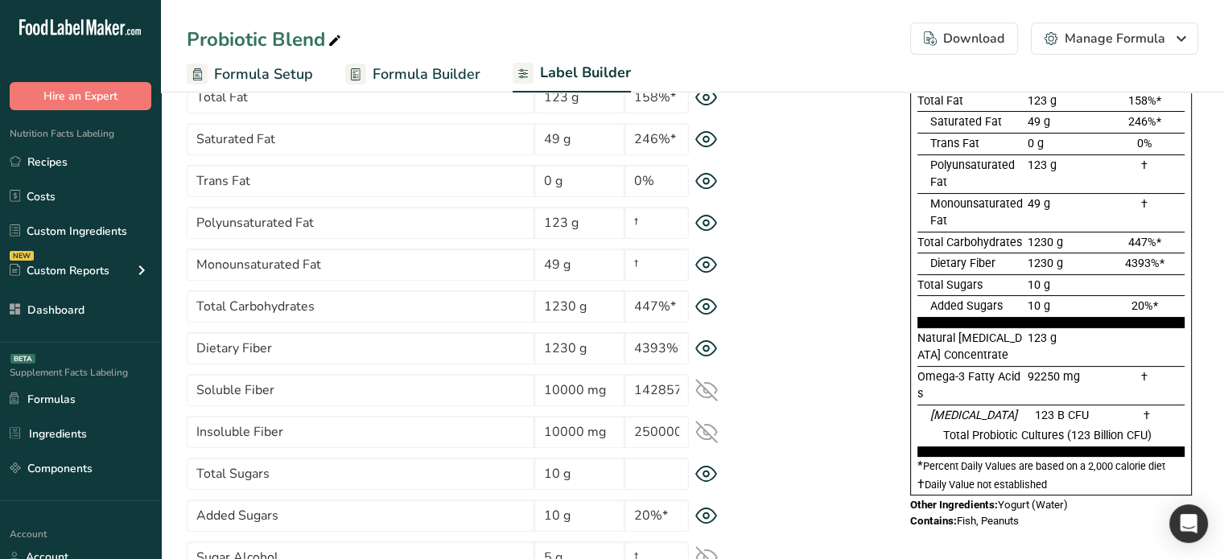
click at [706, 399] on icon at bounding box center [706, 390] width 23 height 23
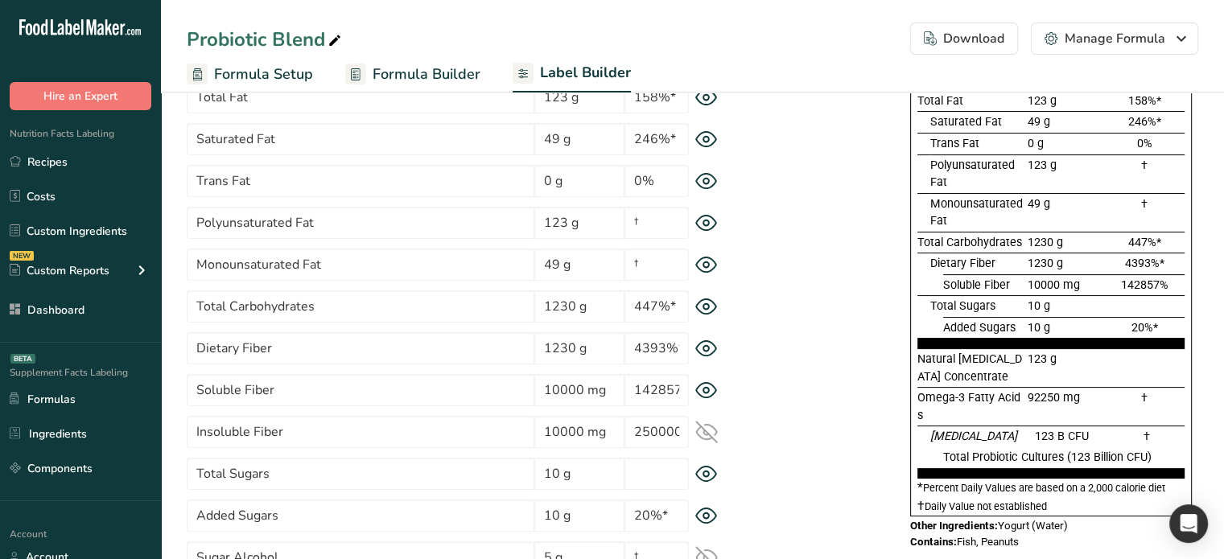
click at [711, 437] on icon at bounding box center [706, 432] width 21 height 21
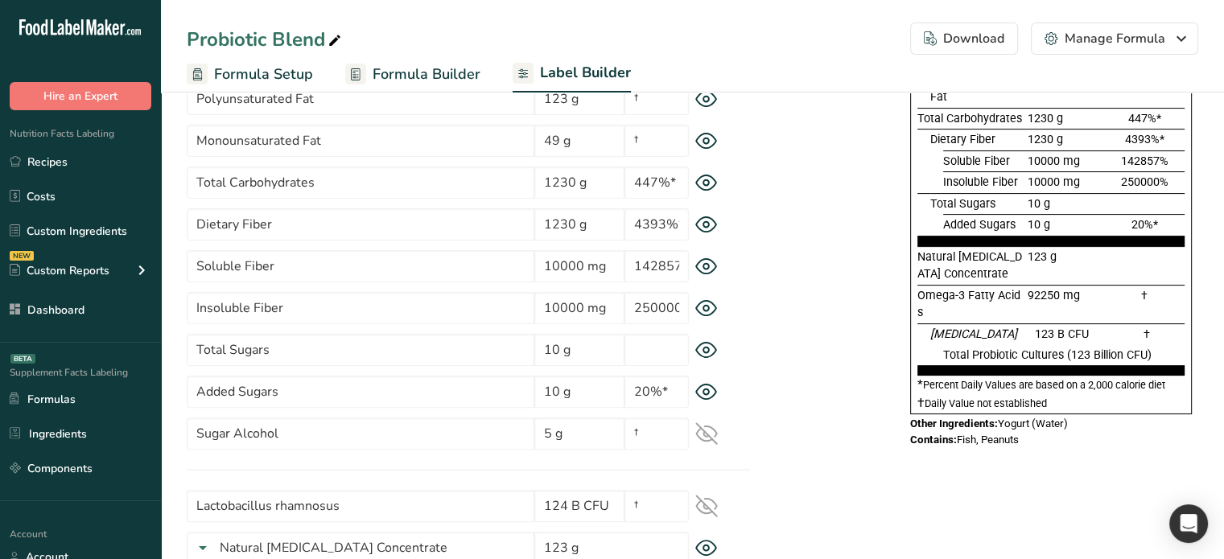
scroll to position [402, 0]
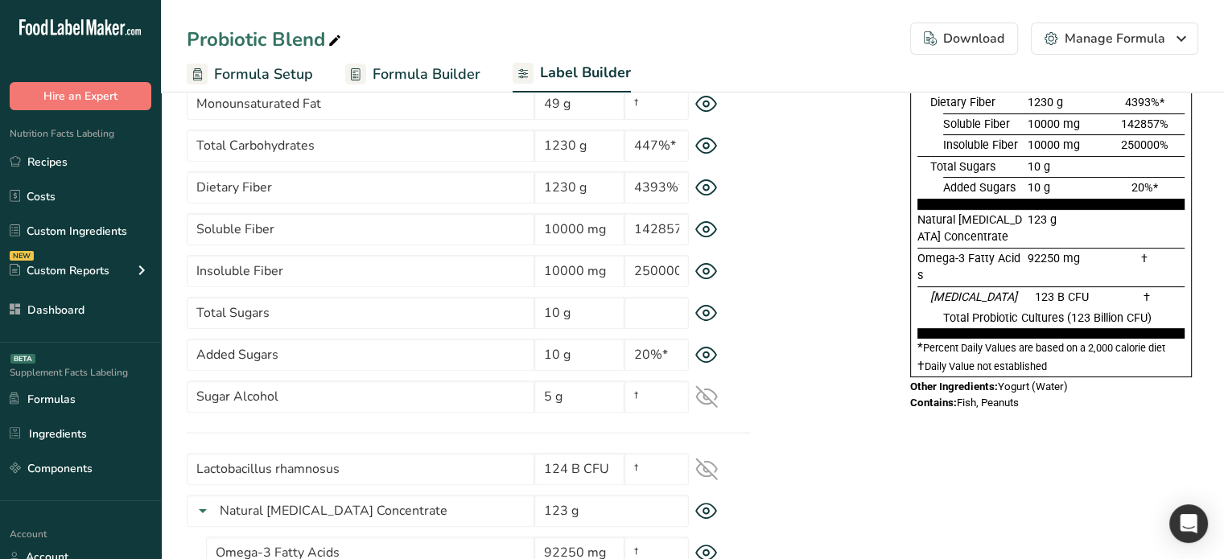
click at [711, 399] on icon at bounding box center [706, 396] width 23 height 23
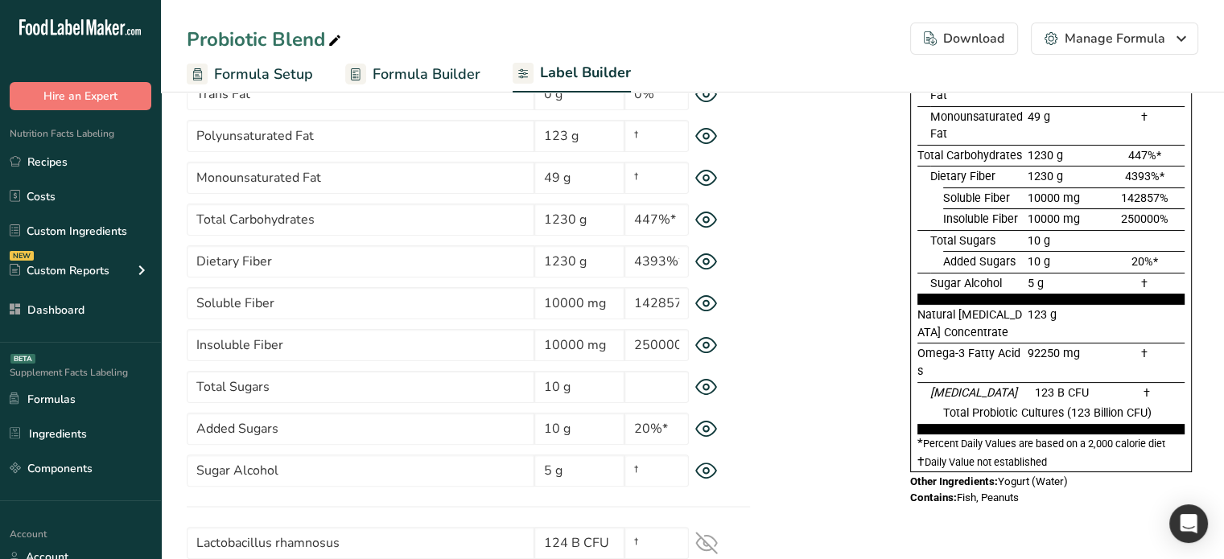
scroll to position [322, 0]
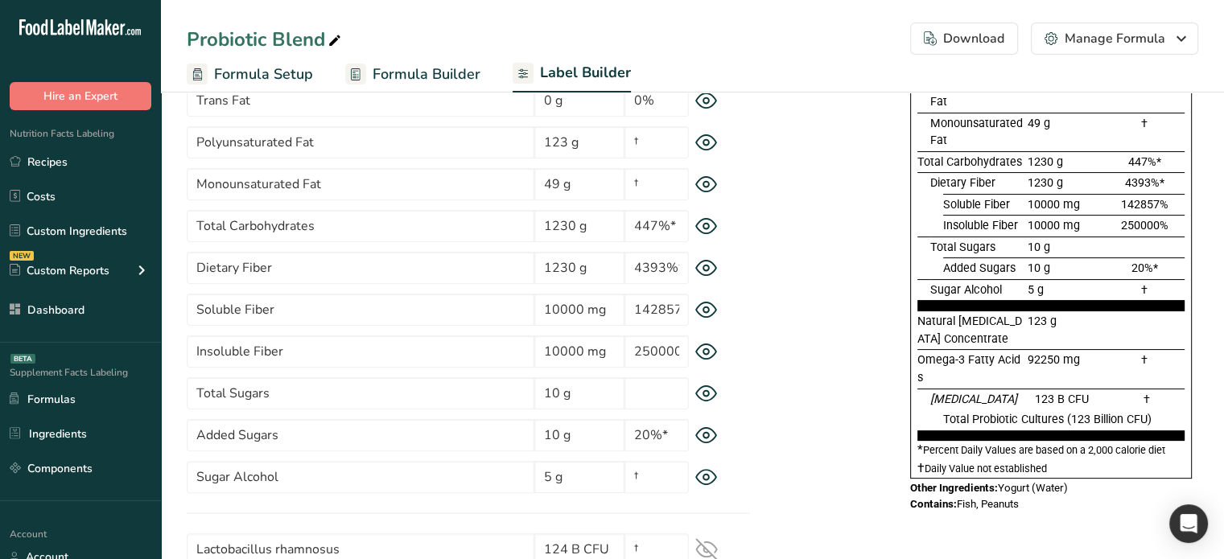
click at [707, 228] on icon at bounding box center [706, 226] width 23 height 17
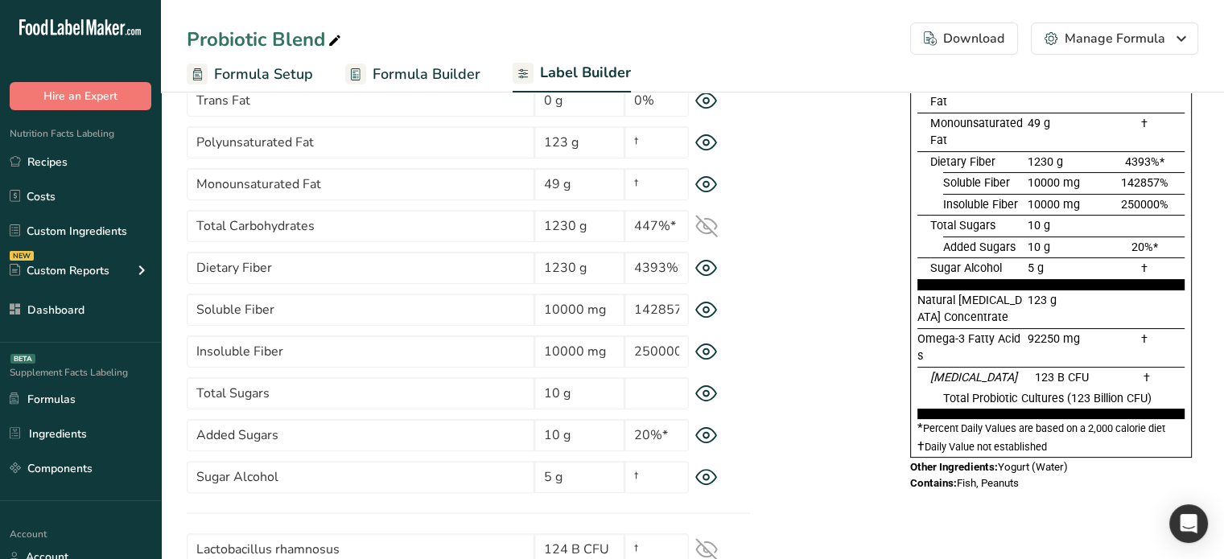
click at [707, 228] on icon at bounding box center [706, 226] width 21 height 21
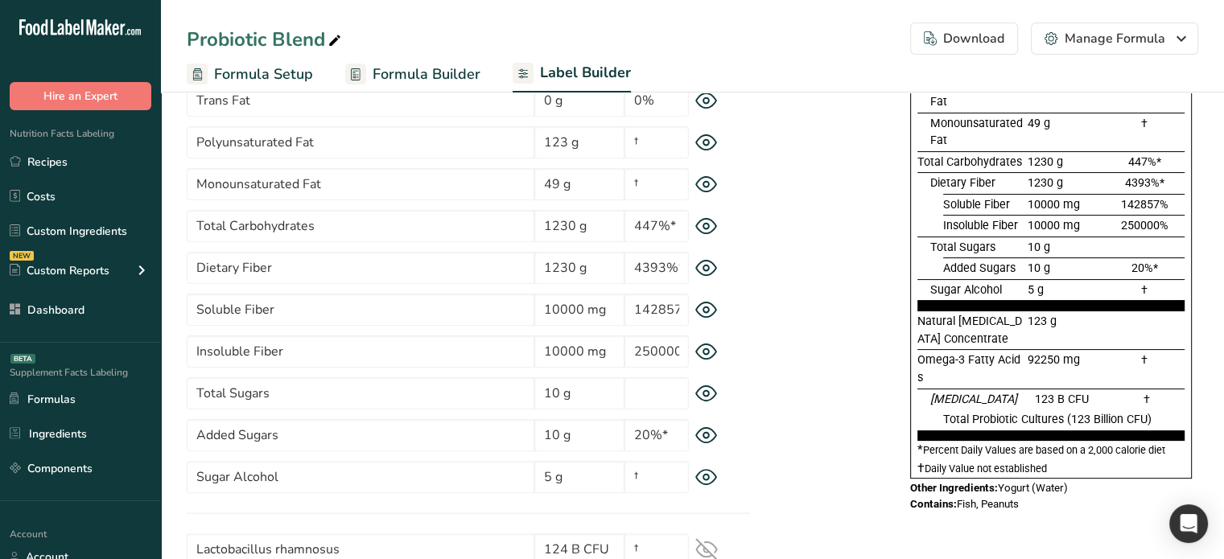
click at [707, 228] on icon at bounding box center [706, 226] width 23 height 17
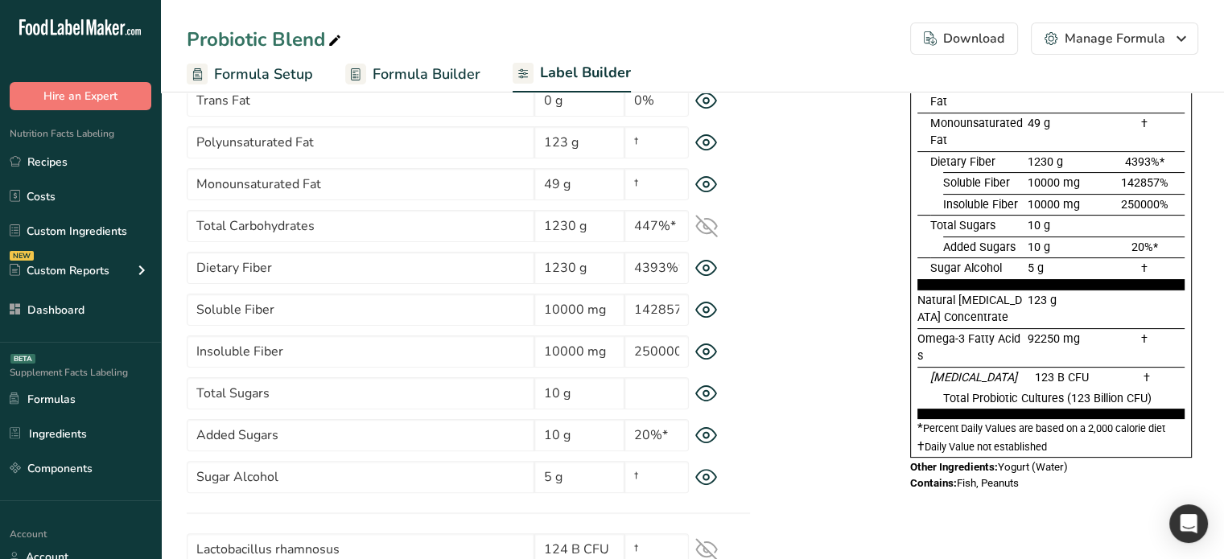
click at [707, 228] on icon at bounding box center [706, 226] width 21 height 21
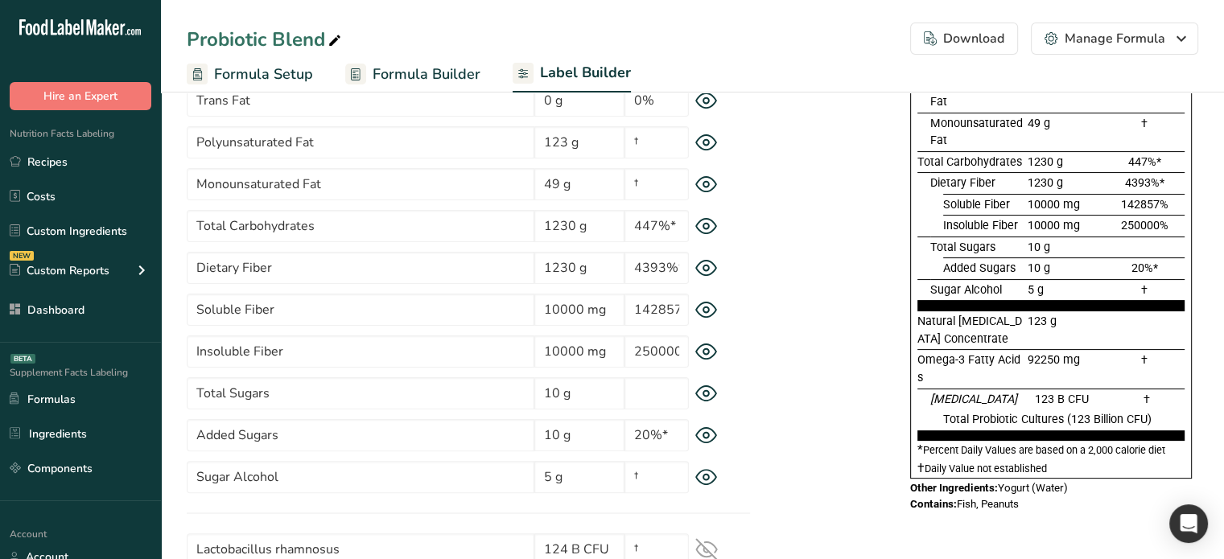
click at [707, 228] on icon at bounding box center [706, 226] width 23 height 17
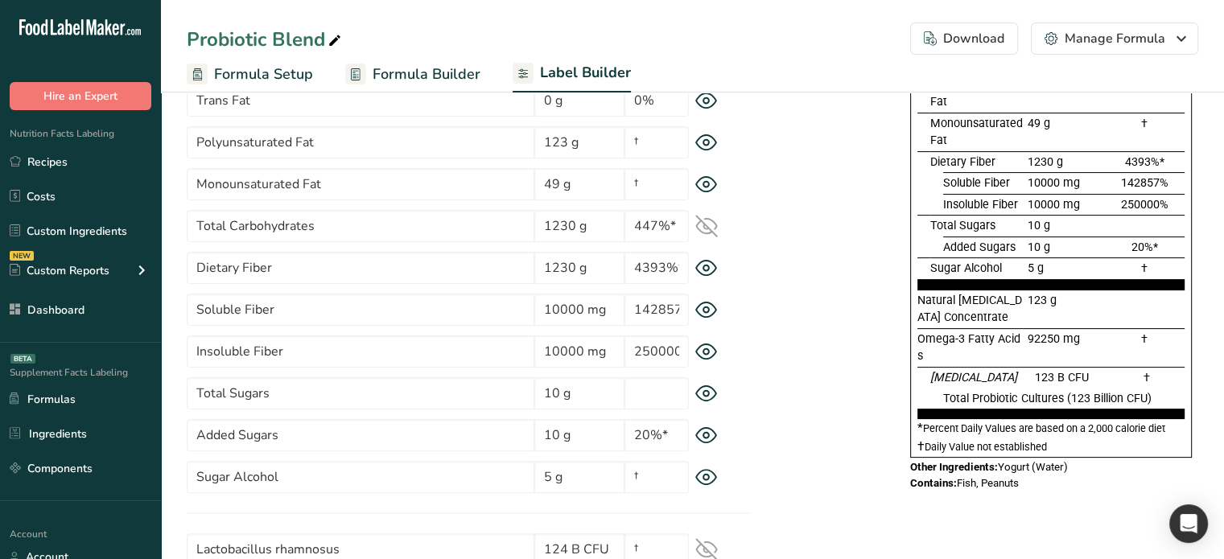
click at [707, 228] on icon at bounding box center [706, 226] width 21 height 21
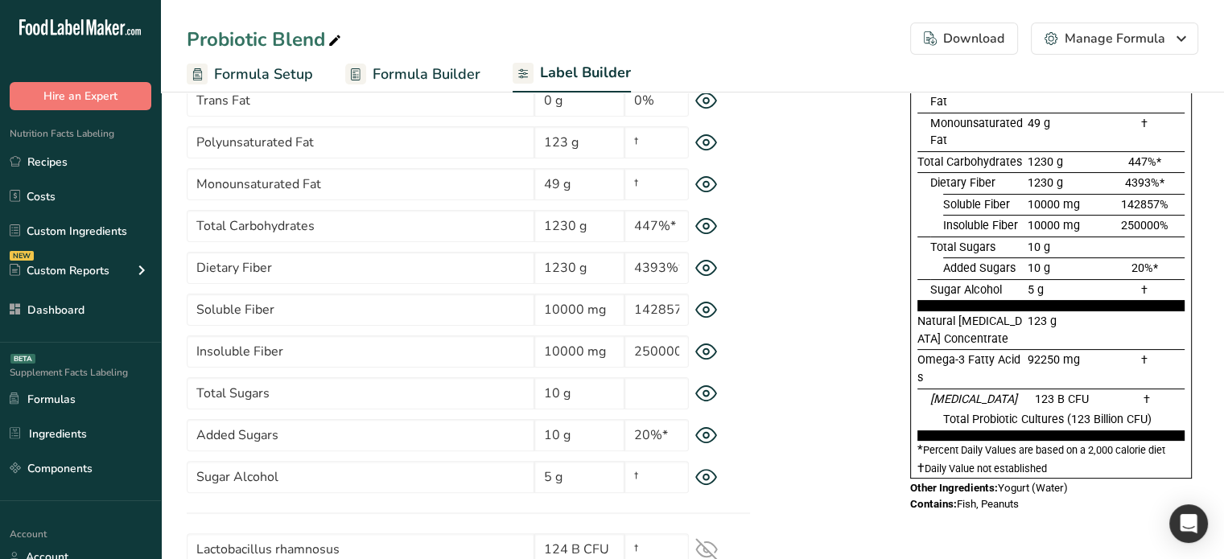
click at [707, 228] on icon at bounding box center [706, 226] width 23 height 17
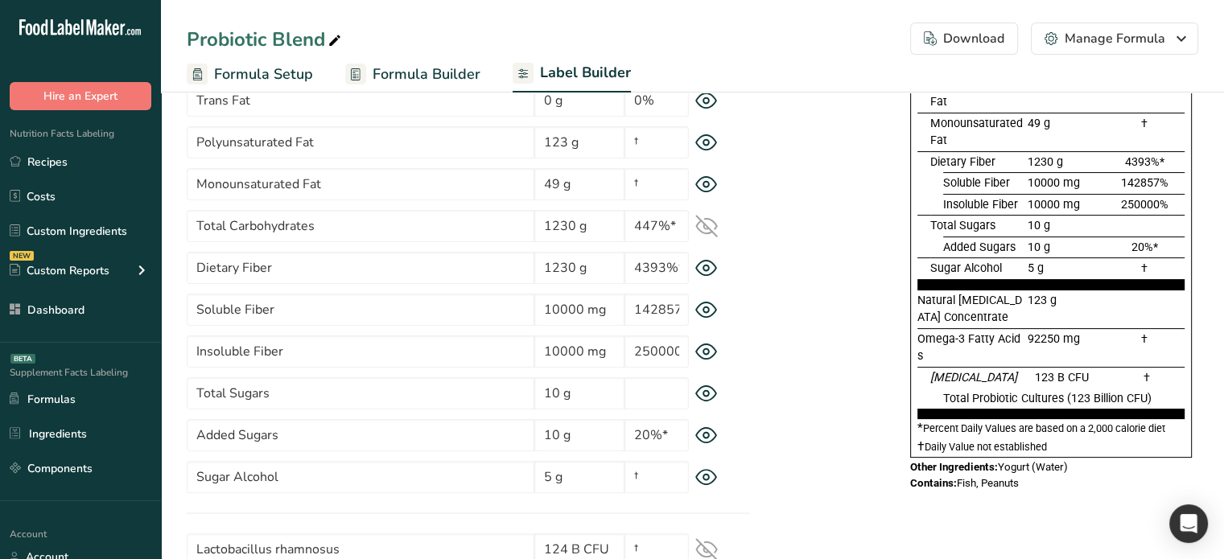
click at [707, 228] on icon at bounding box center [706, 226] width 21 height 21
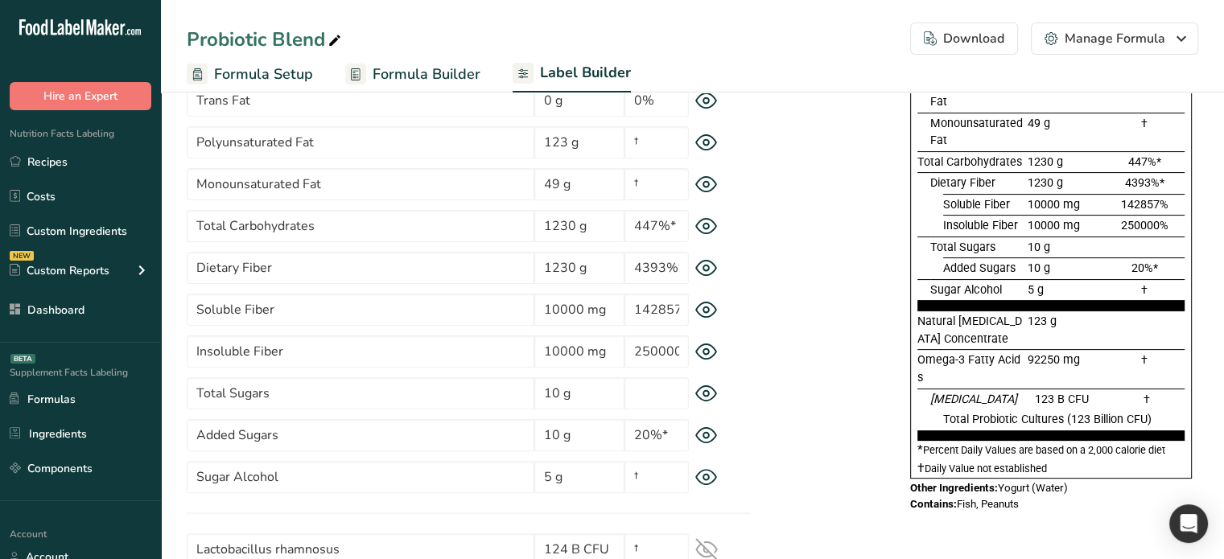
click at [705, 396] on icon at bounding box center [706, 394] width 6 height 6
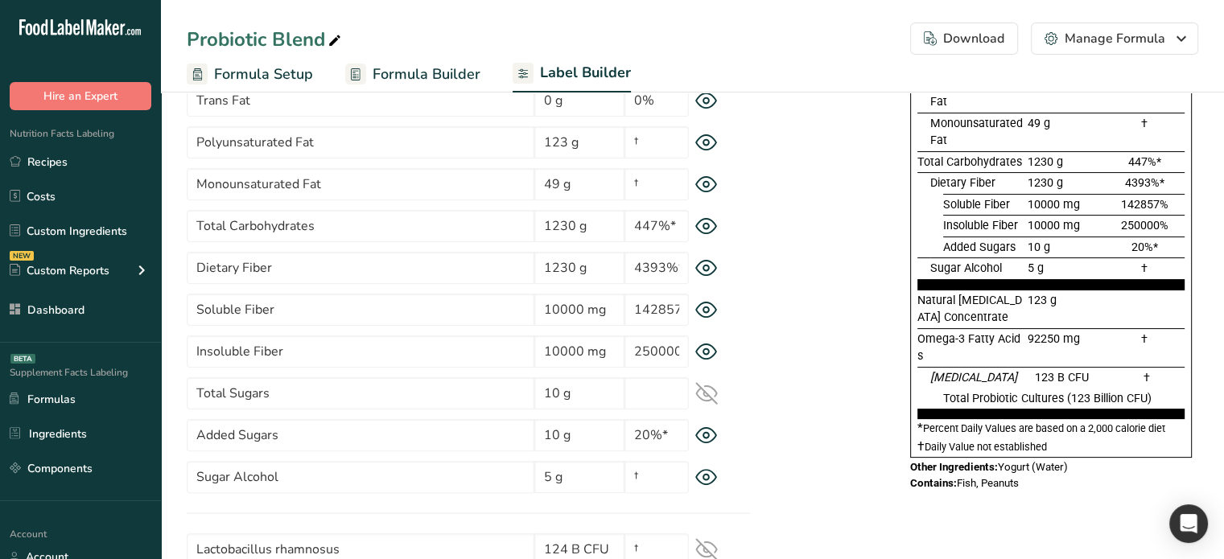
click at [705, 396] on icon at bounding box center [706, 393] width 21 height 15
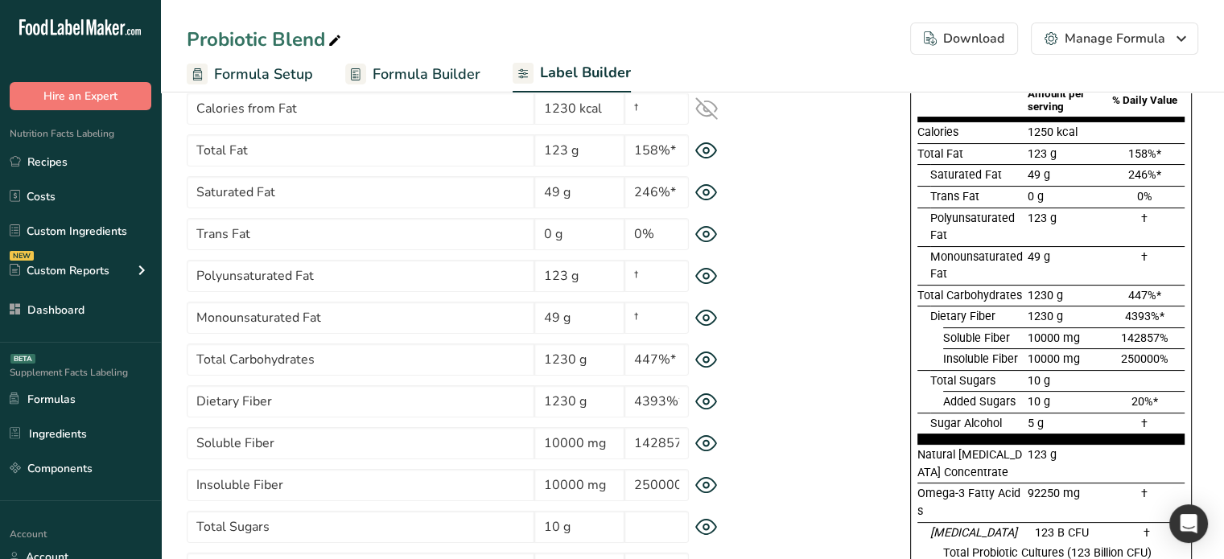
scroll to position [241, 0]
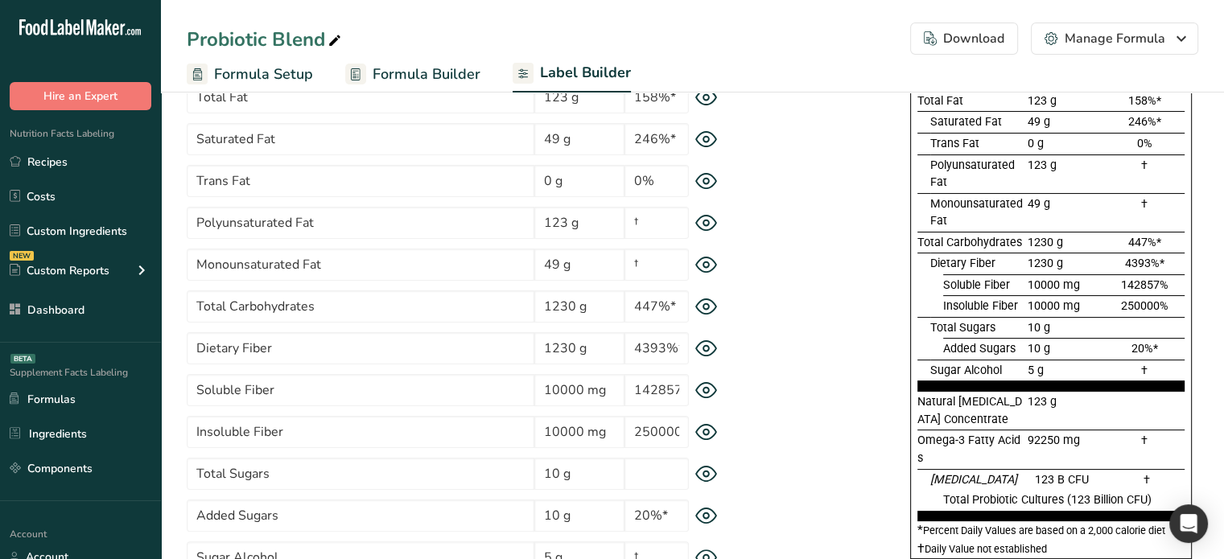
click at [705, 304] on icon at bounding box center [706, 307] width 6 height 6
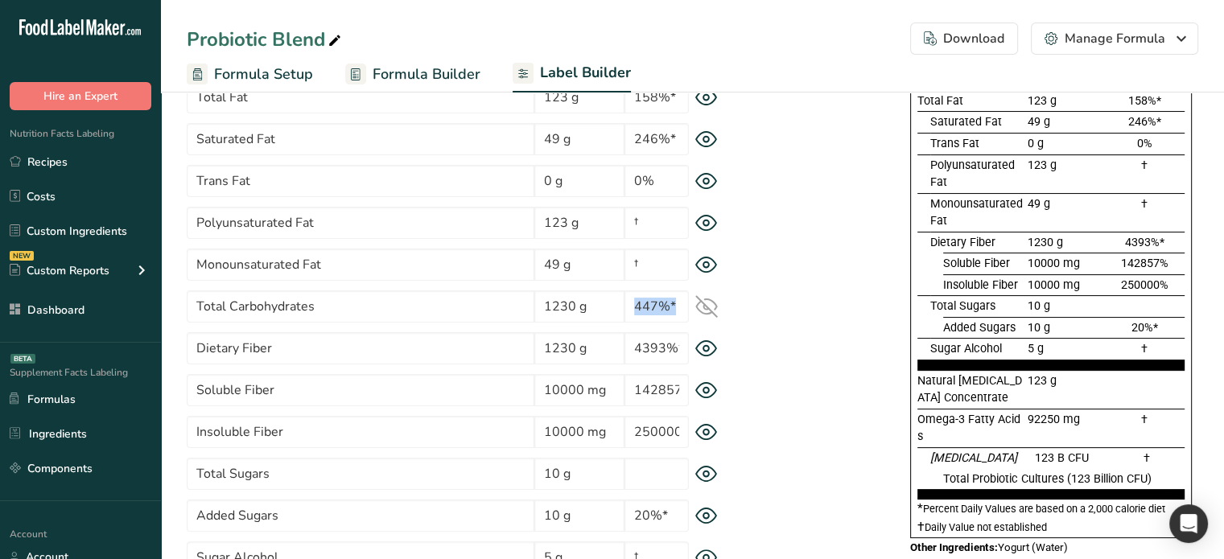
click at [706, 304] on icon at bounding box center [706, 306] width 23 height 23
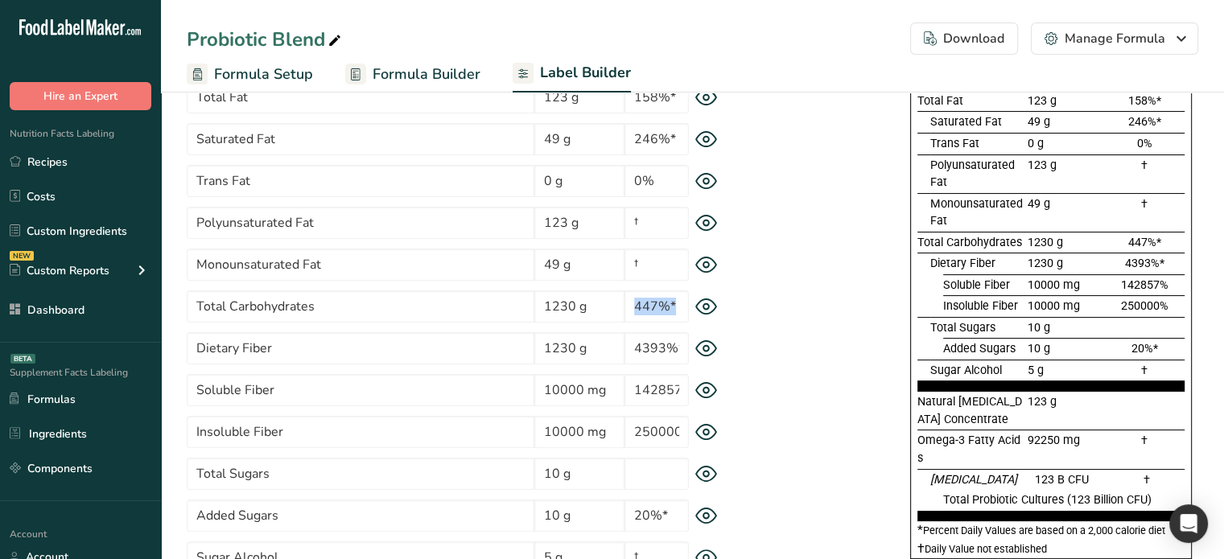
click at [706, 304] on icon at bounding box center [706, 307] width 6 height 6
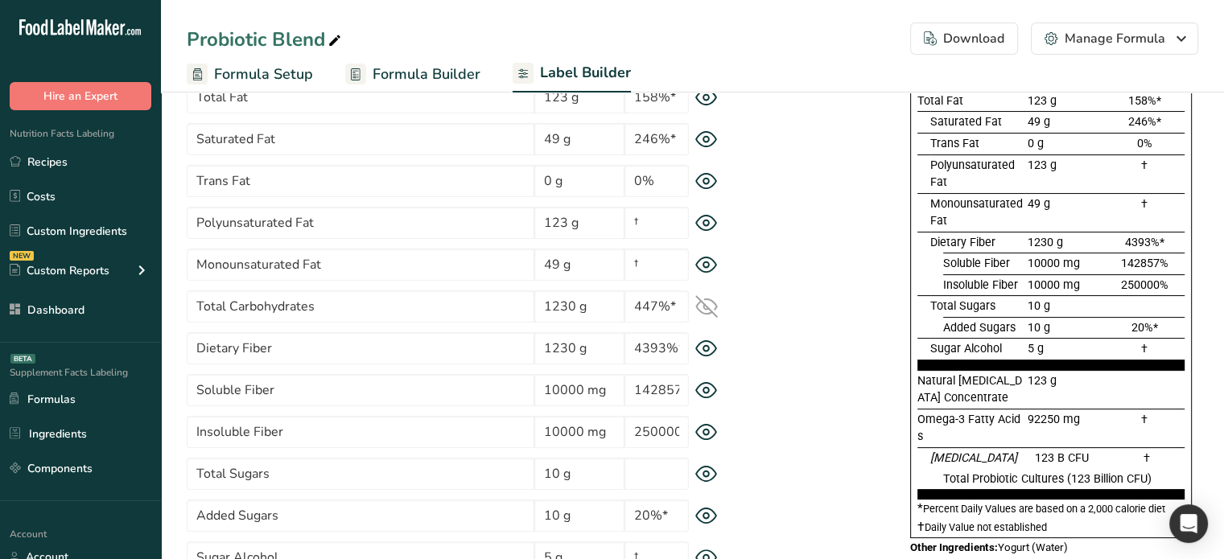
click at [706, 304] on icon at bounding box center [706, 306] width 23 height 23
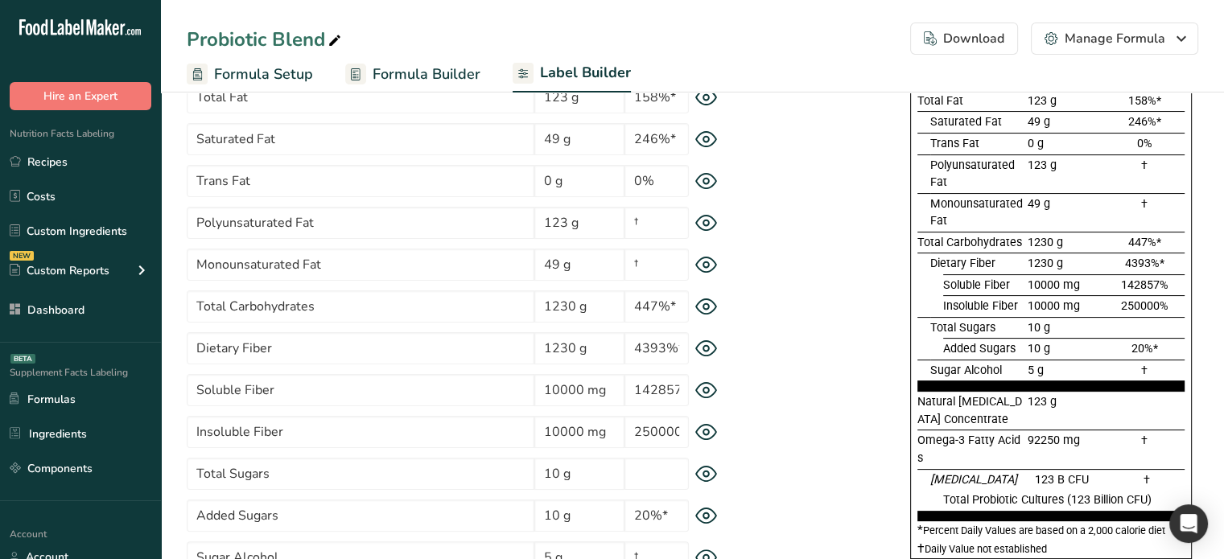
click at [703, 474] on icon at bounding box center [706, 474] width 6 height 6
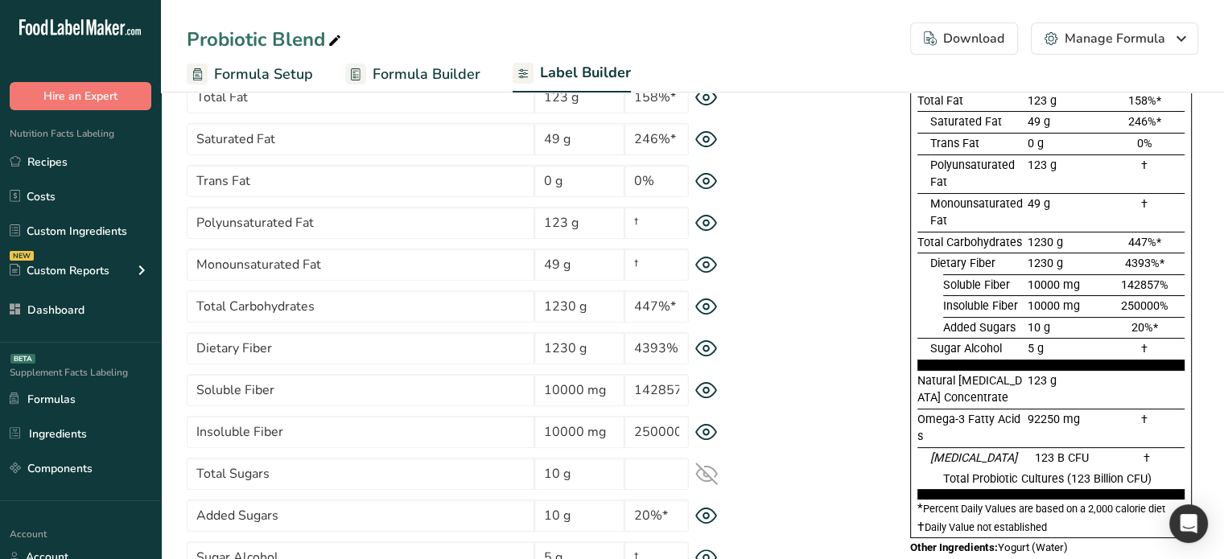
click at [710, 509] on icon at bounding box center [706, 516] width 21 height 15
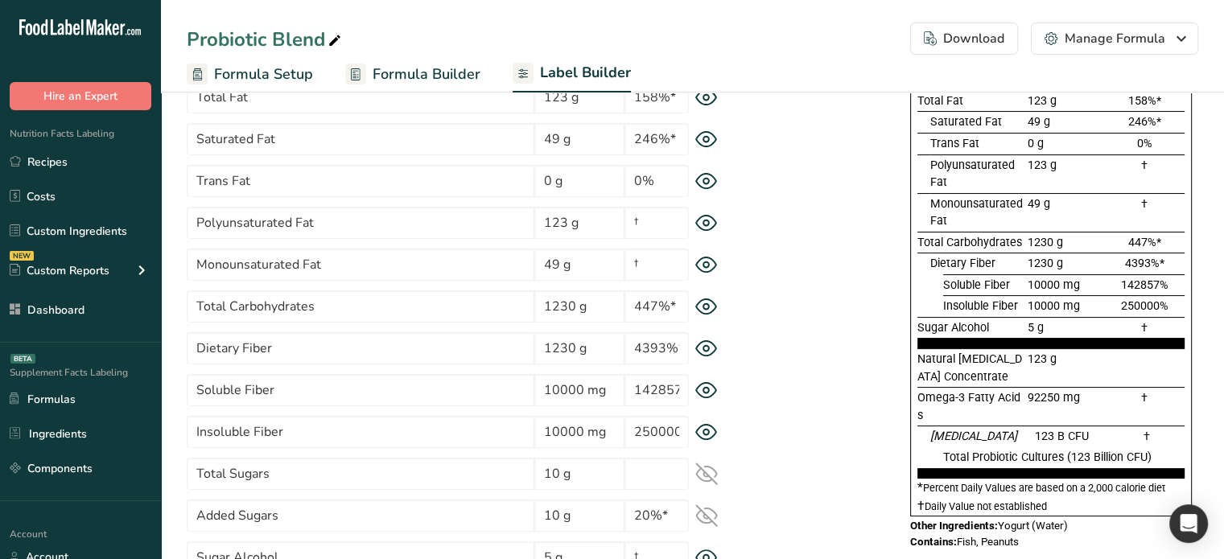
click at [710, 308] on icon at bounding box center [706, 307] width 23 height 17
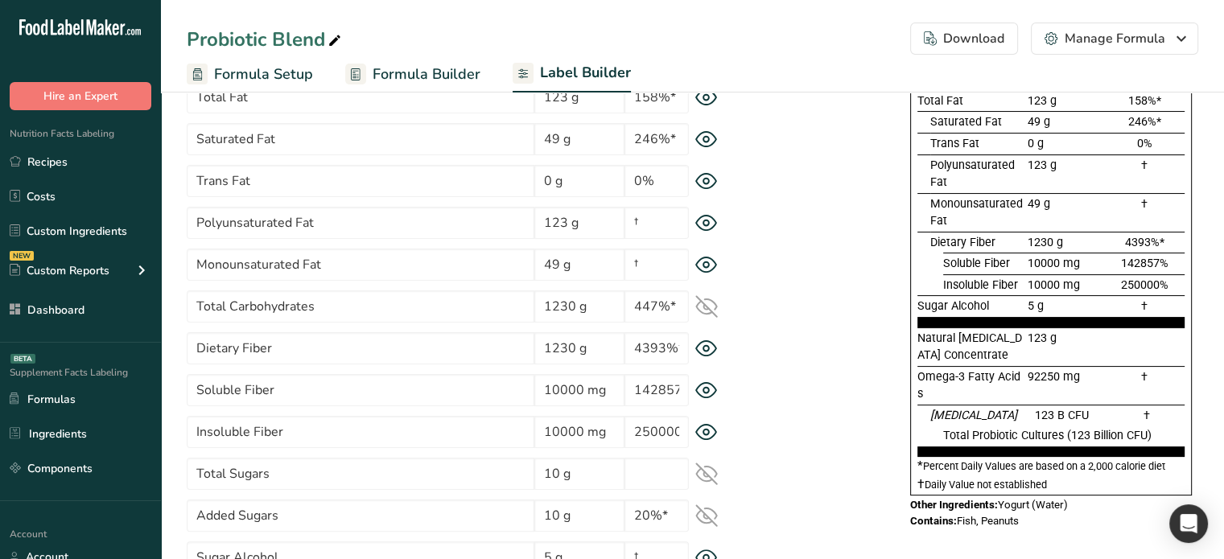
click at [710, 308] on icon at bounding box center [706, 306] width 23 height 23
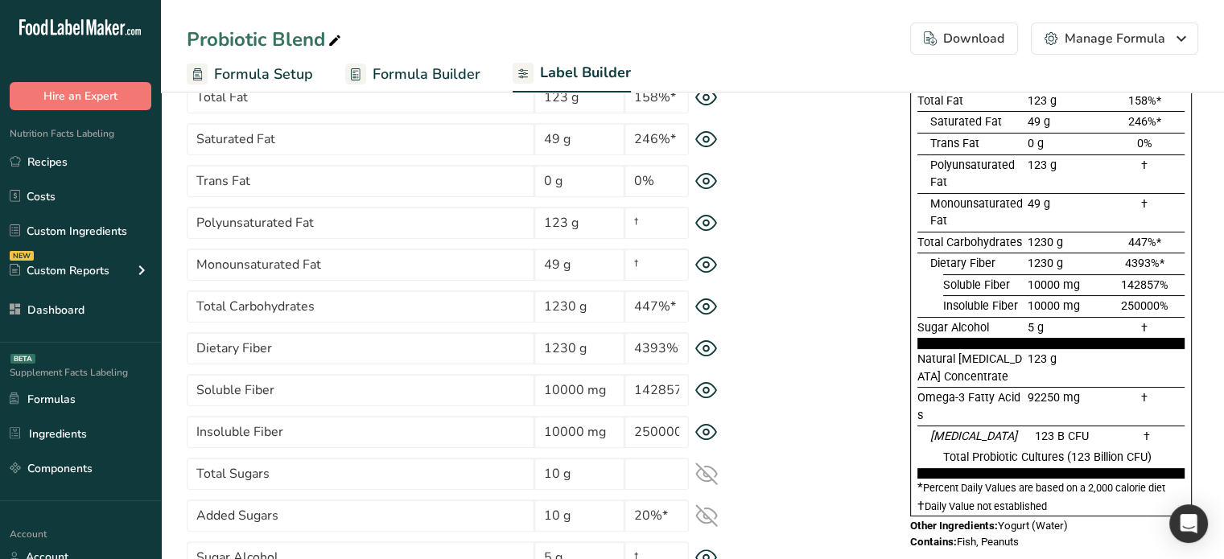
click at [706, 310] on icon at bounding box center [706, 307] width 6 height 6
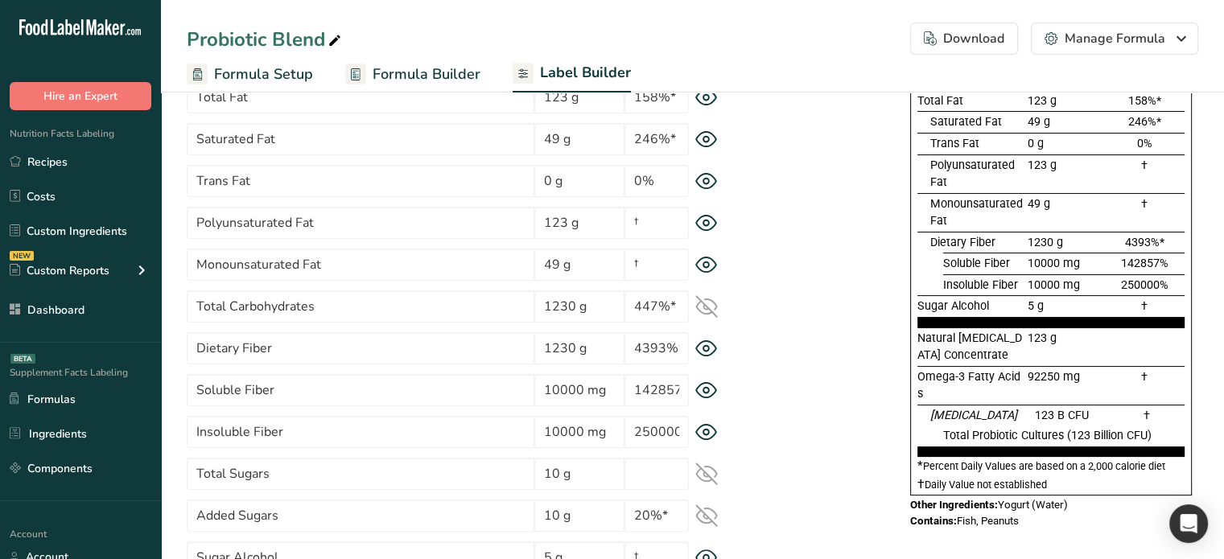
click at [832, 311] on div "Supplement Facts Serving Size 500 mg Serving Per Container 30 Amount per servin…" at bounding box center [974, 240] width 448 height 593
click at [783, 321] on div "Supplement Facts Serving Size 500 mg Serving Per Container 30 Amount per servin…" at bounding box center [974, 240] width 448 height 593
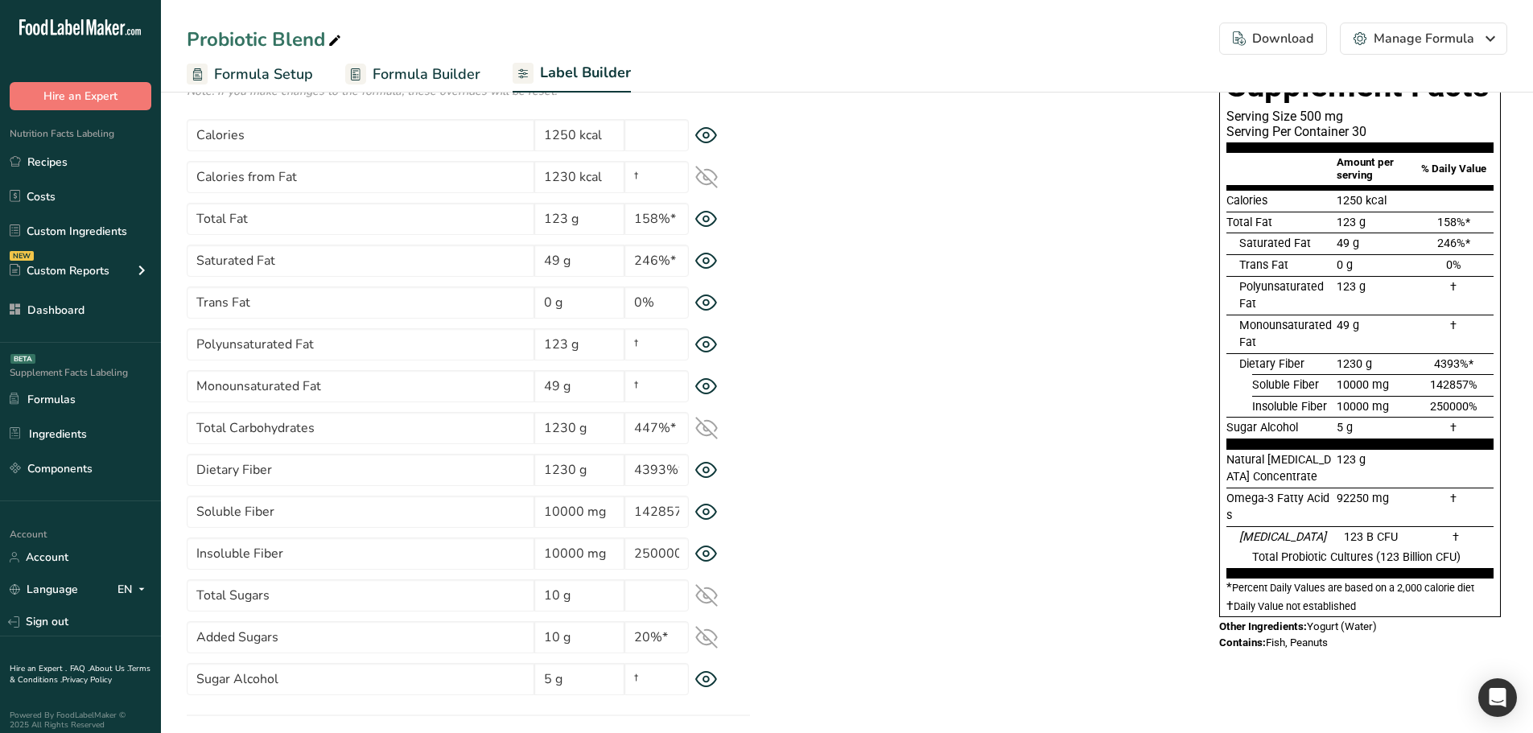
scroll to position [80, 0]
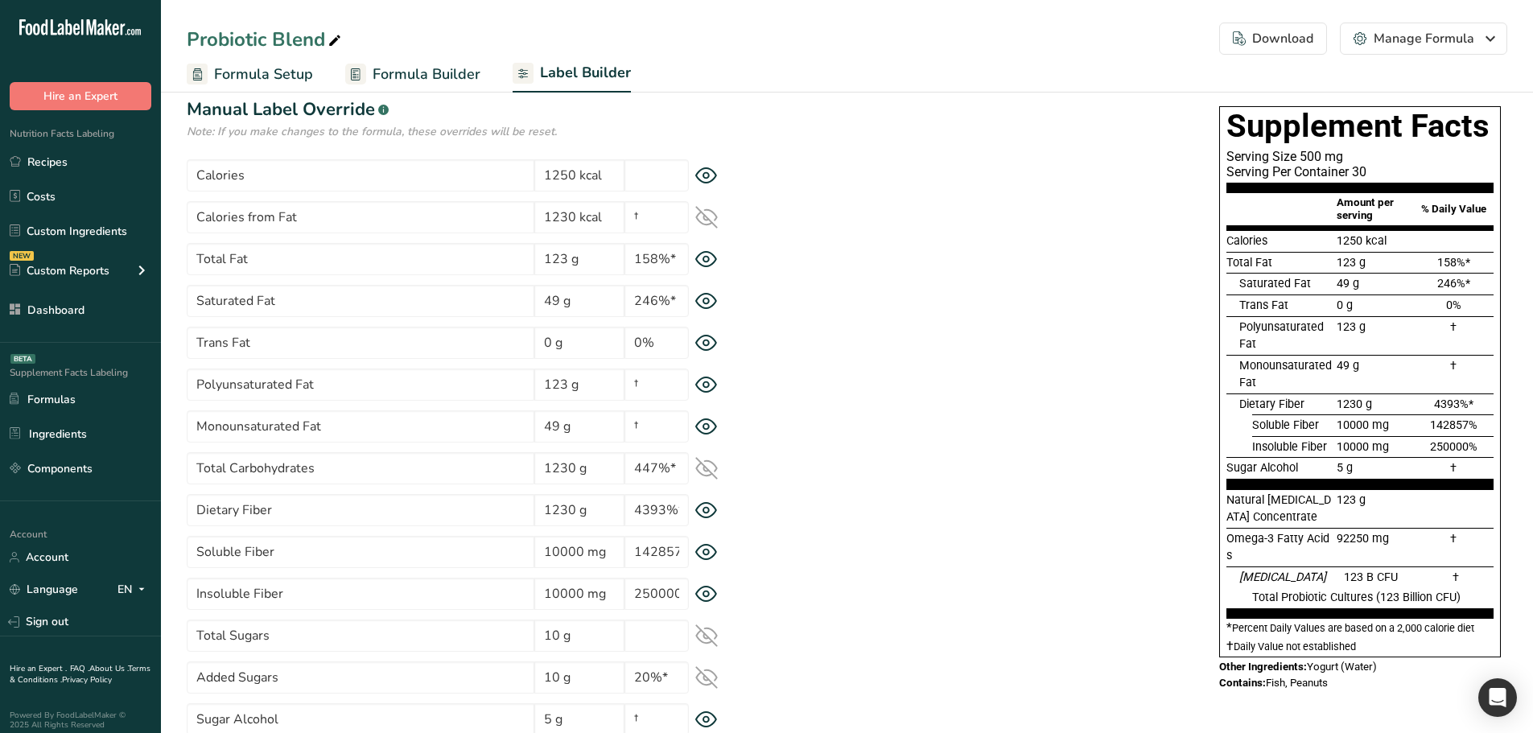
click at [705, 512] on icon at bounding box center [706, 511] width 6 height 6
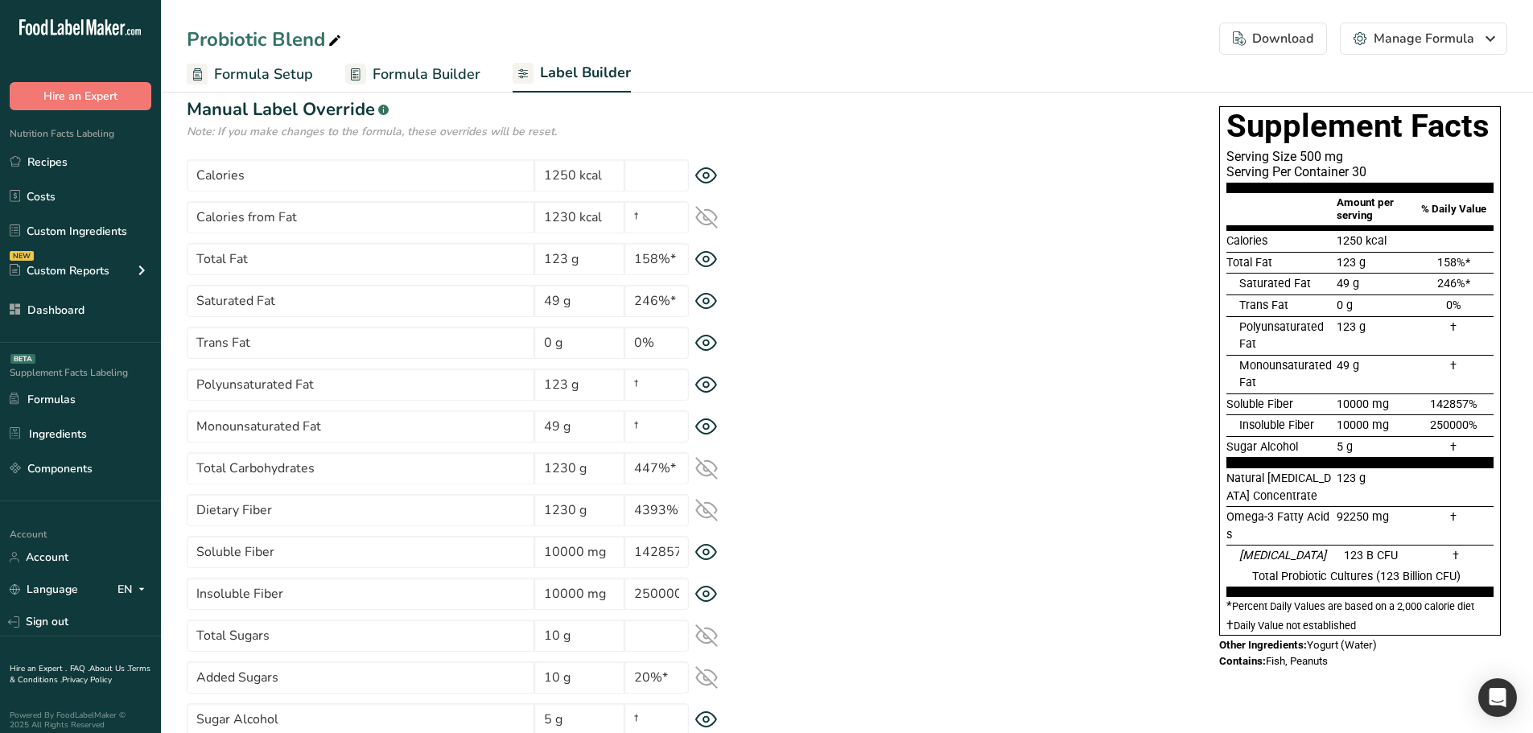
click at [705, 512] on icon at bounding box center [706, 510] width 21 height 15
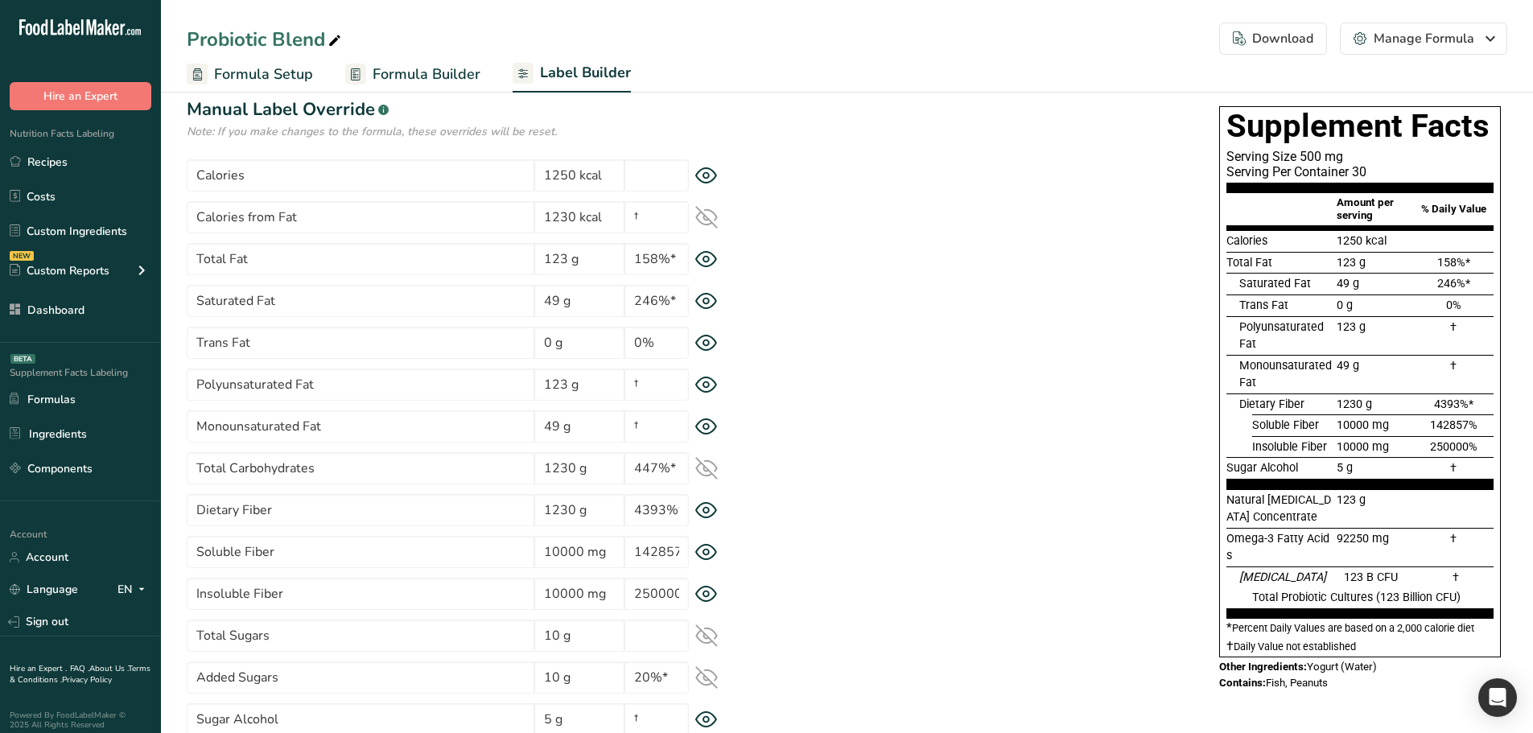
click at [705, 512] on icon at bounding box center [706, 511] width 6 height 6
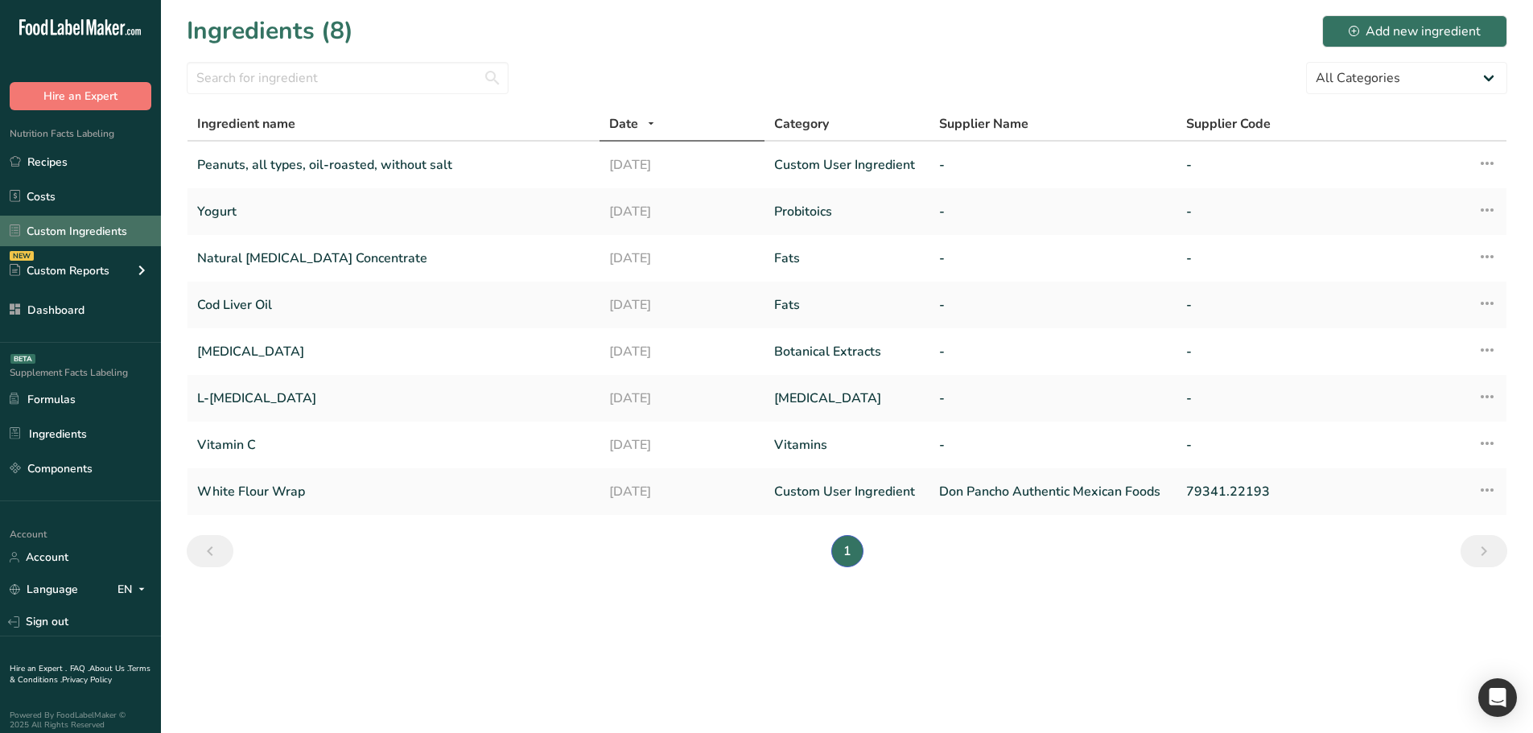
click at [71, 237] on link "Custom Ingredients" at bounding box center [80, 231] width 161 height 31
